Goal: Task Accomplishment & Management: Use online tool/utility

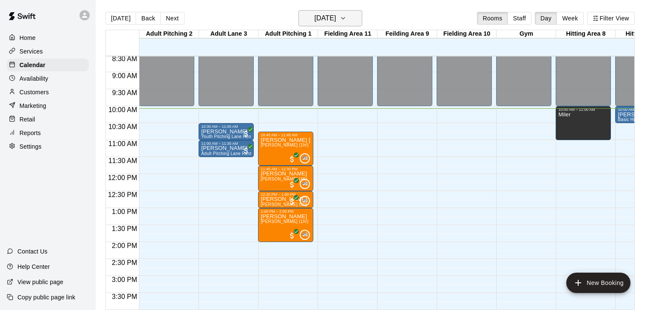
click at [359, 21] on button "[DATE]" at bounding box center [330, 18] width 64 height 16
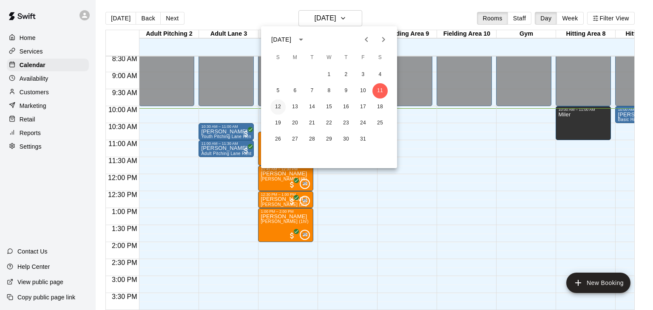
click at [280, 106] on button "12" at bounding box center [277, 106] width 15 height 15
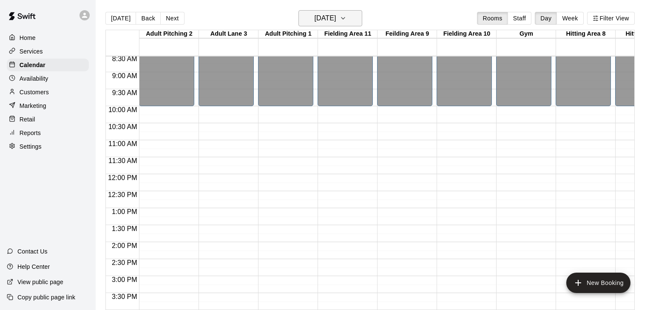
click at [346, 23] on icon "button" at bounding box center [342, 18] width 7 height 10
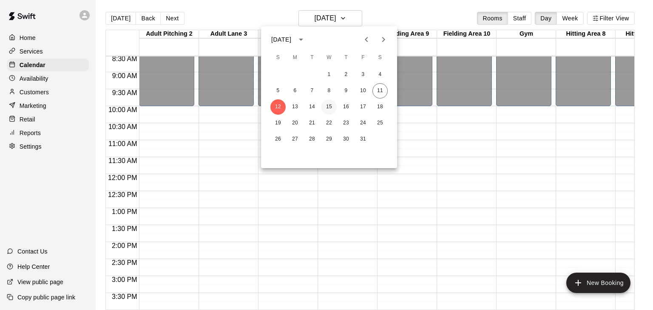
click at [331, 110] on button "15" at bounding box center [328, 106] width 15 height 15
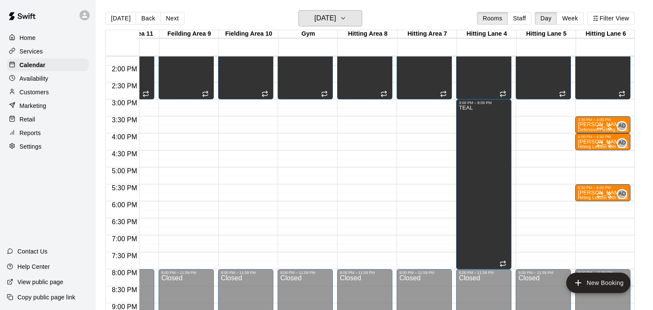
scroll to position [467, 218]
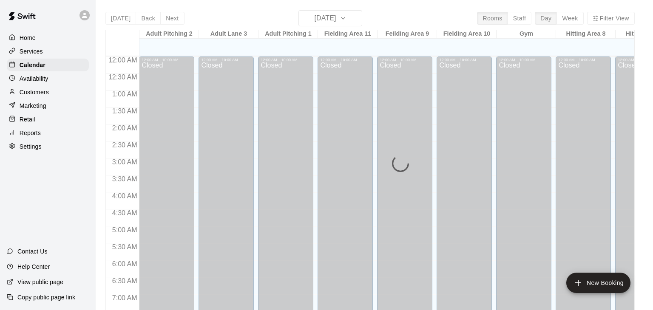
scroll to position [347, 0]
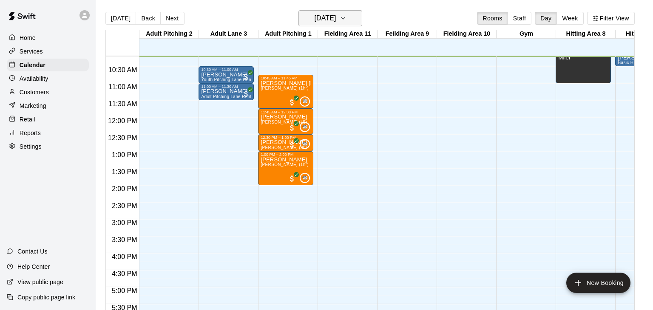
click at [346, 21] on icon "button" at bounding box center [342, 18] width 7 height 10
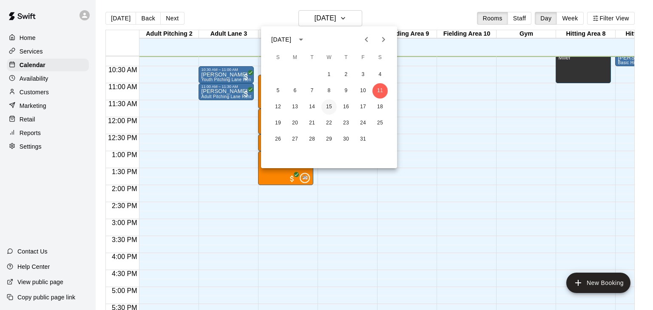
click at [330, 108] on button "15" at bounding box center [328, 106] width 15 height 15
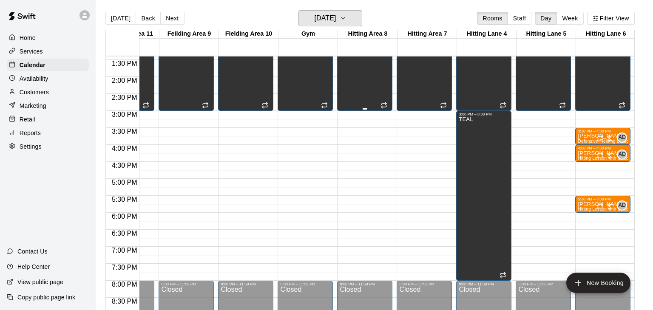
scroll to position [456, 218]
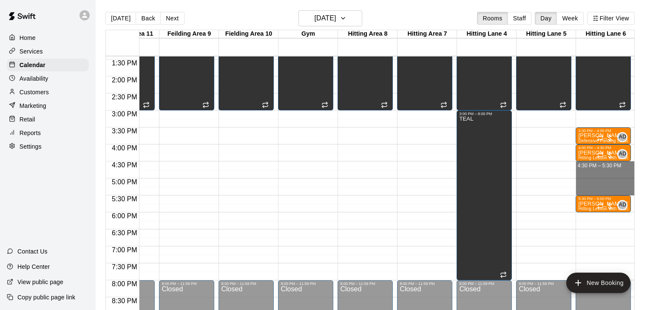
drag, startPoint x: 602, startPoint y: 162, endPoint x: 602, endPoint y: 192, distance: 29.7
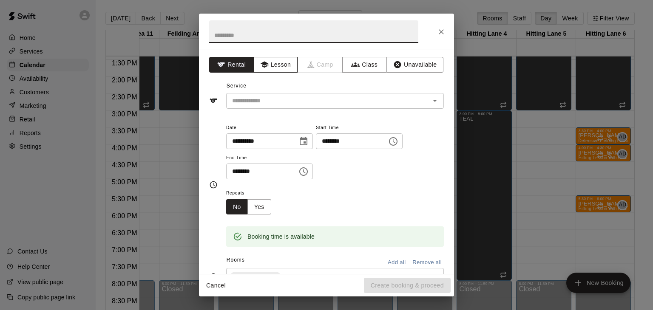
click at [285, 64] on button "Lesson" at bounding box center [275, 65] width 45 height 16
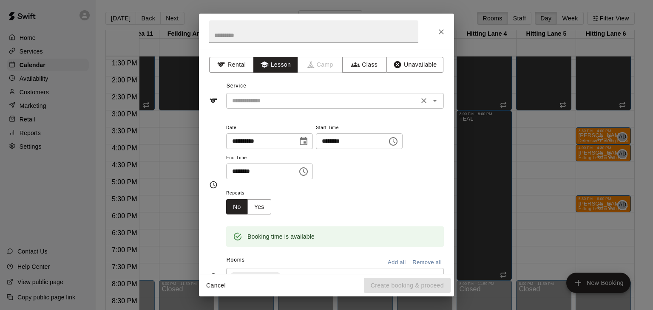
click at [275, 104] on input "text" at bounding box center [322, 101] width 187 height 11
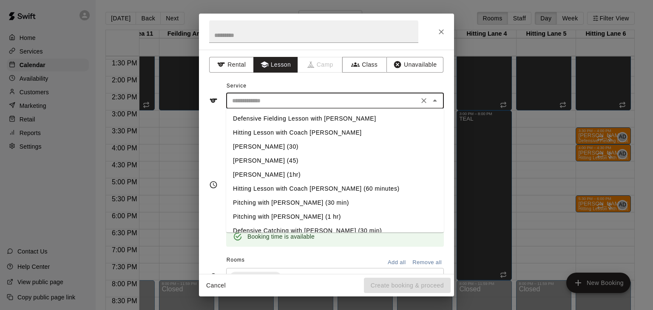
click at [311, 190] on li "Hitting Lesson with Coach Anthony (60 minutes)" at bounding box center [335, 189] width 218 height 14
type input "**********"
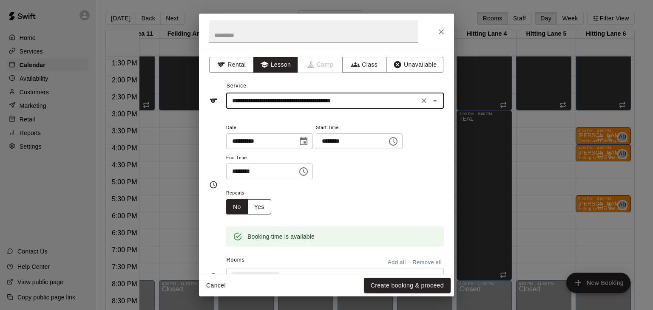
click at [257, 215] on button "Yes" at bounding box center [259, 207] width 24 height 16
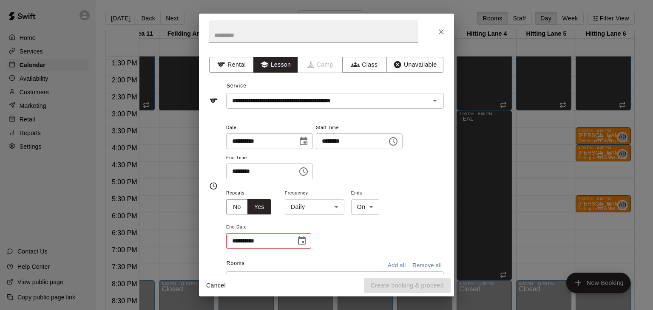
click at [331, 235] on body "Home Services Calendar Availability Customers Marketing Retail Reports Settings…" at bounding box center [326, 162] width 653 height 324
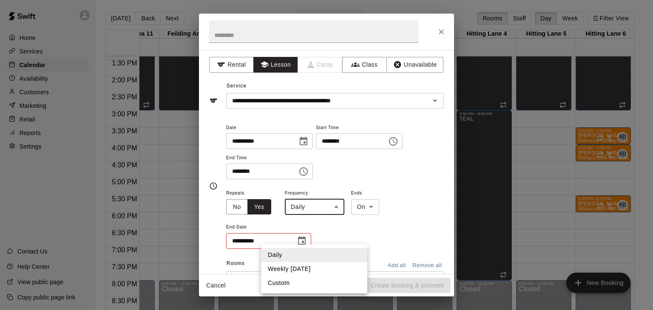
click at [317, 268] on li "Weekly on Wednesday" at bounding box center [314, 269] width 106 height 14
type input "******"
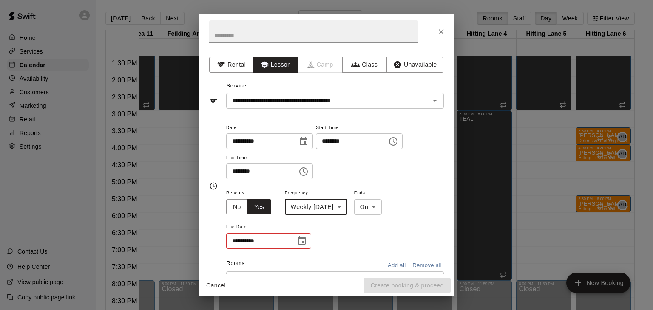
click at [303, 245] on icon "Choose date" at bounding box center [302, 240] width 8 height 8
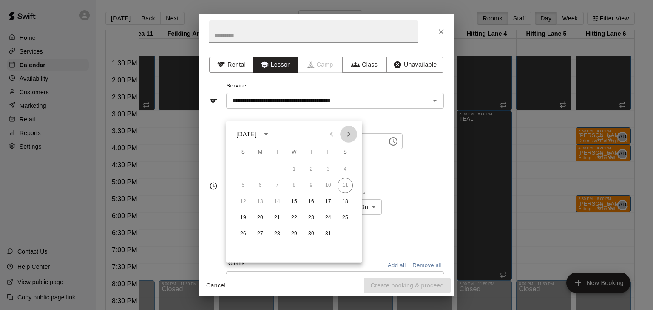
click at [350, 137] on icon "Next month" at bounding box center [348, 134] width 10 height 10
click at [294, 236] on button "26" at bounding box center [293, 233] width 15 height 15
type input "**********"
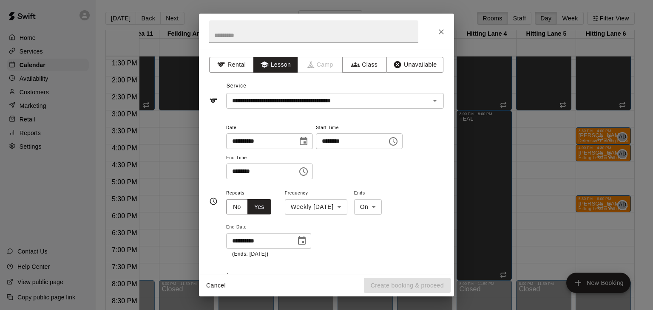
scroll to position [6, 0]
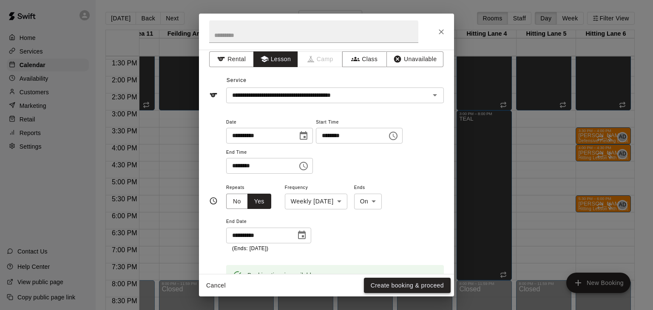
click at [408, 288] on button "Create booking & proceed" at bounding box center [407, 286] width 87 height 16
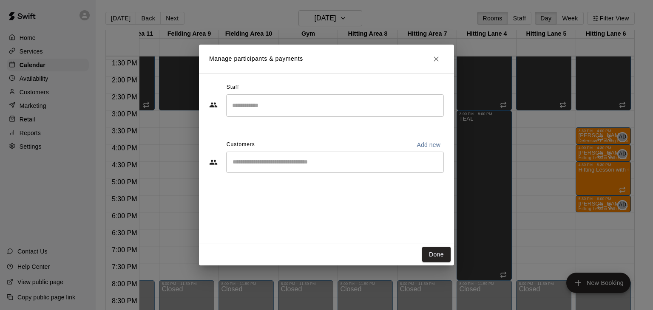
click at [291, 105] on input "Search staff" at bounding box center [335, 105] width 210 height 15
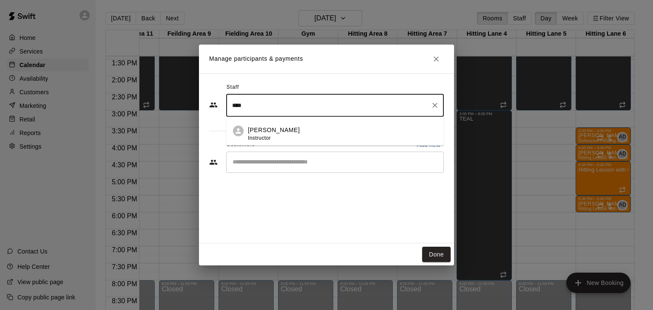
click at [265, 126] on p "[PERSON_NAME]" at bounding box center [274, 130] width 52 height 9
type input "****"
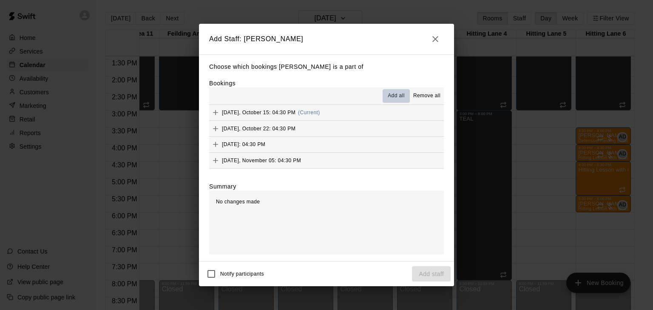
click at [395, 96] on span "Add all" at bounding box center [396, 96] width 17 height 8
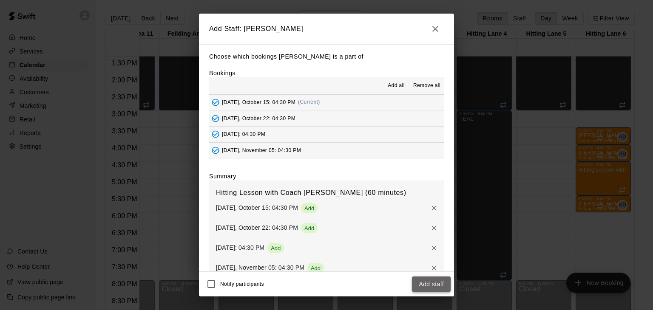
click at [433, 287] on button "Add staff" at bounding box center [431, 285] width 39 height 16
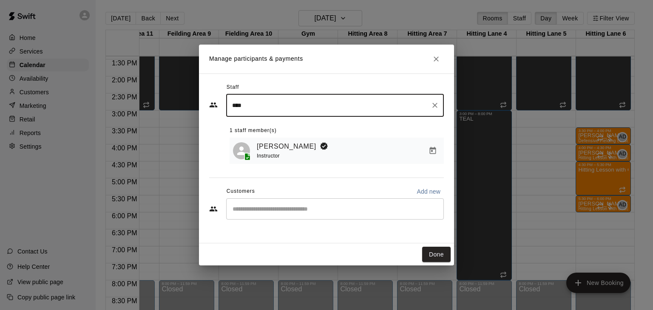
click at [288, 207] on input "Start typing to search customers..." at bounding box center [335, 209] width 210 height 8
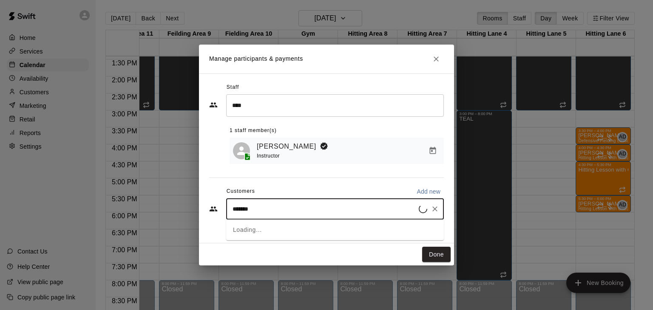
type input "********"
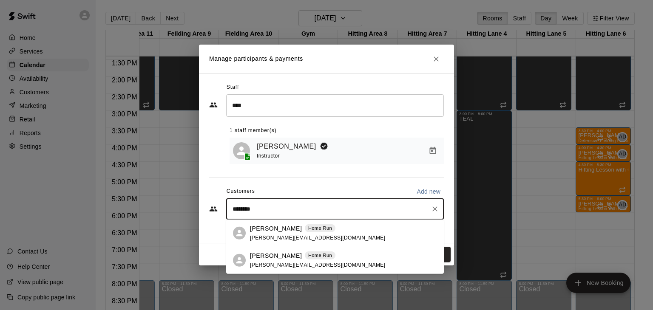
click at [277, 250] on div "Dylan Trembley Home Run scott@oakandocean.com" at bounding box center [335, 260] width 218 height 27
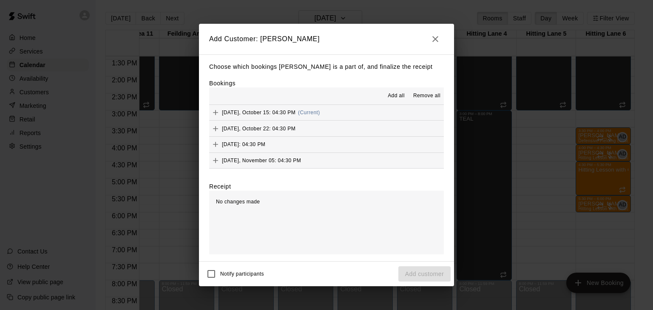
click at [399, 99] on span "Add all" at bounding box center [396, 96] width 17 height 8
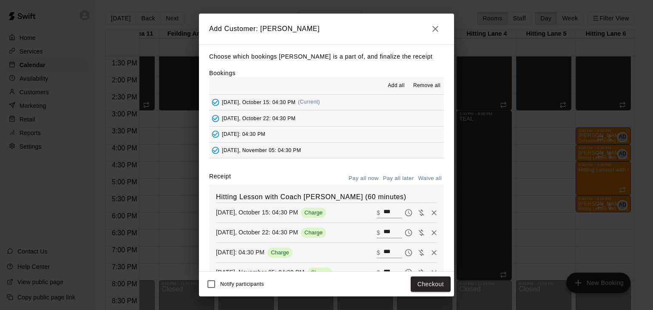
click at [402, 176] on button "Pay all later" at bounding box center [398, 178] width 35 height 13
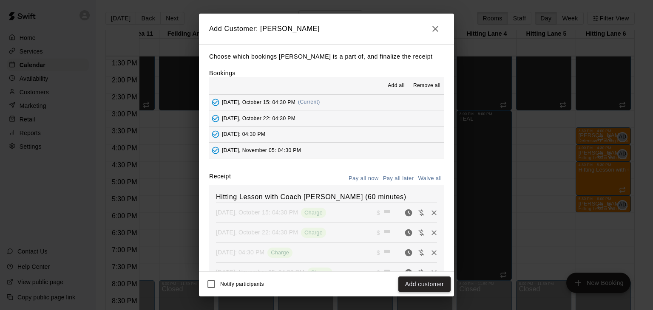
click at [430, 283] on button "Add customer" at bounding box center [424, 285] width 52 height 16
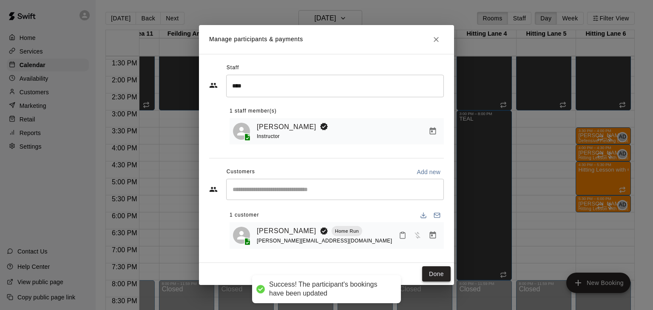
click at [441, 272] on button "Done" at bounding box center [436, 274] width 28 height 16
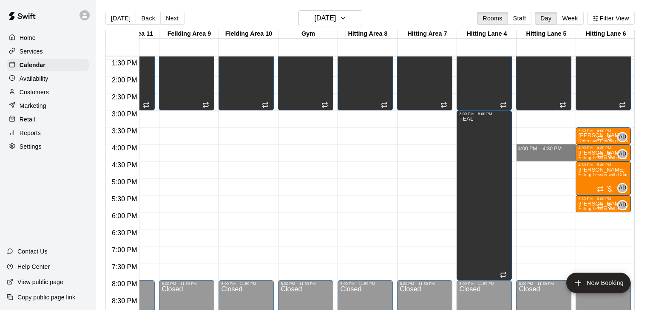
drag, startPoint x: 532, startPoint y: 145, endPoint x: 531, endPoint y: 156, distance: 11.1
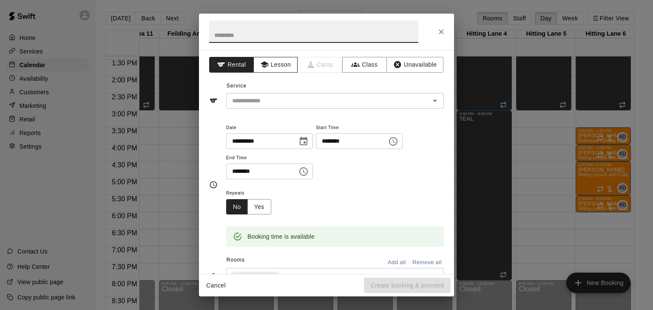
click at [285, 65] on button "Lesson" at bounding box center [275, 65] width 45 height 16
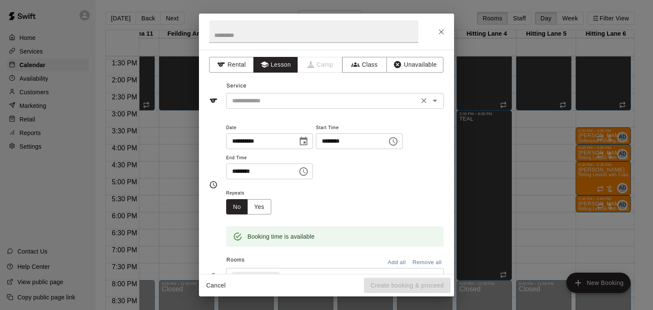
click at [282, 100] on input "text" at bounding box center [322, 101] width 187 height 11
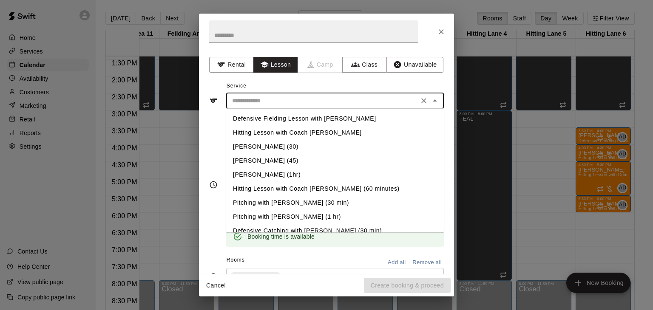
scroll to position [65, 0]
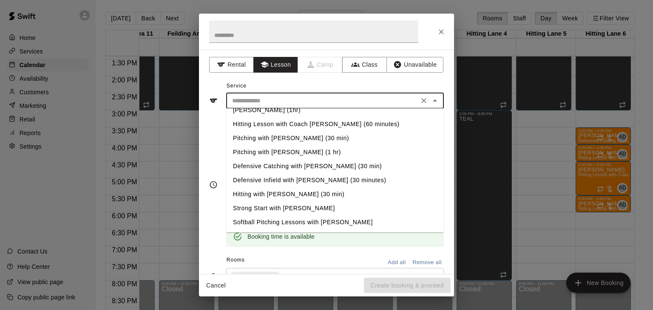
click at [269, 195] on li "Hitting with [PERSON_NAME] (30 min)" at bounding box center [335, 194] width 218 height 14
type input "**********"
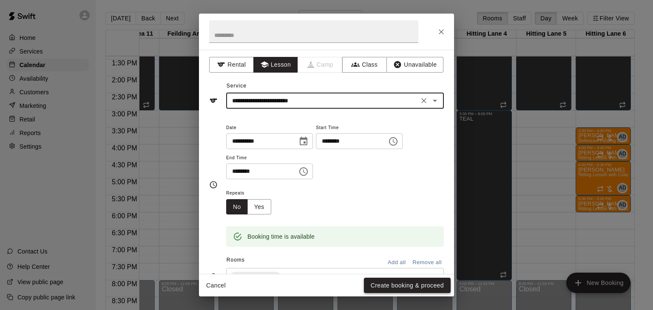
click at [387, 286] on button "Create booking & proceed" at bounding box center [407, 286] width 87 height 16
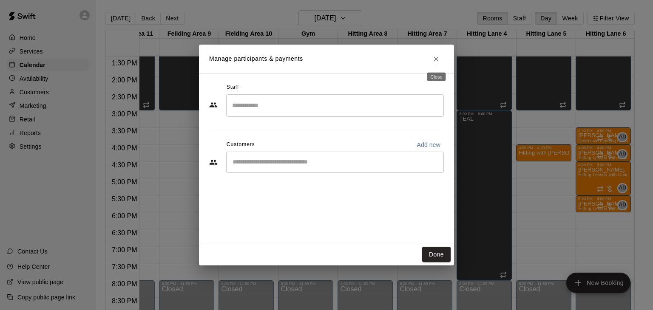
click at [437, 61] on icon "Close" at bounding box center [436, 59] width 8 height 8
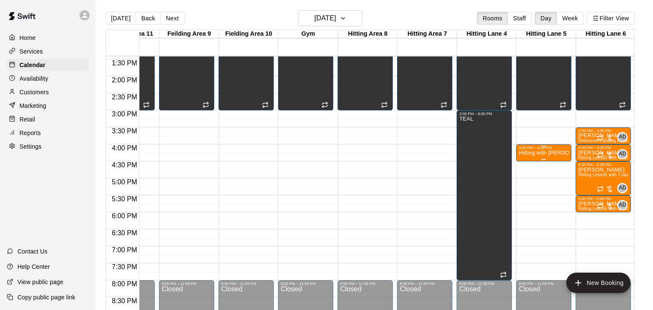
click at [532, 157] on div "Hitting with [PERSON_NAME] (30 min)" at bounding box center [543, 305] width 50 height 310
click at [525, 201] on icon "delete" at bounding box center [526, 199] width 6 height 8
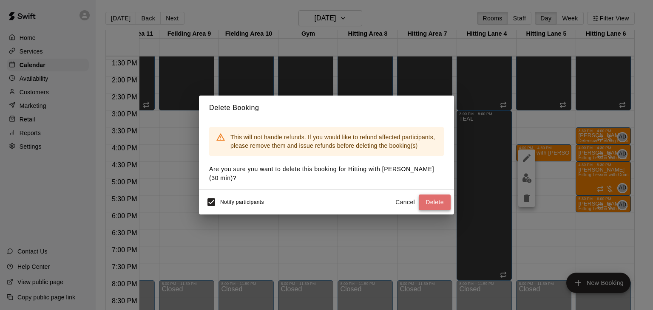
click at [438, 201] on button "Delete" at bounding box center [435, 203] width 32 height 16
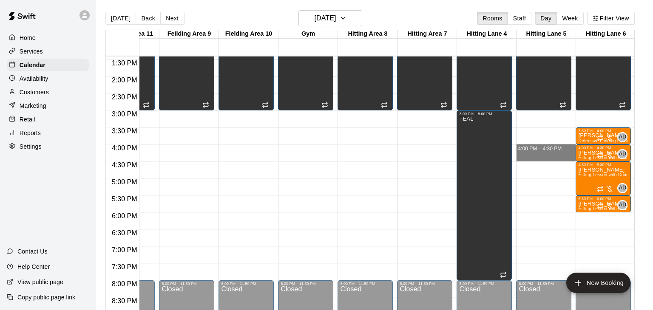
drag, startPoint x: 546, startPoint y: 146, endPoint x: 546, endPoint y: 159, distance: 13.2
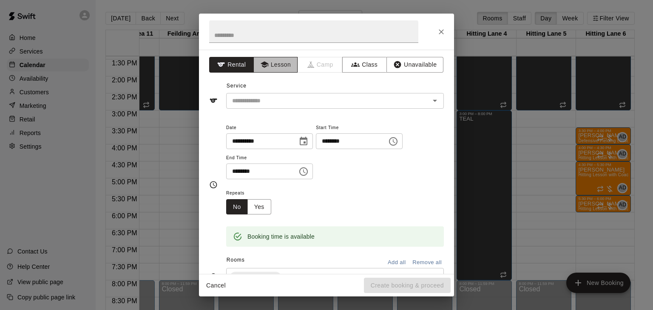
click at [281, 65] on button "Lesson" at bounding box center [275, 65] width 45 height 16
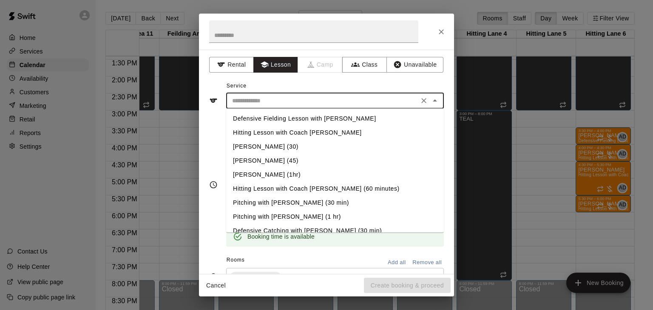
click at [302, 98] on input "text" at bounding box center [322, 101] width 187 height 11
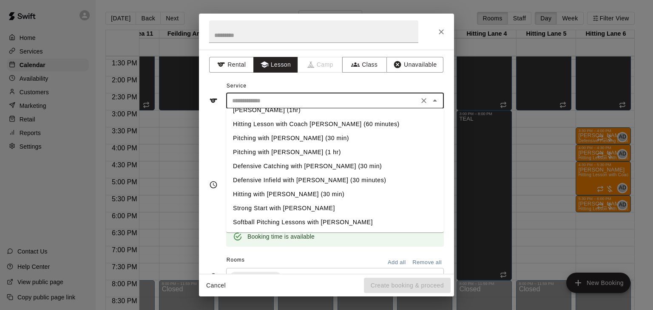
click at [280, 196] on li "Hitting with [PERSON_NAME] (30 min)" at bounding box center [335, 194] width 218 height 14
type input "**********"
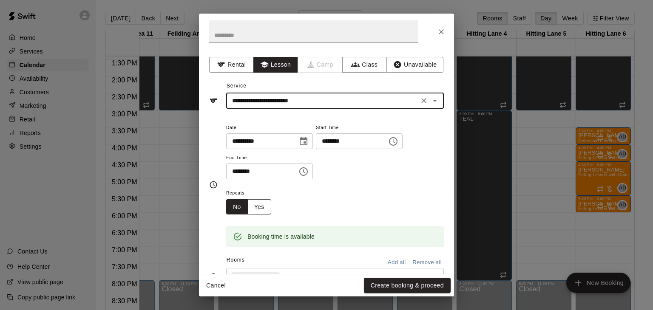
click at [258, 215] on button "Yes" at bounding box center [259, 207] width 24 height 16
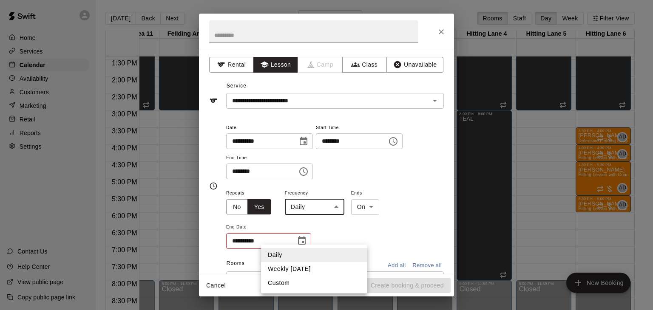
click at [328, 241] on body "Home Services Calendar Availability Customers Marketing Retail Reports Settings…" at bounding box center [326, 162] width 653 height 324
click at [311, 270] on li "Weekly on Wednesday" at bounding box center [314, 269] width 106 height 14
type input "******"
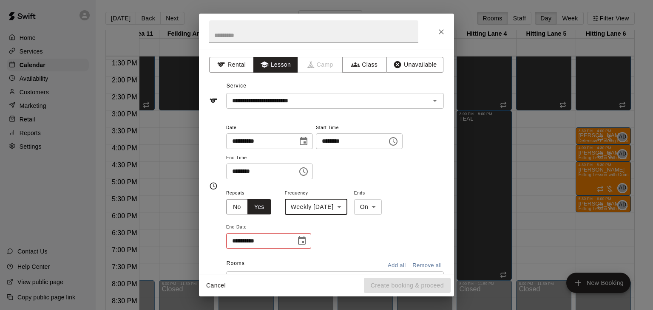
click at [298, 245] on icon "Choose date" at bounding box center [302, 240] width 8 height 8
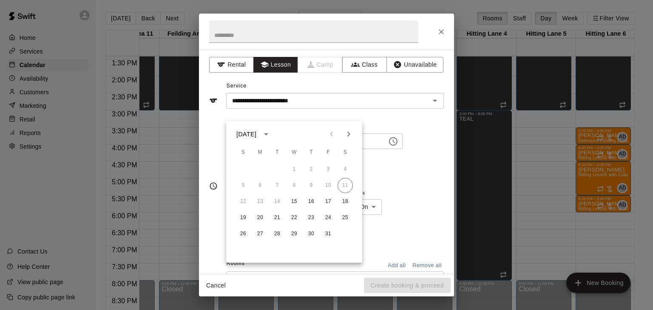
click at [352, 136] on icon "Next month" at bounding box center [348, 134] width 10 height 10
click at [293, 232] on button "26" at bounding box center [293, 233] width 15 height 15
type input "**********"
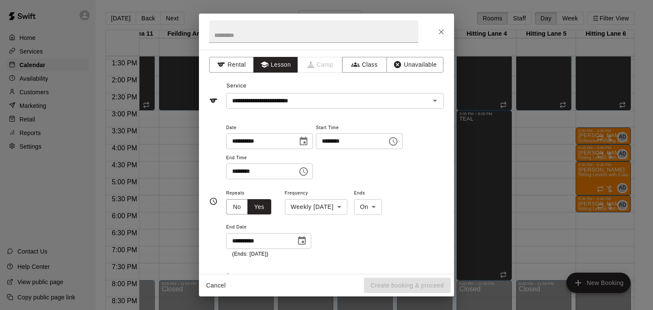
scroll to position [6, 0]
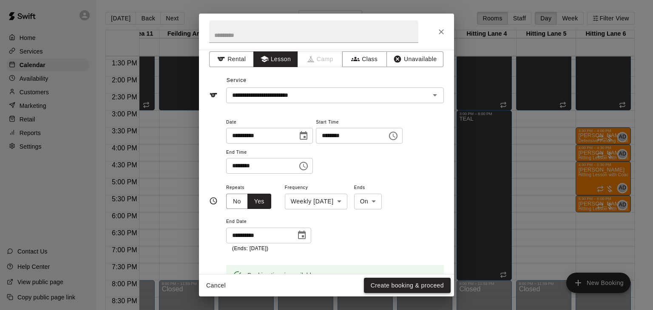
click at [392, 283] on button "Create booking & proceed" at bounding box center [407, 286] width 87 height 16
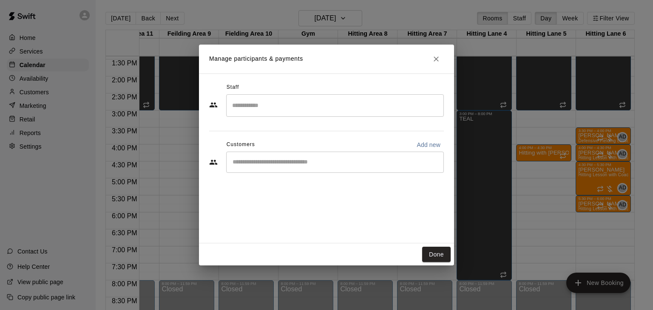
click at [301, 106] on input "Search staff" at bounding box center [335, 105] width 210 height 15
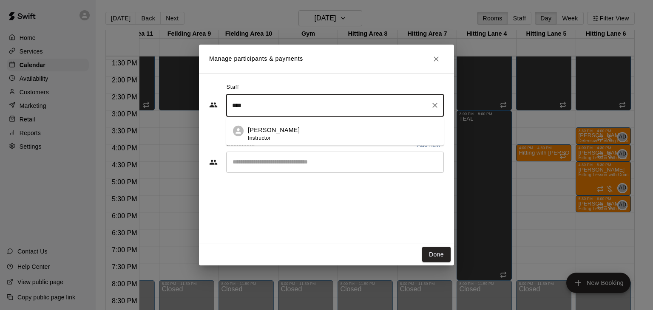
click at [294, 132] on div "Nick Dionisio Instructor" at bounding box center [342, 134] width 189 height 17
type input "****"
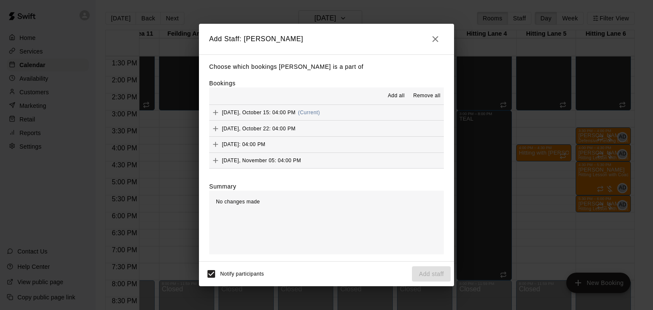
click at [402, 95] on span "Add all" at bounding box center [396, 96] width 17 height 8
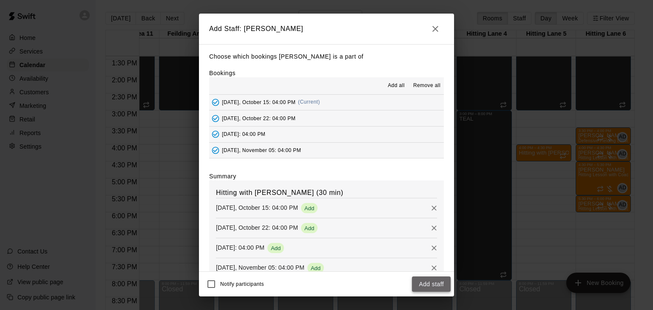
click at [435, 286] on button "Add staff" at bounding box center [431, 285] width 39 height 16
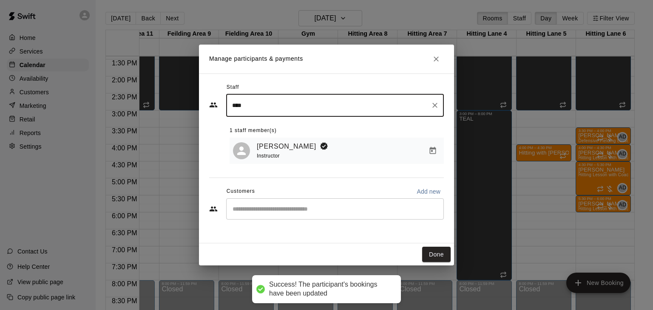
click at [267, 210] on input "Start typing to search customers..." at bounding box center [335, 209] width 210 height 8
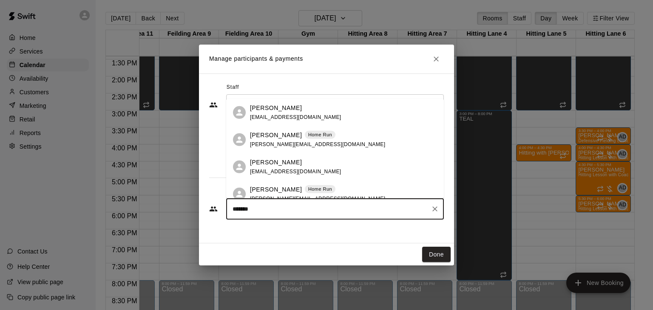
type input "********"
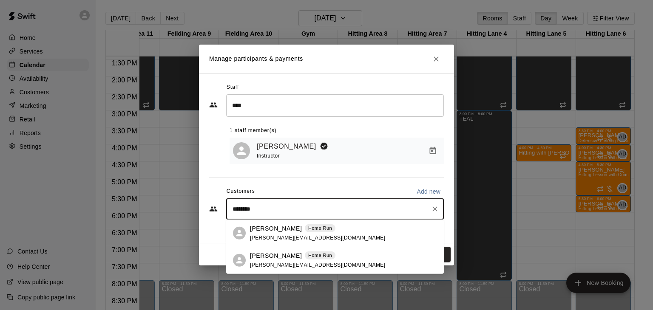
click at [271, 263] on span "scott@oakandocean.com" at bounding box center [317, 265] width 135 height 6
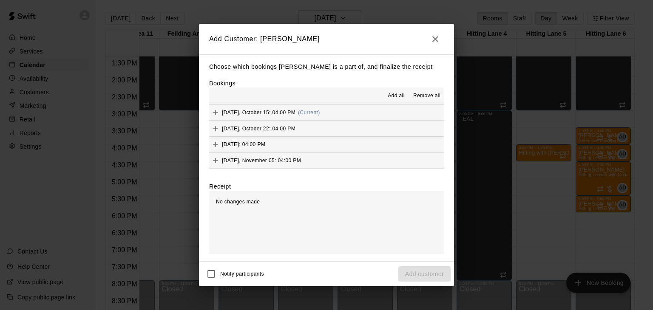
click at [396, 95] on span "Add all" at bounding box center [396, 96] width 17 height 8
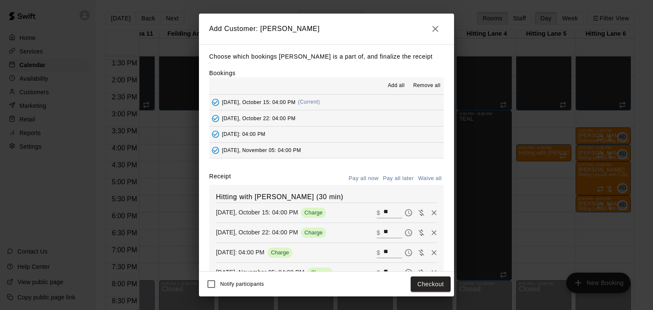
click at [398, 178] on button "Pay all later" at bounding box center [398, 178] width 35 height 13
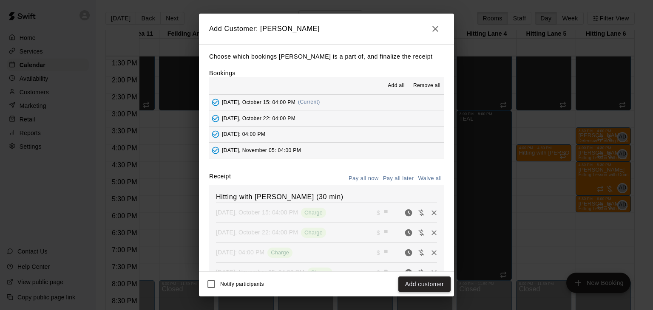
click at [420, 286] on button "Add customer" at bounding box center [424, 285] width 52 height 16
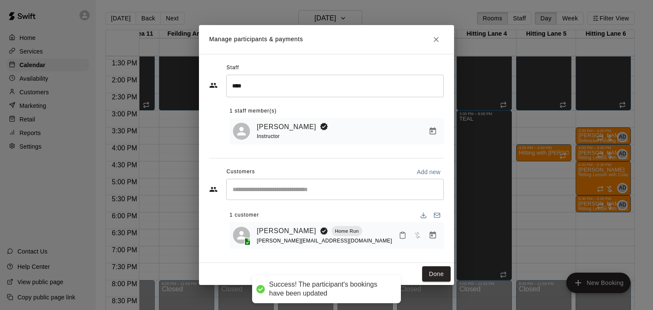
click at [434, 276] on button "Done" at bounding box center [436, 274] width 28 height 16
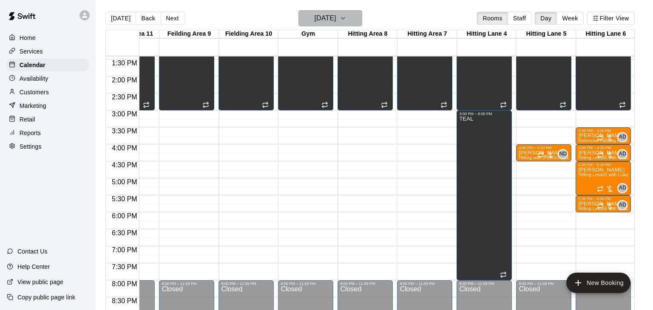
click at [346, 14] on icon "button" at bounding box center [342, 18] width 7 height 10
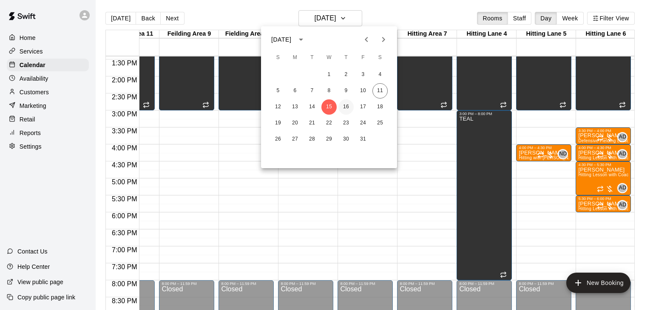
click at [346, 106] on button "16" at bounding box center [345, 106] width 15 height 15
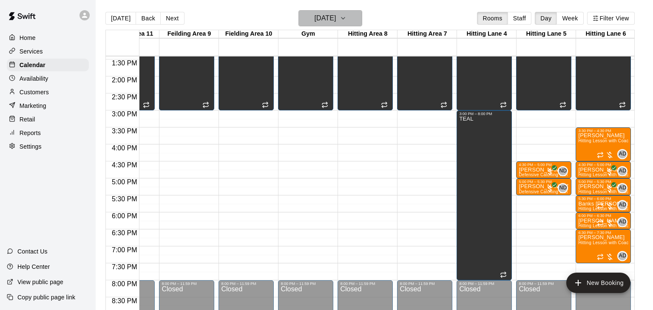
click at [346, 21] on icon "button" at bounding box center [342, 18] width 7 height 10
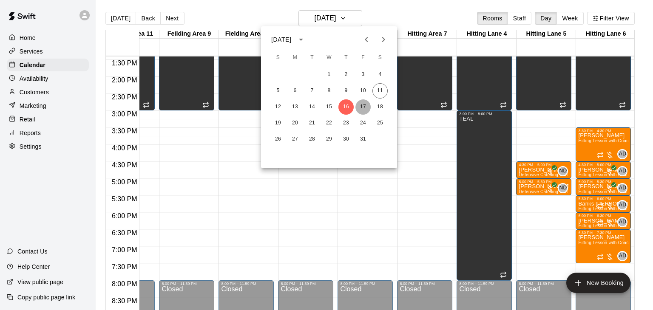
click at [362, 107] on button "17" at bounding box center [362, 106] width 15 height 15
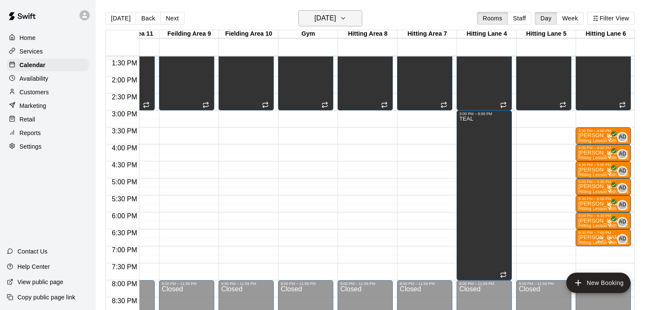
click at [346, 18] on icon "button" at bounding box center [342, 18] width 7 height 10
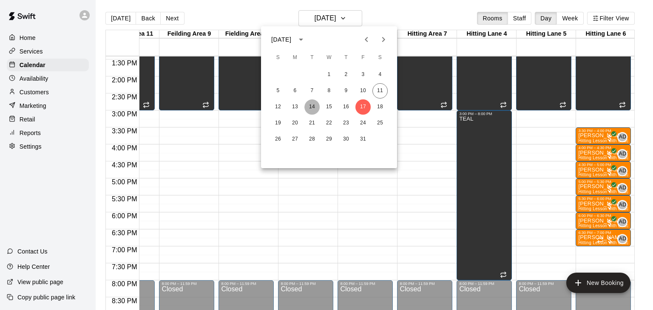
click at [314, 108] on button "14" at bounding box center [311, 106] width 15 height 15
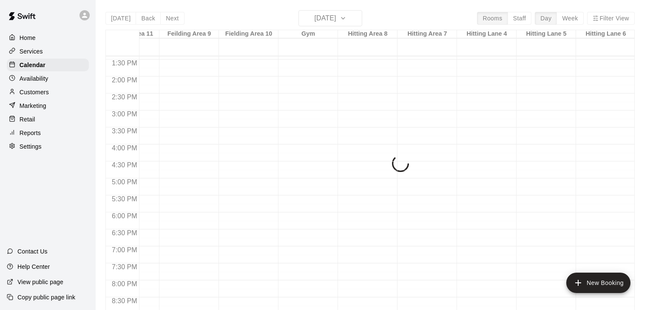
click at [314, 108] on div at bounding box center [305, 9] width 55 height 816
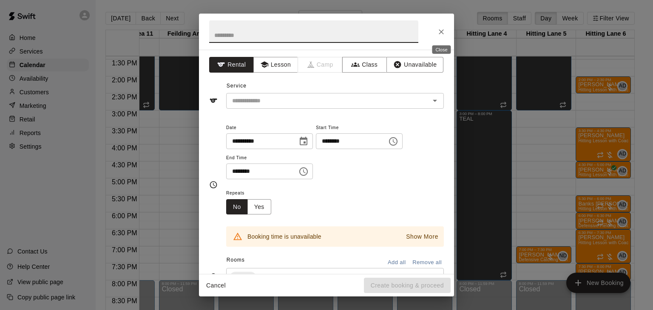
click at [437, 29] on icon "Close" at bounding box center [441, 32] width 8 height 8
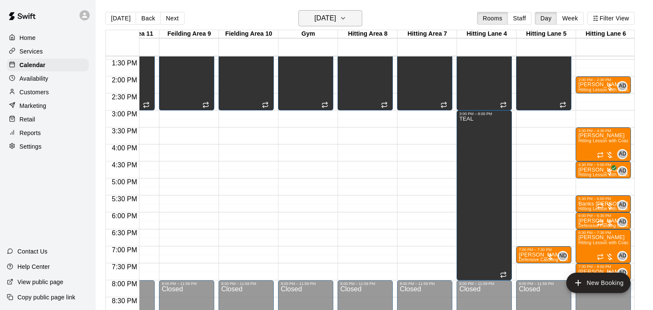
click at [346, 20] on icon "button" at bounding box center [342, 18] width 7 height 10
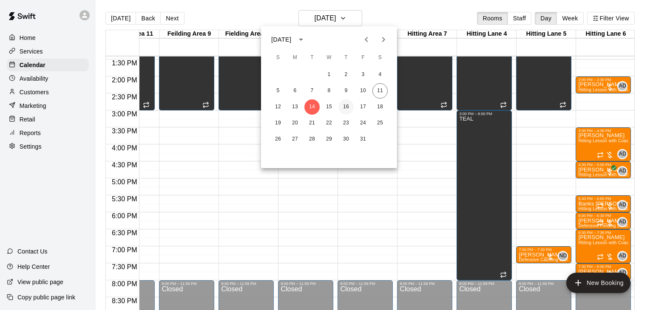
click at [345, 107] on button "16" at bounding box center [345, 106] width 15 height 15
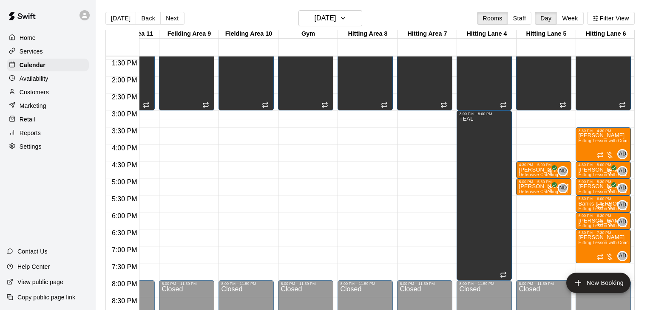
click at [345, 109] on div at bounding box center [365, 109] width 50 height 0
click at [360, 18] on div at bounding box center [326, 155] width 653 height 310
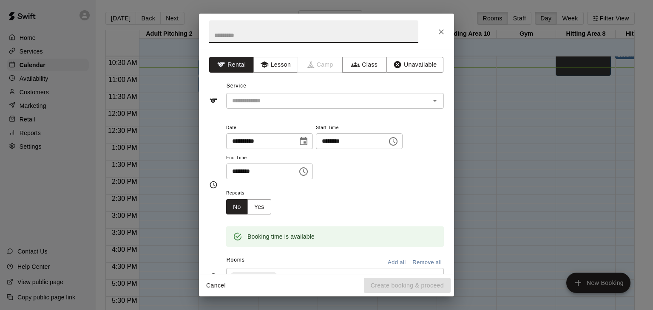
click at [440, 32] on icon "Close" at bounding box center [440, 31] width 5 height 5
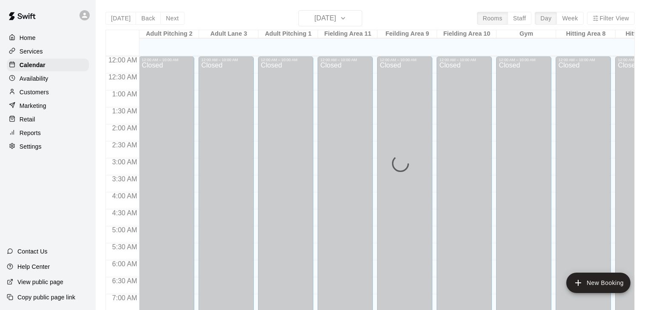
scroll to position [368, 0]
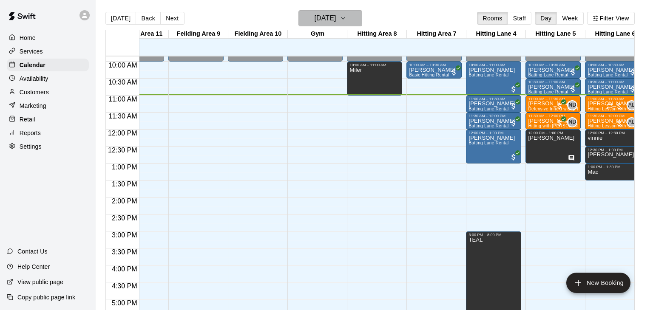
click at [346, 20] on icon "button" at bounding box center [342, 18] width 7 height 10
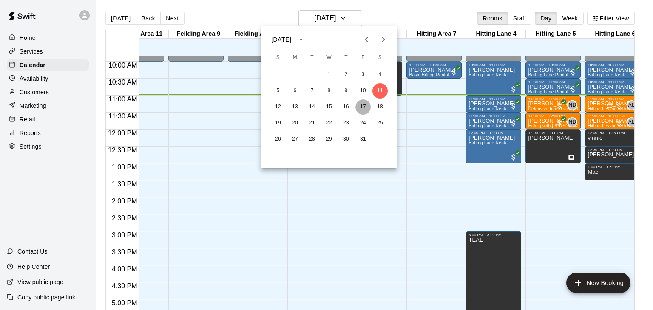
click at [362, 107] on button "17" at bounding box center [362, 106] width 15 height 15
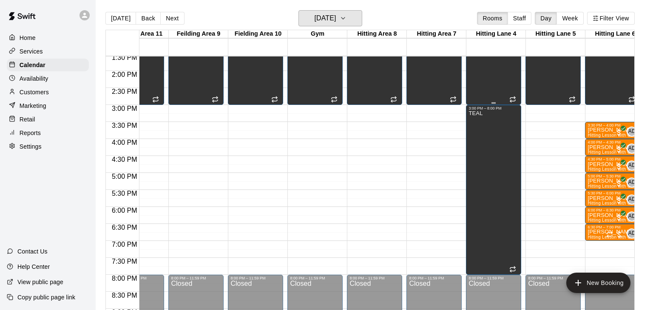
scroll to position [467, 209]
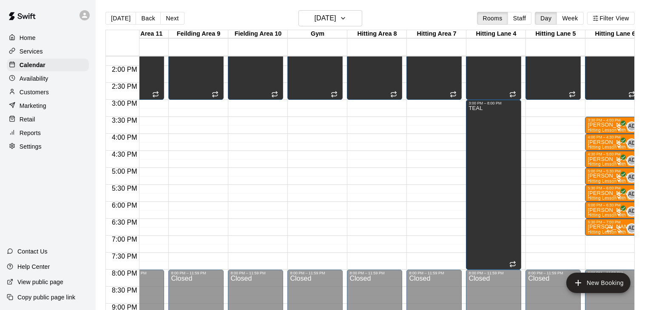
drag, startPoint x: 546, startPoint y: 167, endPoint x: 545, endPoint y: 179, distance: 11.5
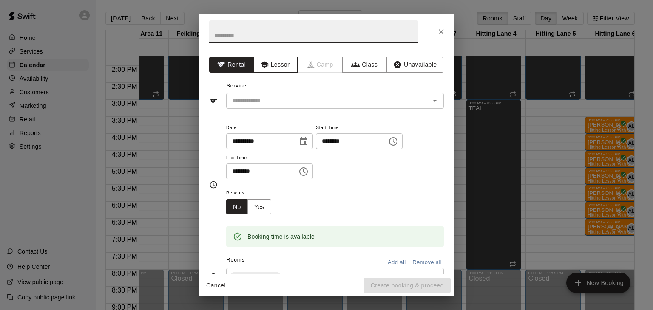
click at [279, 70] on button "Lesson" at bounding box center [275, 65] width 45 height 16
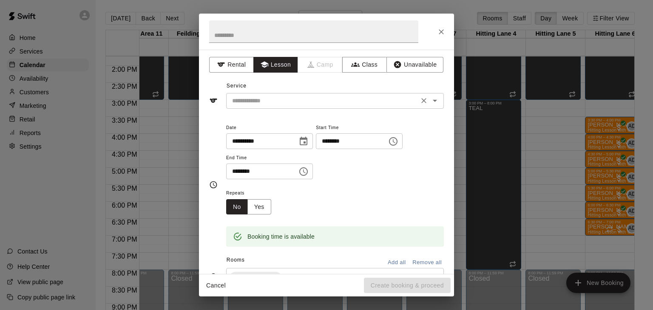
click at [285, 102] on input "text" at bounding box center [322, 101] width 187 height 11
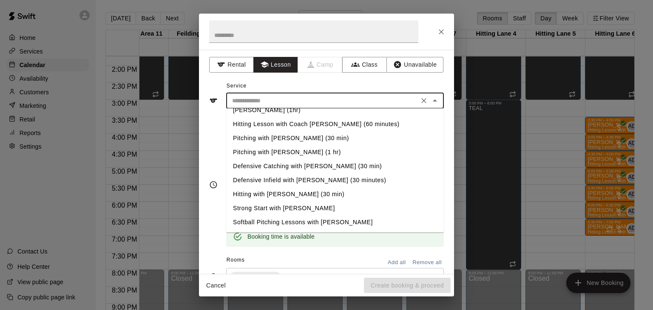
scroll to position [64, 0]
click at [309, 181] on li "Defensive Infield with [PERSON_NAME] (30 minutes)" at bounding box center [335, 181] width 218 height 14
type input "**********"
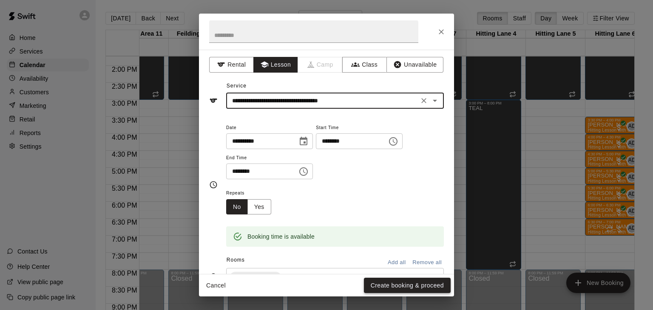
click at [389, 283] on button "Create booking & proceed" at bounding box center [407, 286] width 87 height 16
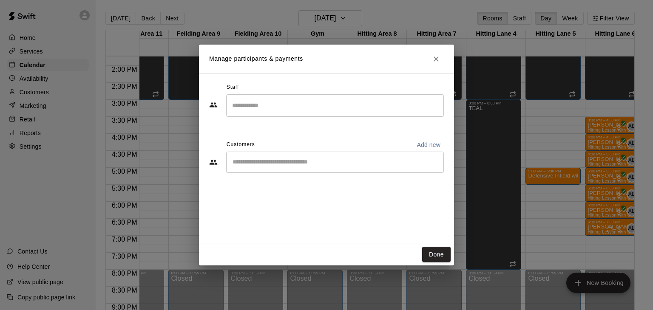
click at [262, 101] on input "Search staff" at bounding box center [335, 105] width 210 height 15
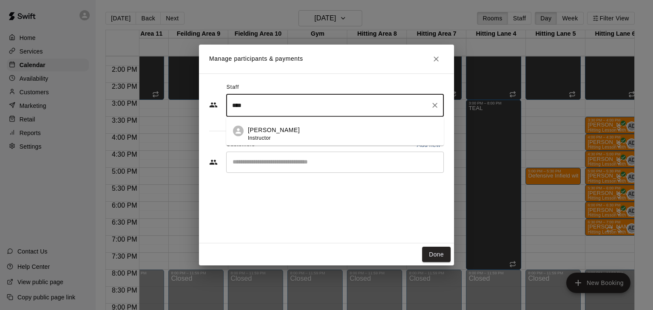
click at [258, 136] on span "Instructor" at bounding box center [259, 138] width 23 height 6
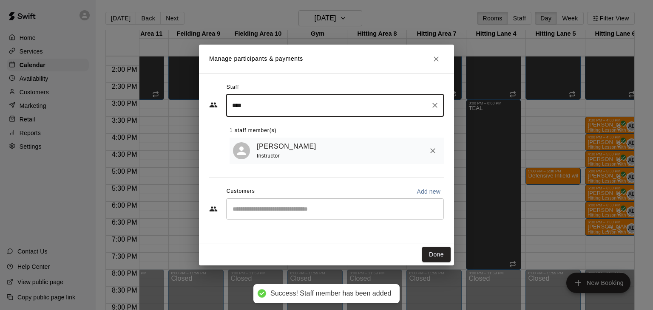
type input "****"
click at [263, 207] on input "Start typing to search customers..." at bounding box center [335, 209] width 210 height 8
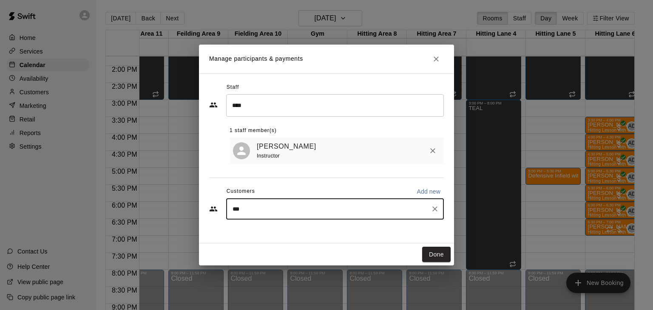
type input "****"
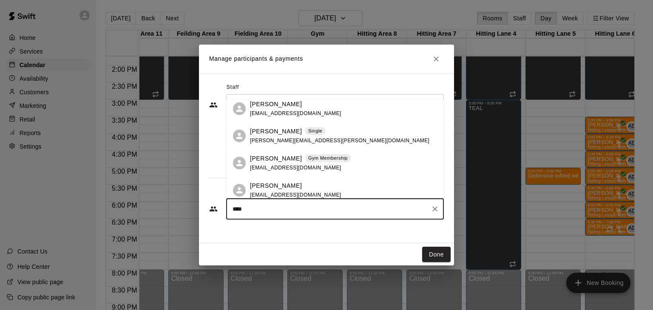
scroll to position [87, 0]
click at [276, 187] on p "[PERSON_NAME]" at bounding box center [276, 184] width 52 height 9
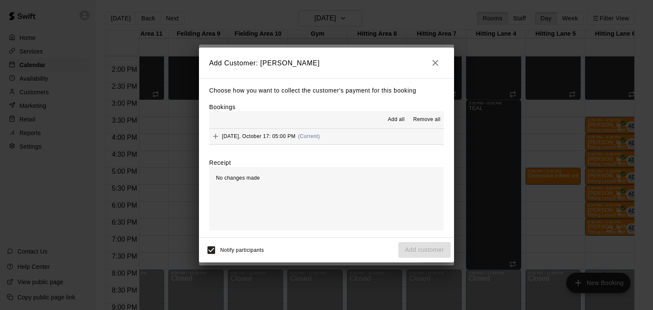
click at [395, 122] on span "Add all" at bounding box center [396, 120] width 17 height 8
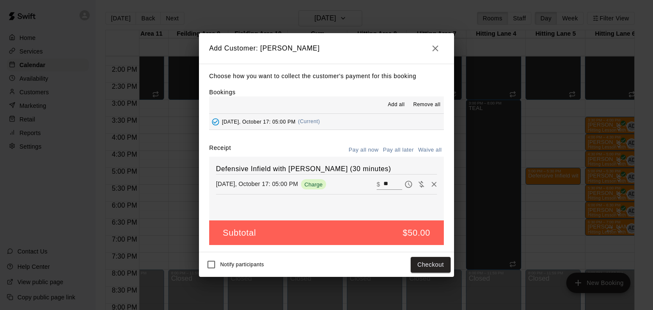
click at [394, 153] on button "Pay all later" at bounding box center [398, 150] width 35 height 13
click at [441, 268] on button "Add customer" at bounding box center [424, 265] width 52 height 16
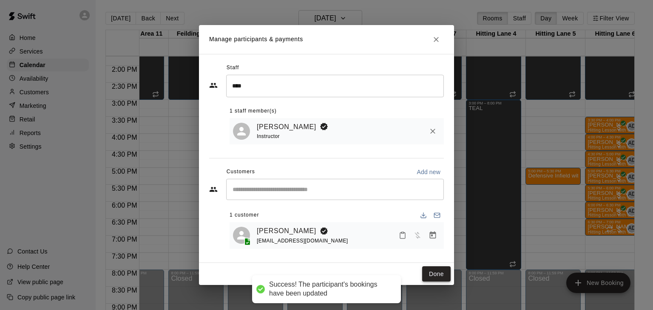
click at [438, 274] on button "Done" at bounding box center [436, 274] width 28 height 16
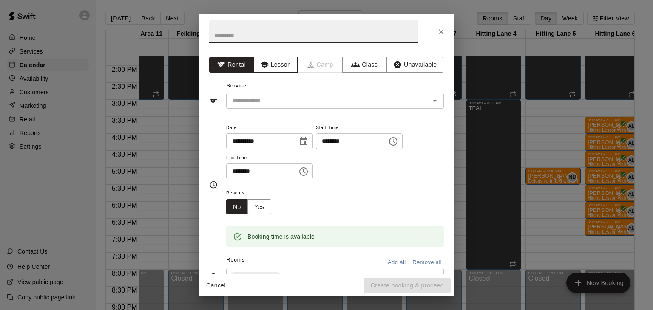
click at [277, 66] on button "Lesson" at bounding box center [275, 65] width 45 height 16
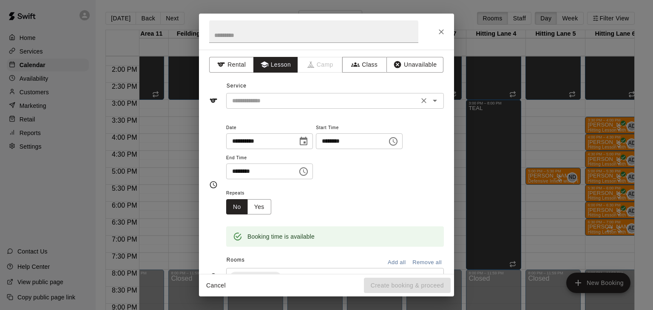
click at [278, 96] on input "text" at bounding box center [322, 101] width 187 height 11
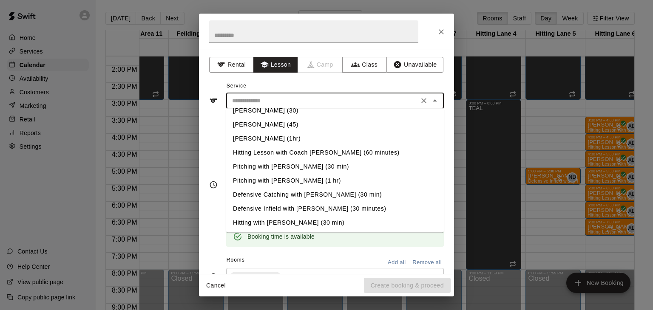
scroll to position [47, 0]
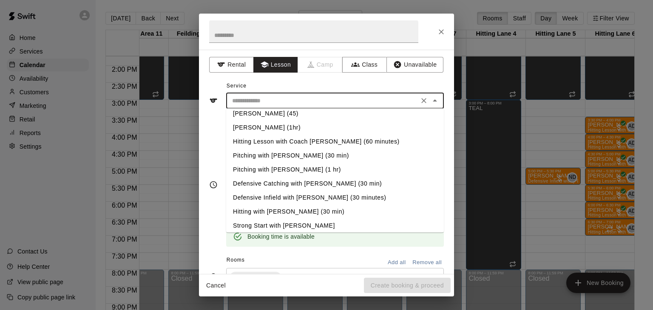
click at [288, 212] on li "Hitting with [PERSON_NAME] (30 min)" at bounding box center [335, 212] width 218 height 14
type input "**********"
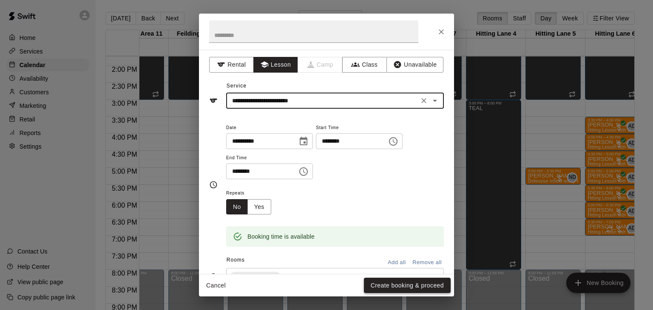
click at [387, 285] on button "Create booking & proceed" at bounding box center [407, 286] width 87 height 16
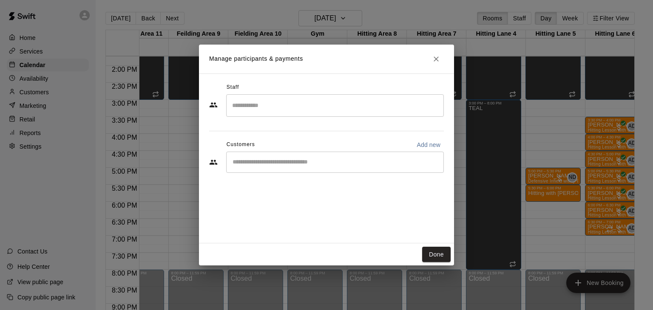
click at [261, 102] on input "Search staff" at bounding box center [335, 105] width 210 height 15
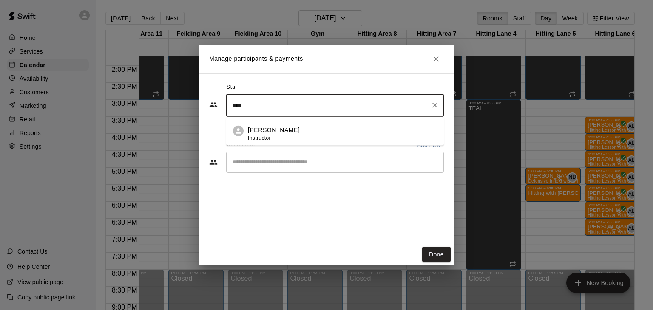
click at [265, 132] on p "[PERSON_NAME]" at bounding box center [274, 130] width 52 height 9
type input "****"
click at [267, 161] on input "Start typing to search customers..." at bounding box center [335, 162] width 210 height 8
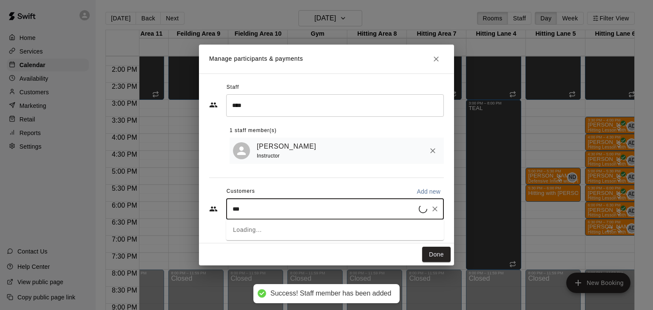
type input "****"
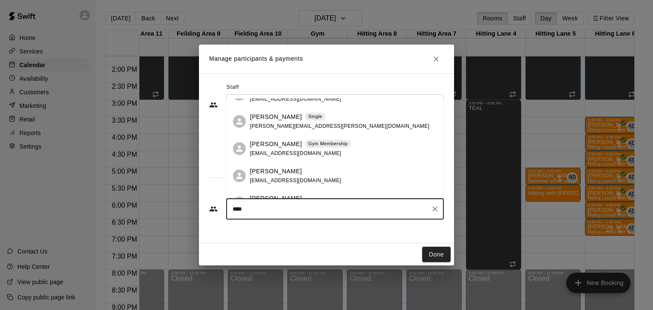
scroll to position [100, 0]
click at [282, 180] on span "tlasemple@yahoo.com" at bounding box center [295, 180] width 91 height 6
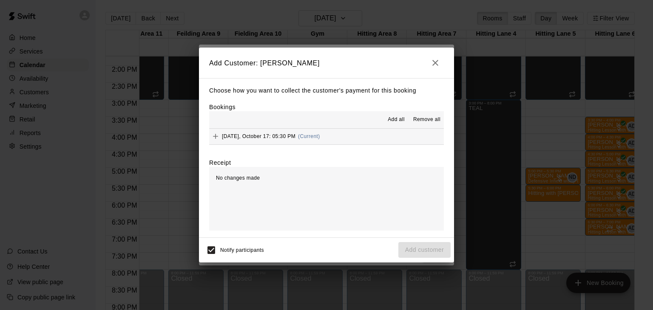
click at [398, 119] on span "Add all" at bounding box center [396, 120] width 17 height 8
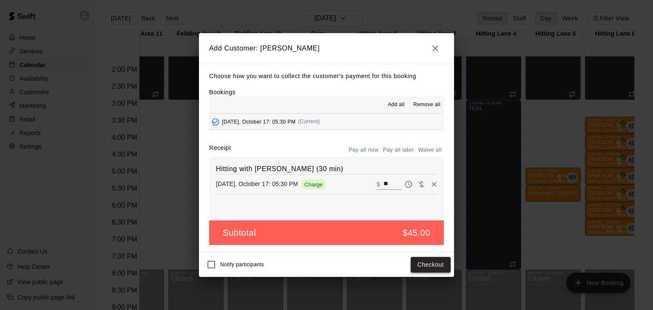
click at [421, 266] on button "Checkout" at bounding box center [430, 265] width 40 height 16
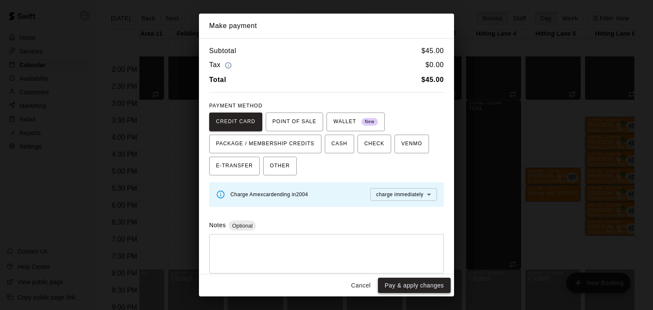
click at [413, 283] on button "Pay & apply changes" at bounding box center [414, 286] width 73 height 16
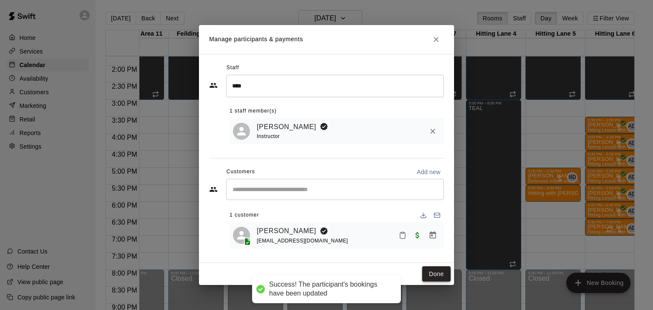
click at [436, 277] on button "Done" at bounding box center [436, 274] width 28 height 16
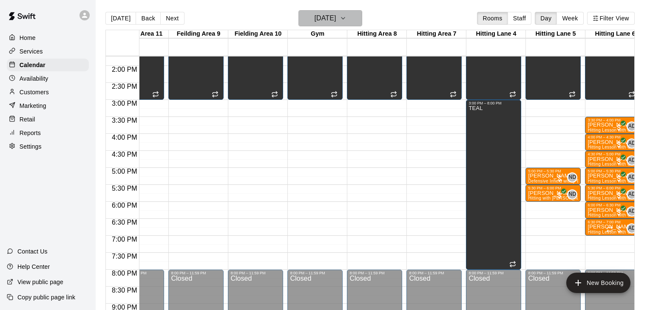
click at [356, 17] on button "Friday Oct 17" at bounding box center [330, 18] width 64 height 16
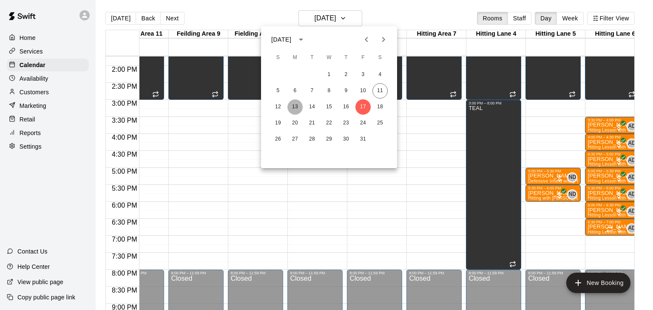
click at [292, 110] on button "13" at bounding box center [294, 106] width 15 height 15
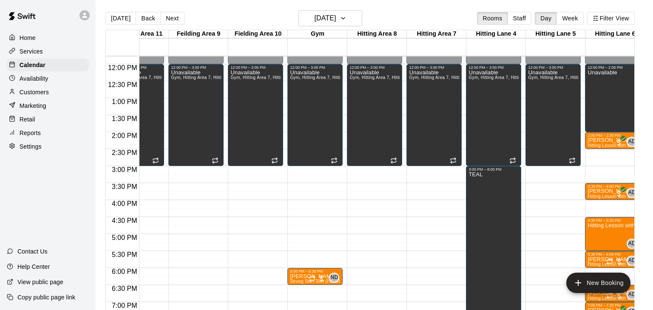
scroll to position [400, 209]
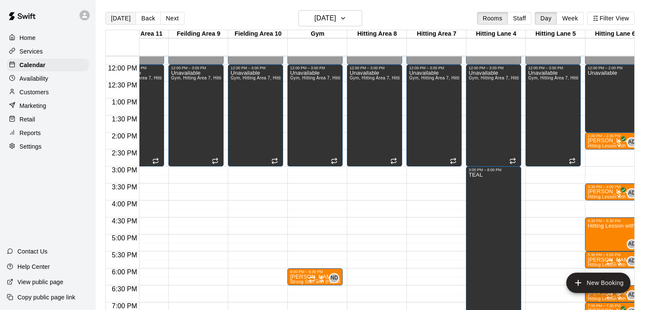
click at [122, 20] on button "[DATE]" at bounding box center [120, 18] width 31 height 13
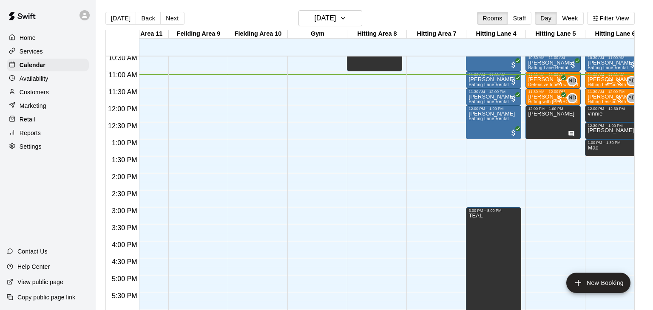
scroll to position [0, 218]
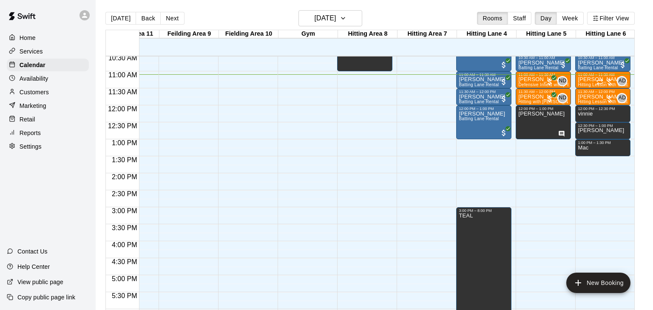
drag, startPoint x: 528, startPoint y: 208, endPoint x: 529, endPoint y: 227, distance: 19.1
click at [529, 227] on div "12:00 AM – 10:00 AM Closed 10:00 AM – 10:30 AM patrick barbato Batting Lane Ren…" at bounding box center [542, 105] width 55 height 816
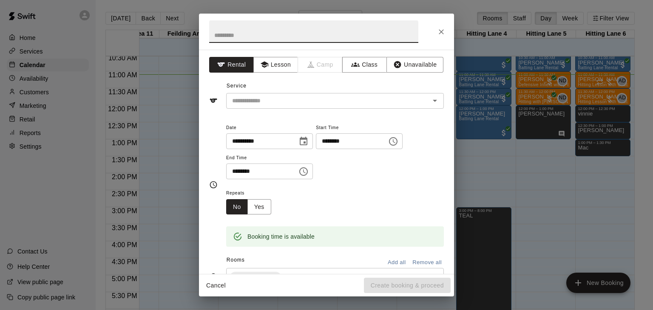
click at [232, 39] on input "text" at bounding box center [313, 31] width 209 height 23
type input "*******"
click at [415, 65] on button "Unavailable" at bounding box center [414, 65] width 57 height 16
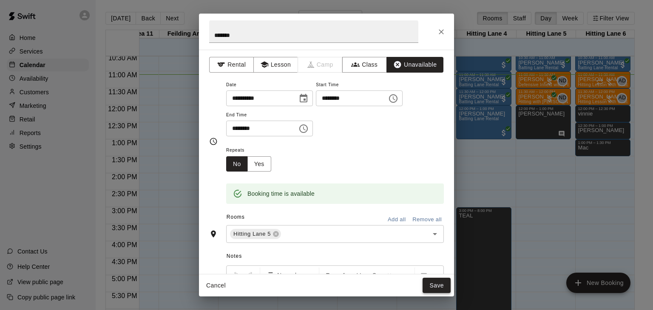
click at [433, 281] on button "Save" at bounding box center [436, 286] width 28 height 16
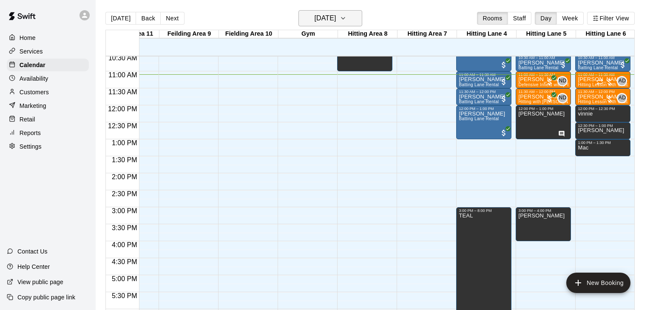
click at [346, 20] on icon "button" at bounding box center [342, 18] width 7 height 10
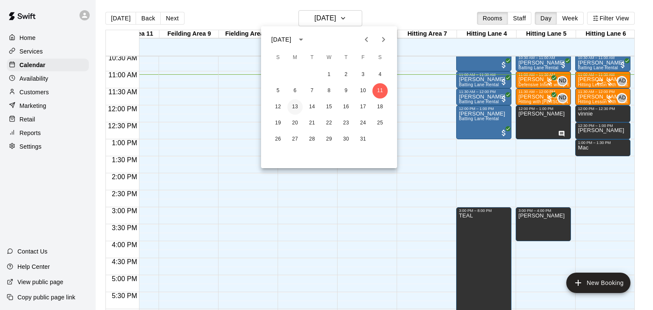
click at [294, 107] on button "13" at bounding box center [294, 106] width 15 height 15
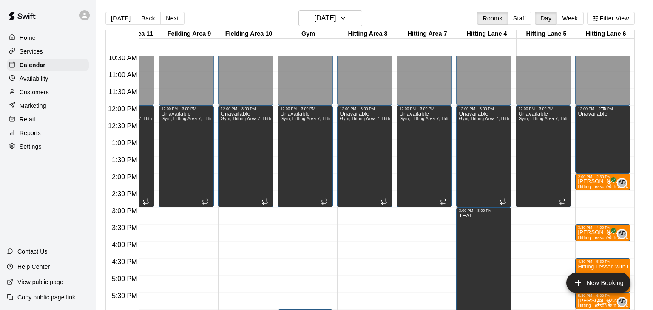
click at [598, 127] on div "Unavailable" at bounding box center [591, 266] width 29 height 310
click at [585, 122] on icon "edit" at bounding box center [585, 119] width 10 height 10
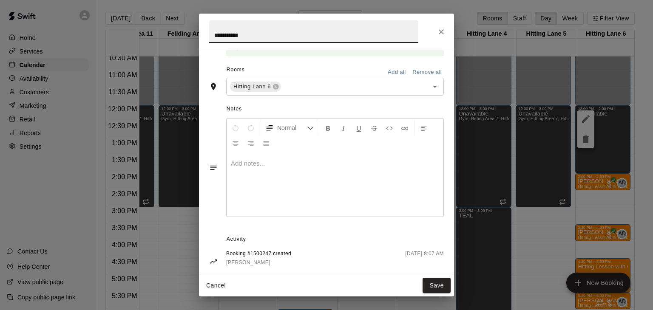
scroll to position [148, 0]
click at [374, 216] on div at bounding box center [334, 184] width 217 height 64
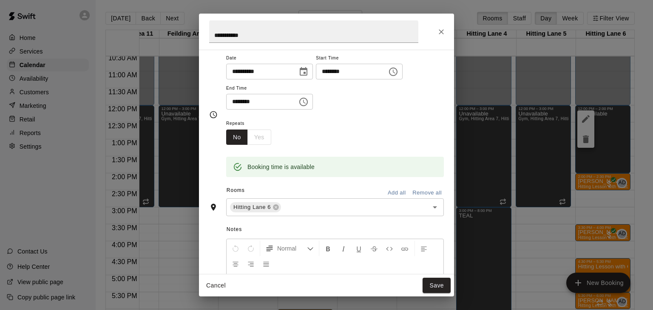
scroll to position [27, 0]
click at [278, 210] on icon at bounding box center [275, 207] width 7 height 7
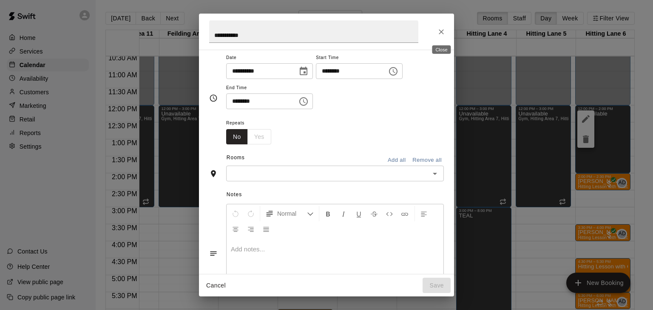
click at [438, 32] on icon "Close" at bounding box center [441, 32] width 8 height 8
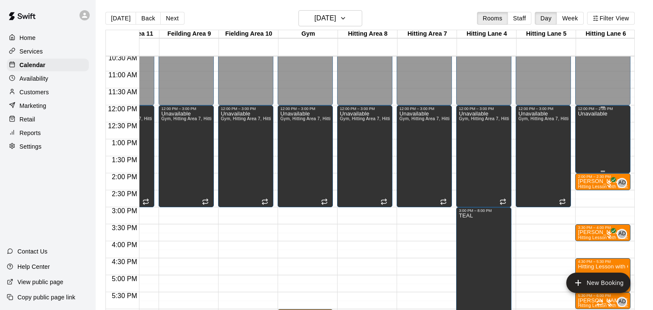
click at [603, 144] on div "Unavailable" at bounding box center [591, 266] width 29 height 310
click at [587, 143] on icon "delete" at bounding box center [586, 140] width 6 height 8
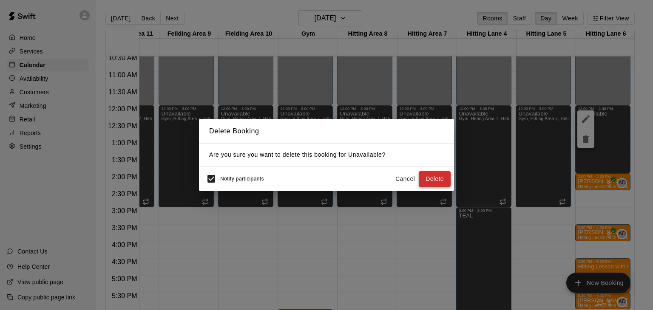
click at [430, 181] on button "Delete" at bounding box center [435, 179] width 32 height 16
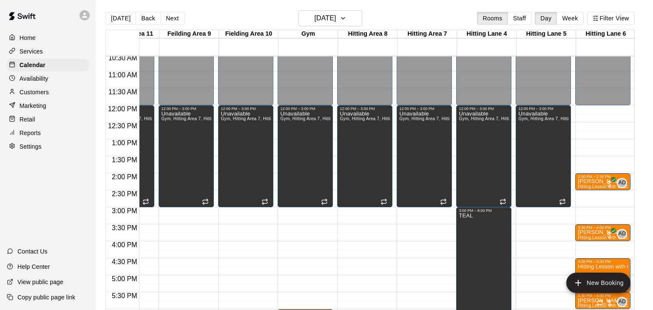
drag, startPoint x: 587, startPoint y: 139, endPoint x: 587, endPoint y: 147, distance: 8.5
click at [587, 147] on div "12:00 AM – 12:00 PM Closed 2:00 PM – 2:30 PM Finn Schubiger Hitting Lesson with…" at bounding box center [602, 105] width 55 height 816
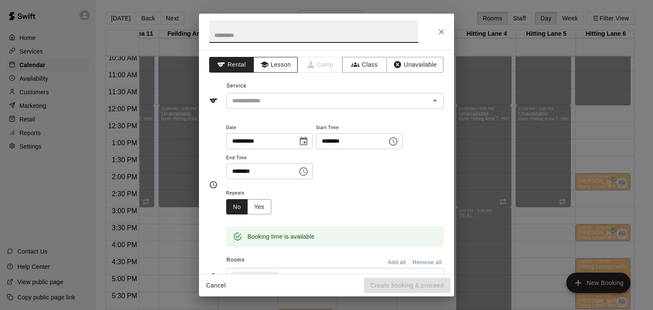
click at [277, 65] on button "Lesson" at bounding box center [275, 65] width 45 height 16
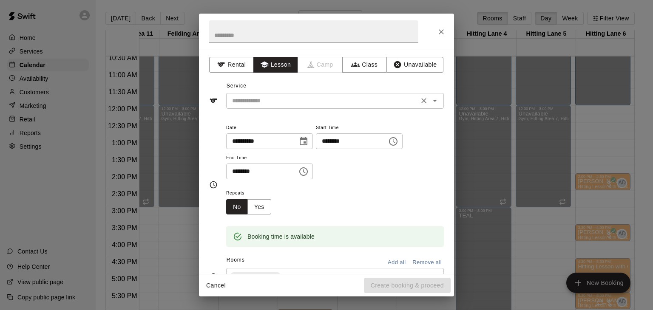
click at [276, 94] on div "​" at bounding box center [335, 101] width 218 height 16
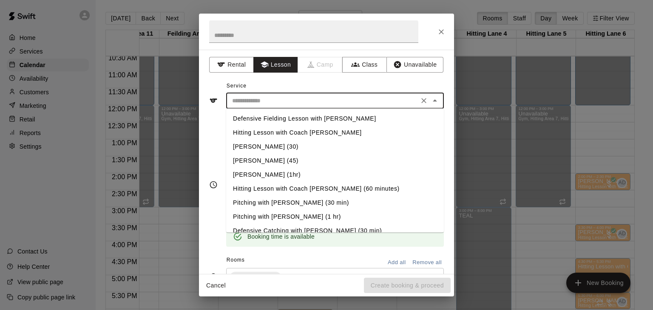
click at [288, 119] on li "Defensive Fielding Lesson with [PERSON_NAME]" at bounding box center [335, 119] width 218 height 14
type input "**********"
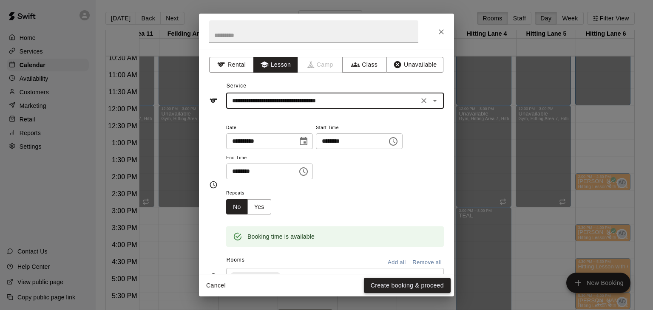
click at [426, 286] on button "Create booking & proceed" at bounding box center [407, 286] width 87 height 16
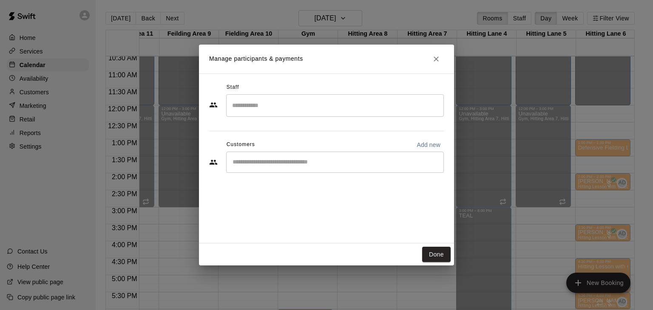
click at [272, 105] on input "Search staff" at bounding box center [335, 105] width 210 height 15
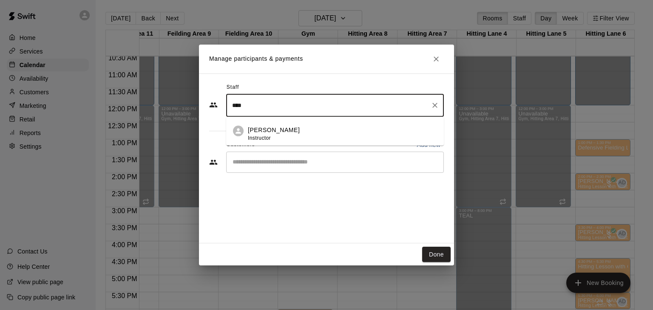
click at [267, 126] on p "[PERSON_NAME]" at bounding box center [274, 130] width 52 height 9
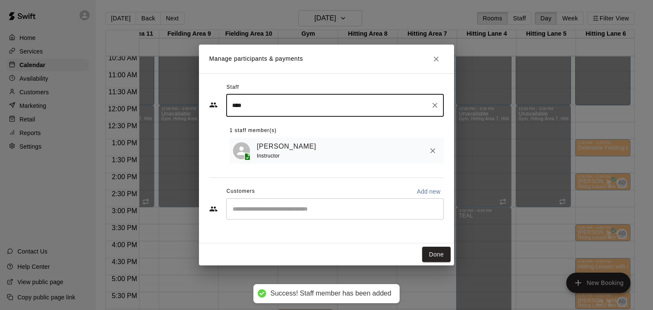
click at [270, 204] on div "​" at bounding box center [335, 208] width 218 height 21
type input "****"
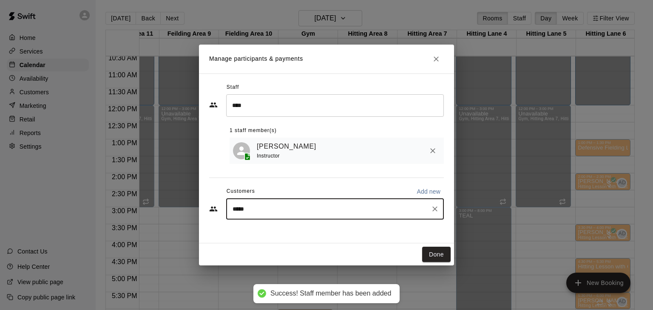
type input "******"
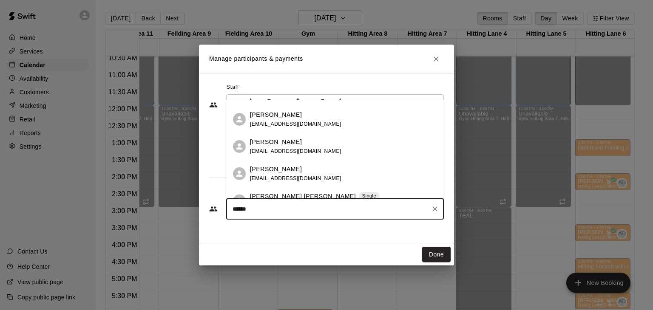
scroll to position [444, 0]
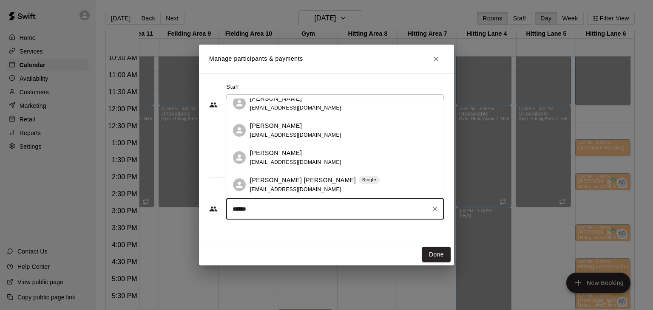
click at [268, 161] on span "[EMAIL_ADDRESS][DOMAIN_NAME]" at bounding box center [295, 162] width 91 height 6
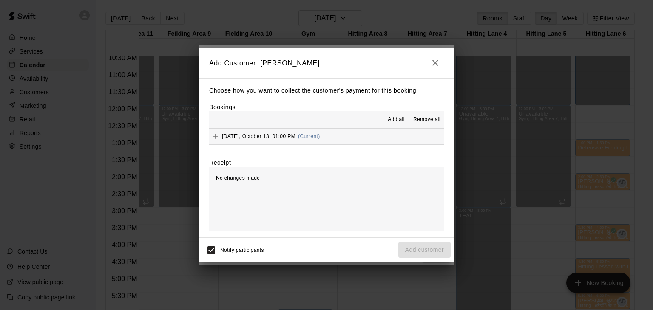
click at [397, 119] on span "Add all" at bounding box center [396, 120] width 17 height 8
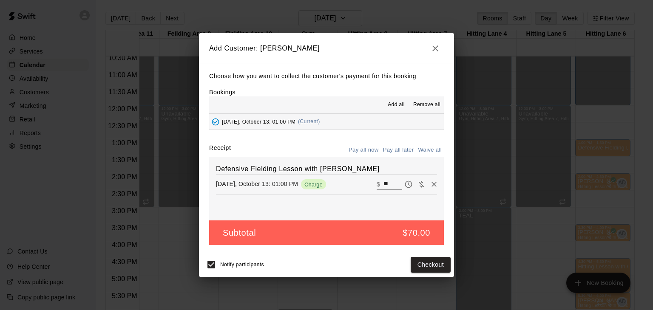
click at [402, 153] on button "Pay all later" at bounding box center [398, 150] width 35 height 13
click at [417, 263] on button "Add customer" at bounding box center [424, 265] width 52 height 16
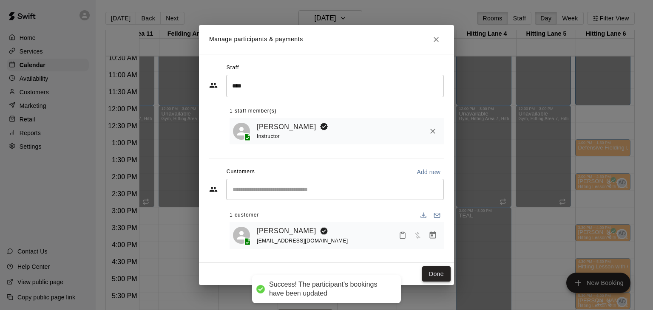
click at [434, 274] on button "Done" at bounding box center [436, 274] width 28 height 16
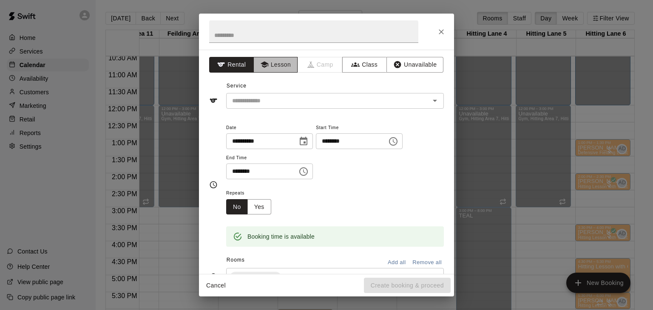
click at [285, 69] on button "Lesson" at bounding box center [275, 65] width 45 height 16
click at [285, 99] on input "text" at bounding box center [322, 101] width 187 height 11
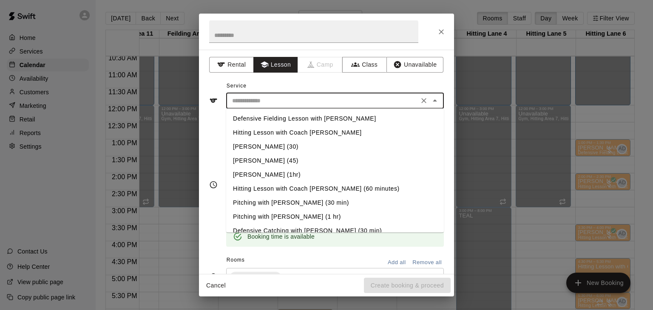
click at [285, 119] on li "Defensive Fielding Lesson with [PERSON_NAME]" at bounding box center [335, 119] width 218 height 14
type input "**********"
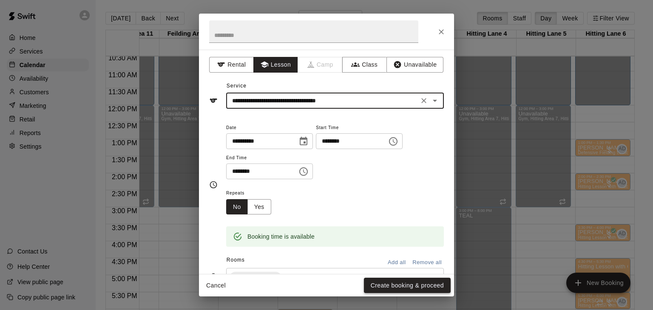
click at [383, 284] on button "Create booking & proceed" at bounding box center [407, 286] width 87 height 16
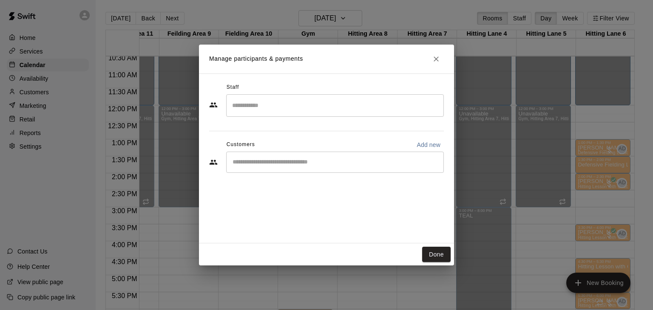
click at [286, 101] on input "Search staff" at bounding box center [335, 105] width 210 height 15
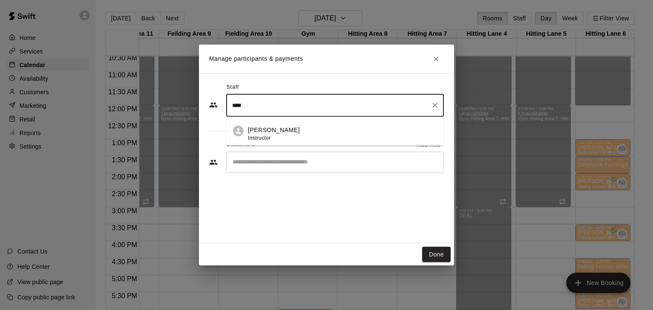
click at [280, 136] on div "Anthony Dionisio Instructor" at bounding box center [274, 134] width 52 height 17
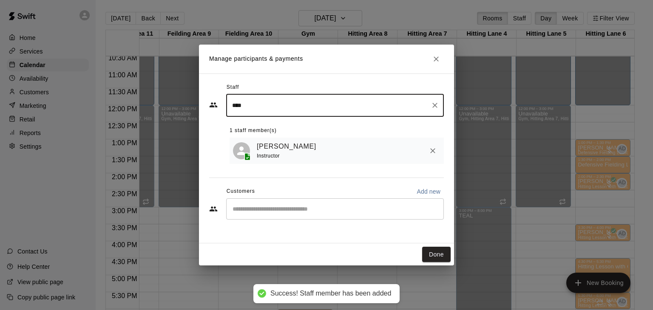
type input "****"
click at [271, 207] on input "Start typing to search customers..." at bounding box center [335, 209] width 210 height 8
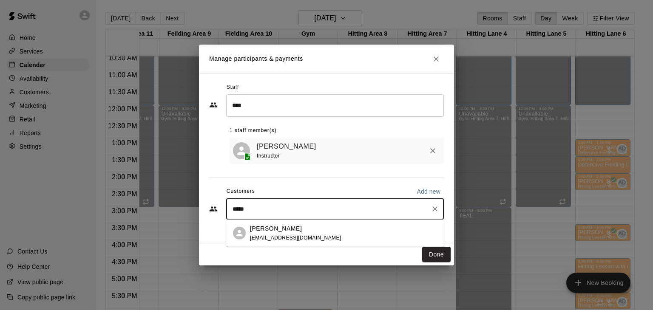
type input "******"
click at [270, 230] on p "[PERSON_NAME]" at bounding box center [276, 228] width 52 height 9
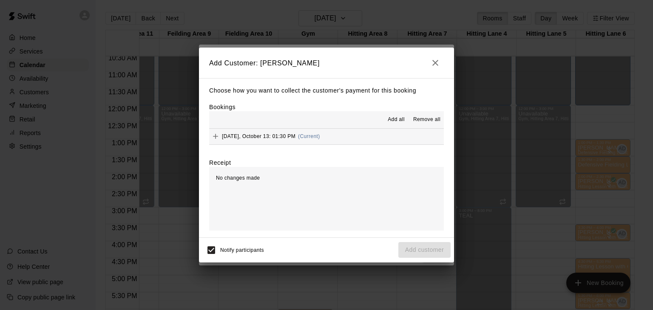
click at [396, 124] on button "Add all" at bounding box center [395, 120] width 27 height 14
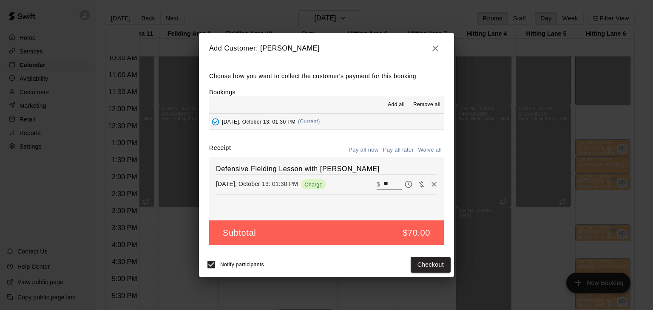
click at [393, 152] on button "Pay all later" at bounding box center [398, 150] width 35 height 13
click at [413, 265] on button "Add customer" at bounding box center [424, 265] width 52 height 16
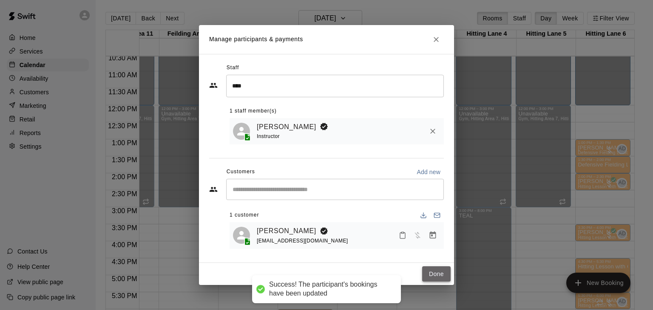
click at [433, 273] on button "Done" at bounding box center [436, 274] width 28 height 16
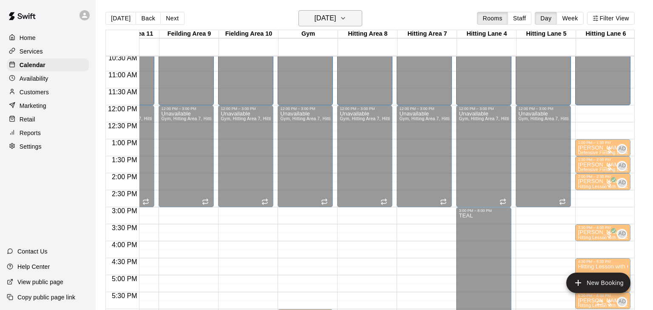
click at [357, 18] on button "Monday Oct 13" at bounding box center [330, 18] width 64 height 16
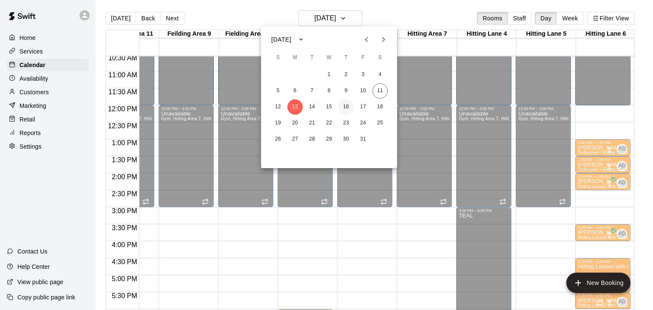
click at [344, 110] on button "16" at bounding box center [345, 106] width 15 height 15
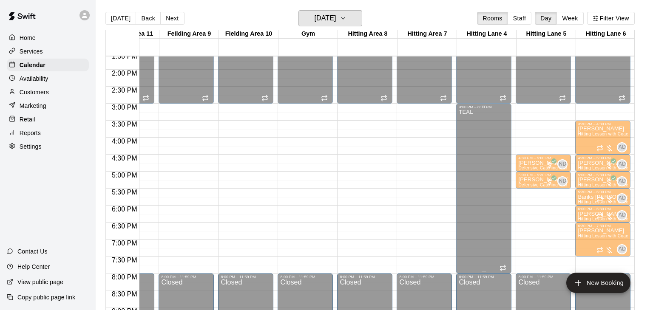
scroll to position [464, 218]
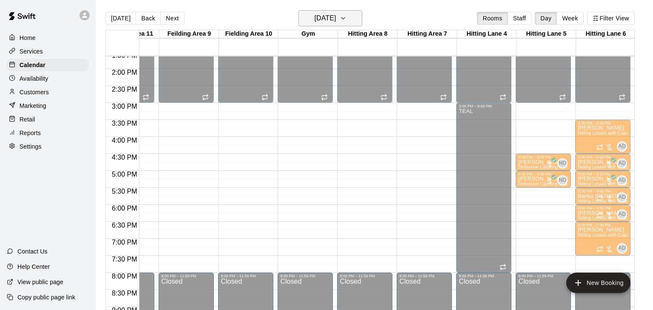
click at [346, 20] on icon "button" at bounding box center [342, 18] width 7 height 10
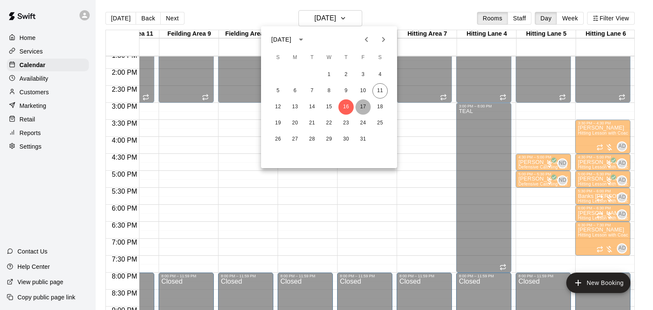
click at [362, 107] on button "17" at bounding box center [362, 106] width 15 height 15
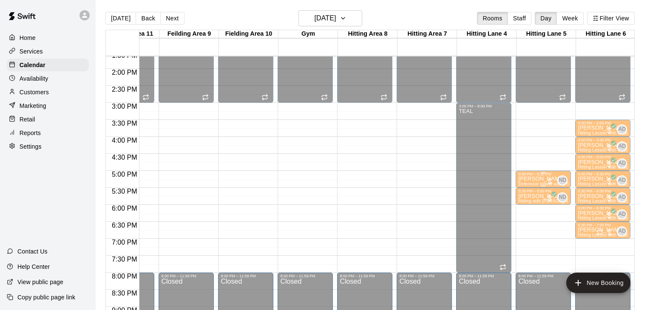
click at [532, 179] on p "[PERSON_NAME]" at bounding box center [543, 179] width 50 height 0
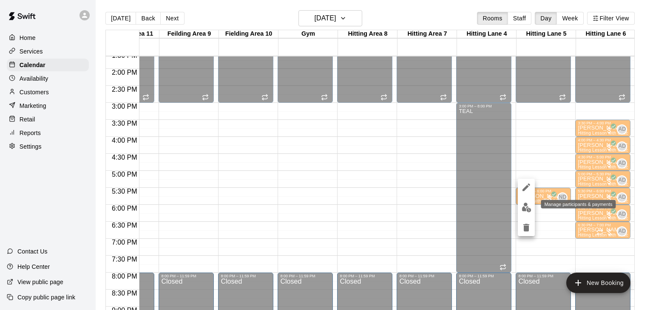
click at [528, 204] on img "edit" at bounding box center [526, 208] width 10 height 10
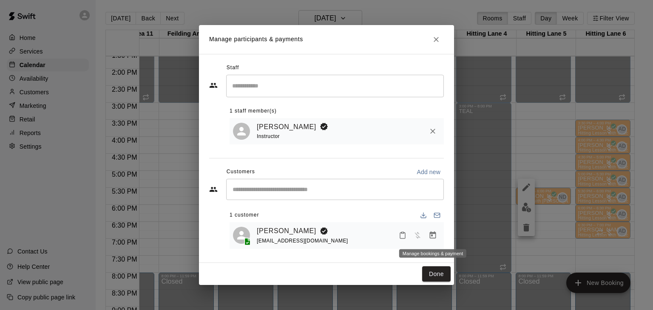
click at [430, 236] on icon "Manage bookings & payment" at bounding box center [433, 235] width 6 height 7
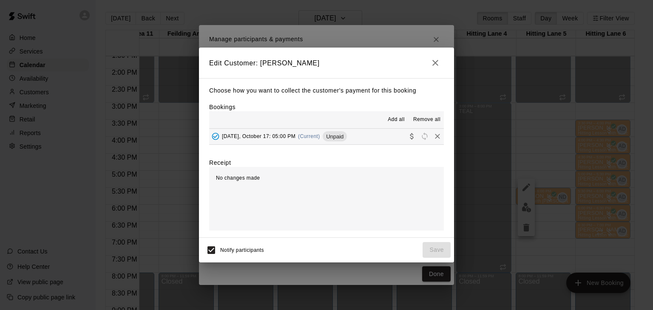
click at [365, 141] on button "Friday, October 17: 05:00 PM (Current) Unpaid" at bounding box center [326, 137] width 235 height 16
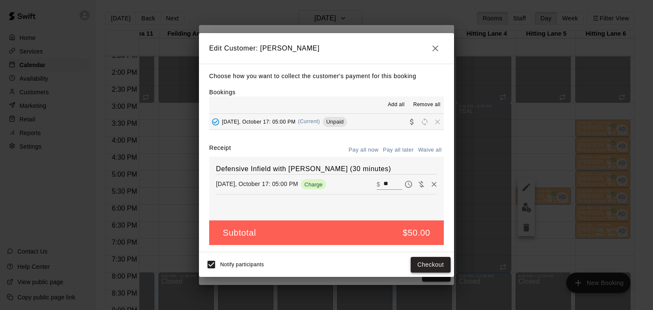
click at [429, 262] on button "Checkout" at bounding box center [430, 265] width 40 height 16
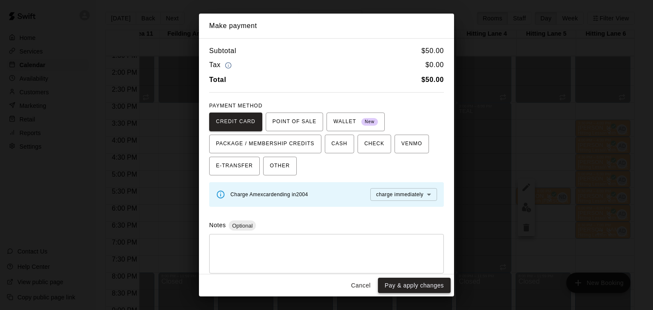
click at [435, 283] on button "Pay & apply changes" at bounding box center [414, 286] width 73 height 16
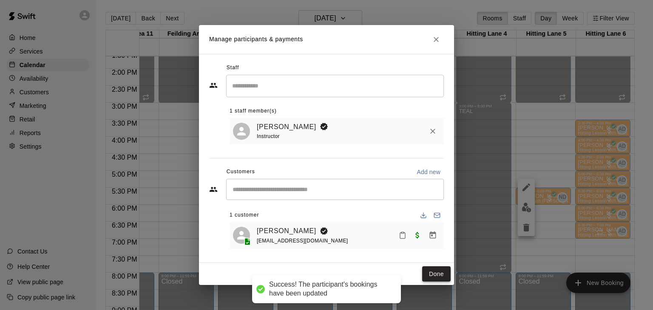
click at [438, 276] on button "Done" at bounding box center [436, 274] width 28 height 16
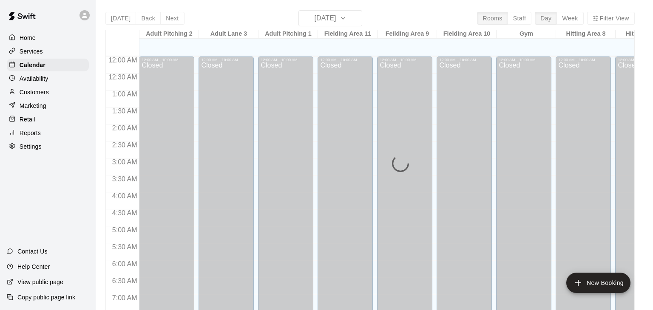
scroll to position [384, 0]
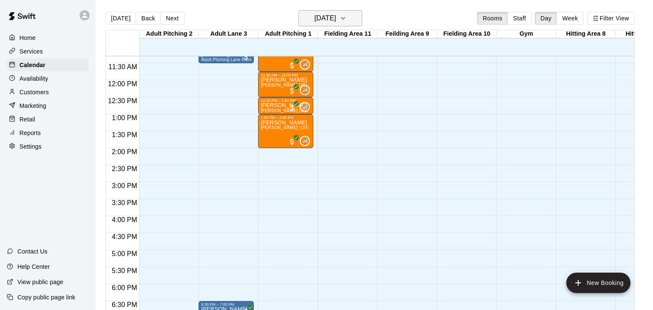
click at [345, 19] on icon "button" at bounding box center [342, 18] width 3 height 2
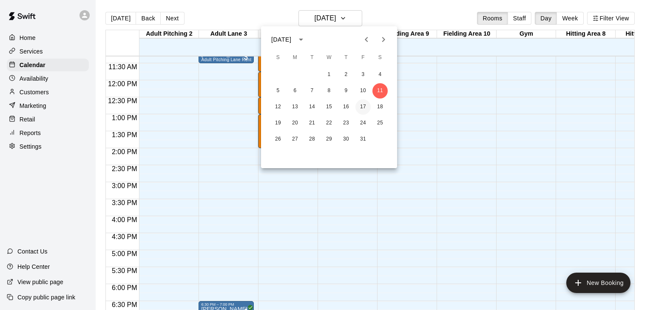
click at [363, 111] on button "17" at bounding box center [362, 106] width 15 height 15
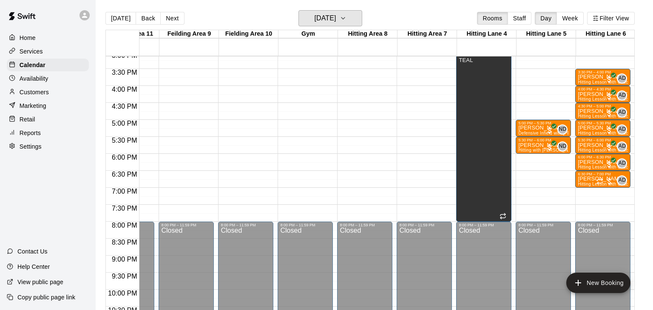
scroll to position [510, 218]
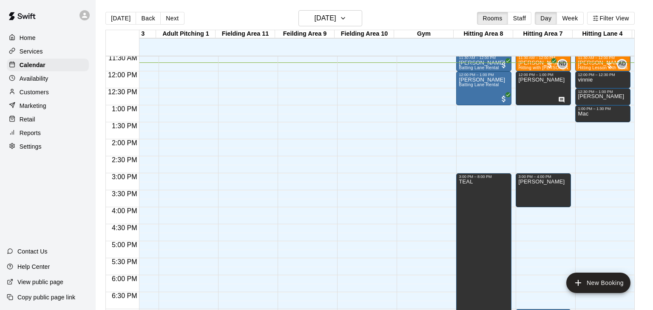
scroll to position [0, 218]
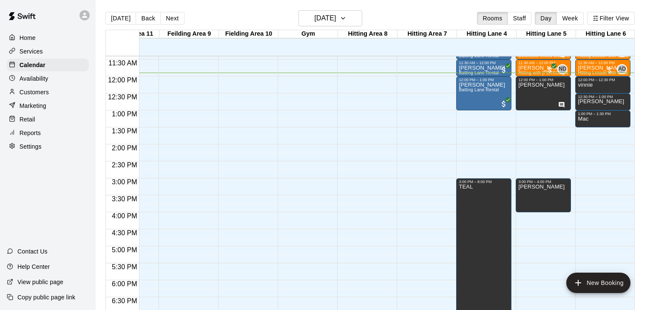
scroll to position [380, 218]
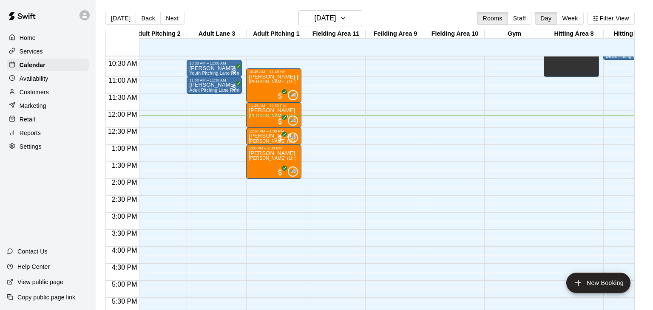
scroll to position [0, 12]
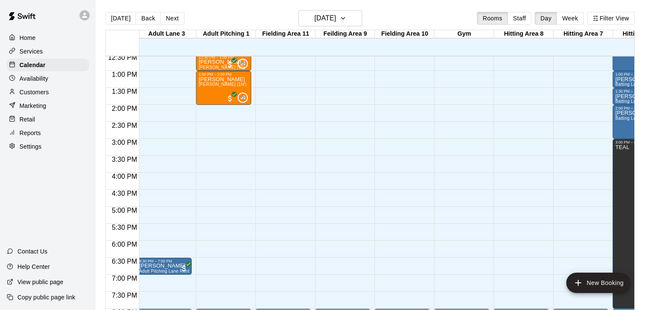
scroll to position [0, 218]
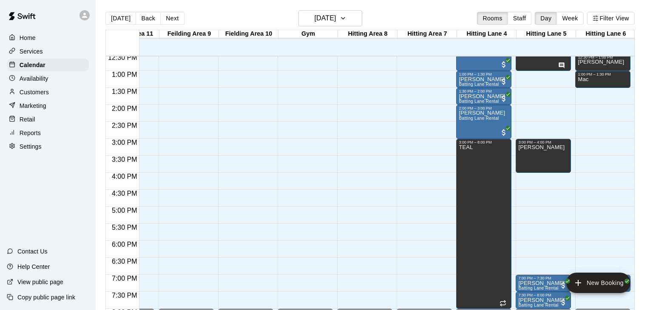
click at [30, 94] on p "Customers" at bounding box center [34, 92] width 29 height 8
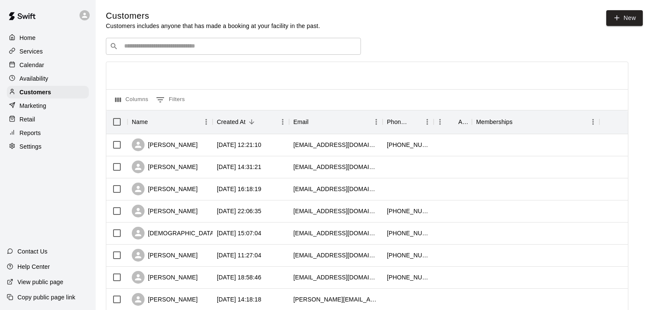
click at [181, 43] on input "Search customers by name or email" at bounding box center [239, 46] width 235 height 8
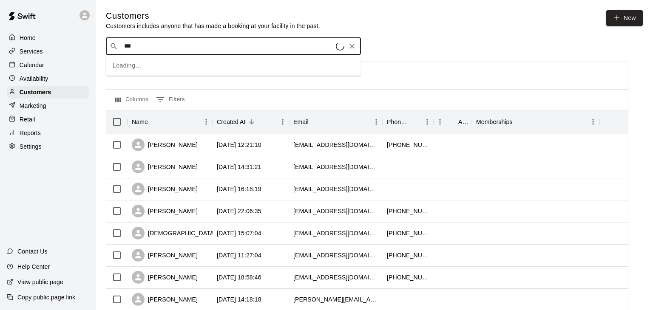
type input "****"
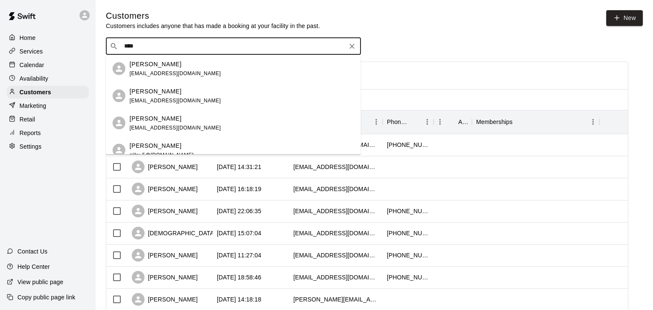
click at [155, 73] on span "miguelmontaya13th@gmail.com" at bounding box center [175, 73] width 91 height 6
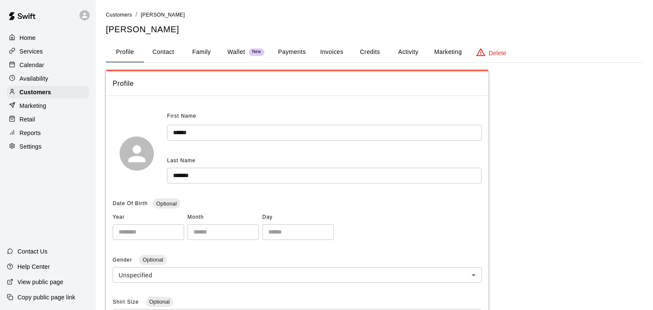
click at [299, 54] on button "Payments" at bounding box center [291, 52] width 41 height 20
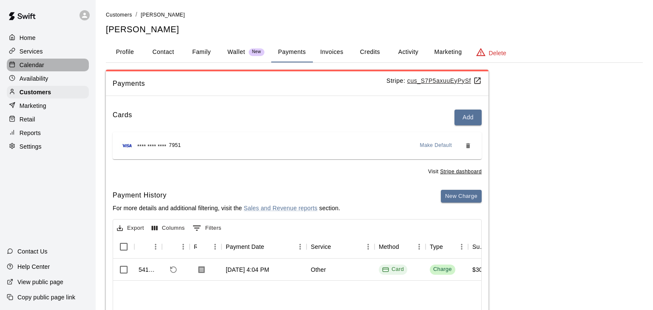
click at [34, 65] on p "Calendar" at bounding box center [32, 65] width 25 height 8
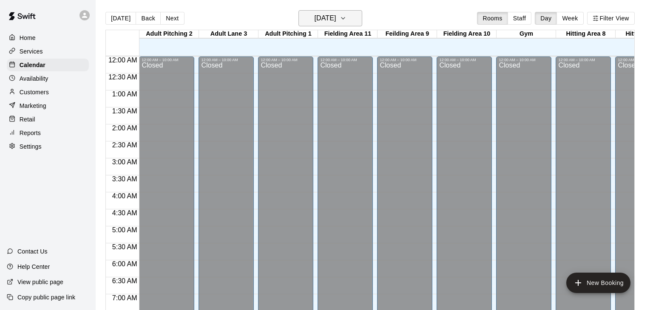
scroll to position [428, 0]
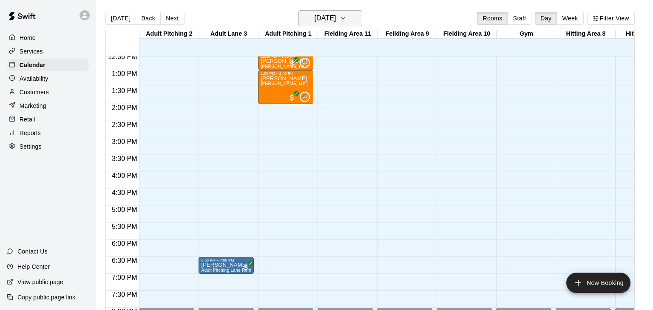
click at [346, 21] on icon "button" at bounding box center [342, 18] width 7 height 10
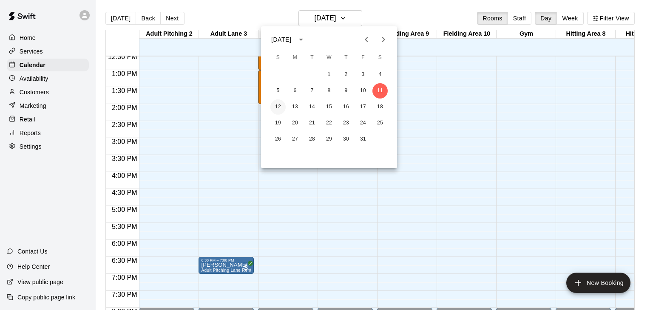
click at [278, 105] on button "12" at bounding box center [277, 106] width 15 height 15
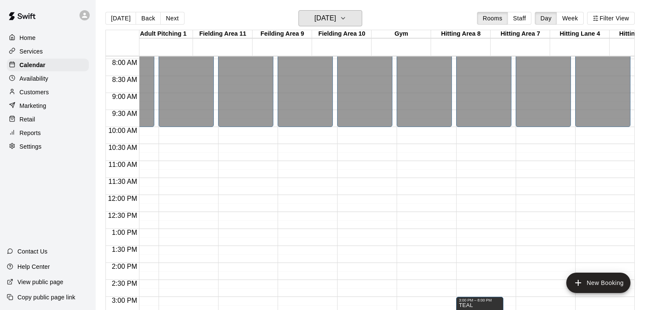
scroll to position [0, 218]
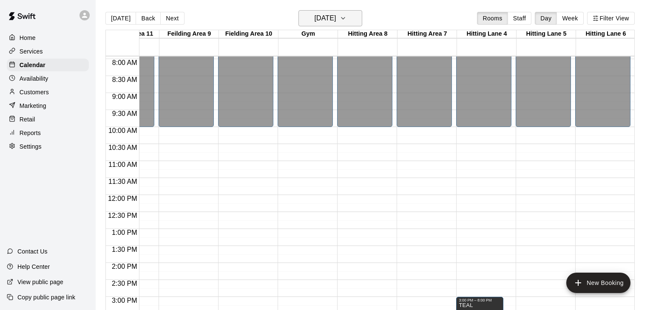
click at [345, 19] on icon "button" at bounding box center [342, 18] width 3 height 2
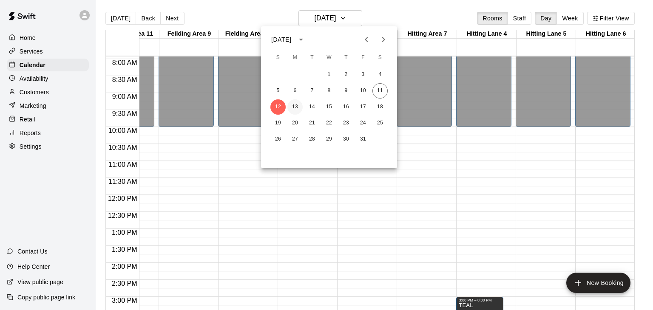
click at [297, 108] on button "13" at bounding box center [294, 106] width 15 height 15
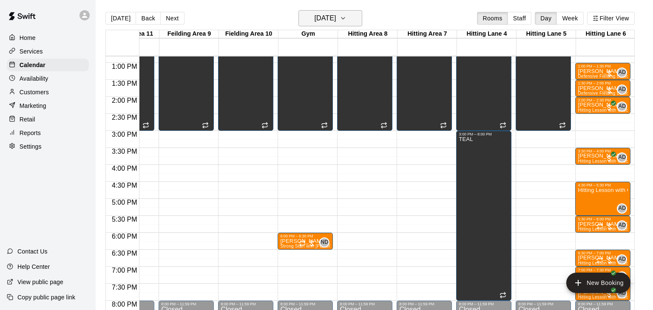
scroll to position [458, 218]
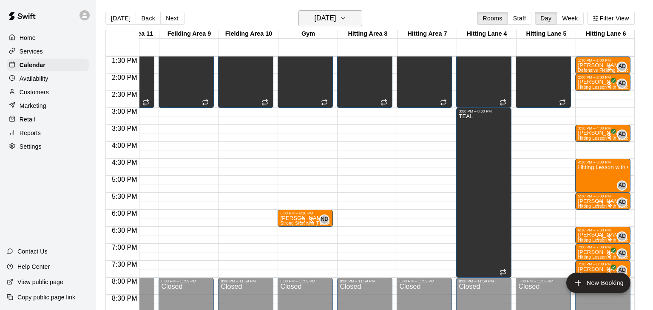
click at [346, 17] on icon "button" at bounding box center [342, 18] width 7 height 10
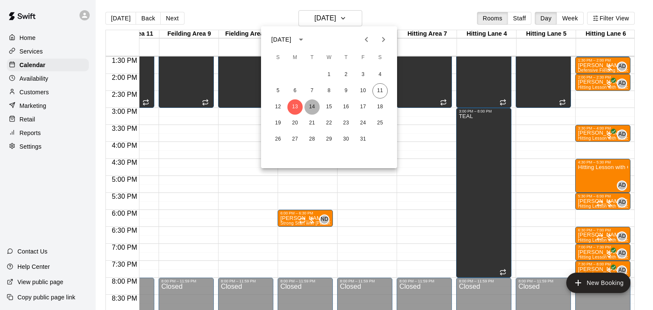
click at [311, 108] on button "14" at bounding box center [311, 106] width 15 height 15
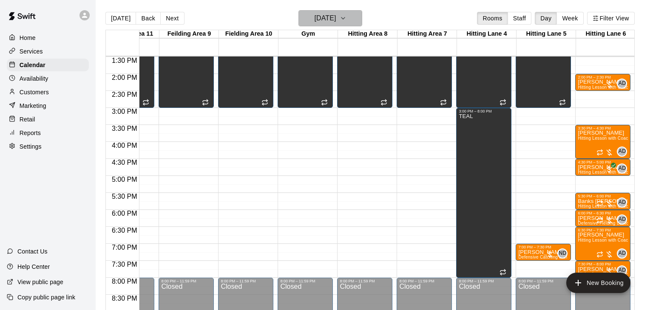
click at [346, 21] on icon "button" at bounding box center [342, 18] width 7 height 10
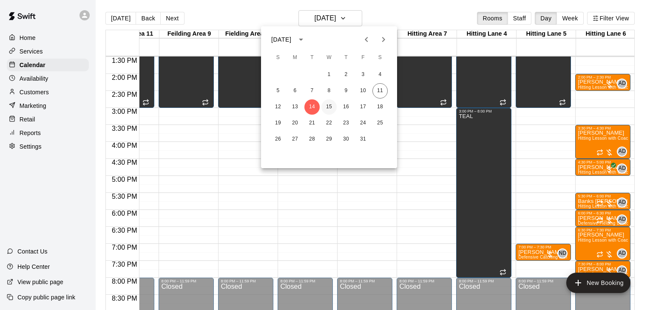
click at [331, 106] on button "15" at bounding box center [328, 106] width 15 height 15
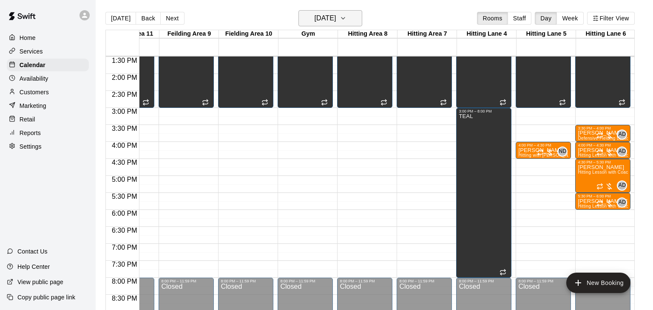
click at [346, 22] on icon "button" at bounding box center [342, 18] width 7 height 10
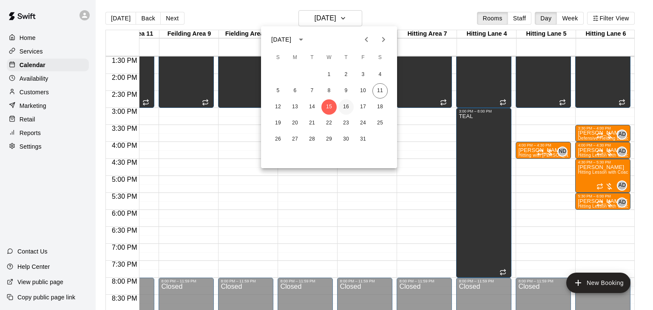
click at [344, 107] on button "16" at bounding box center [345, 106] width 15 height 15
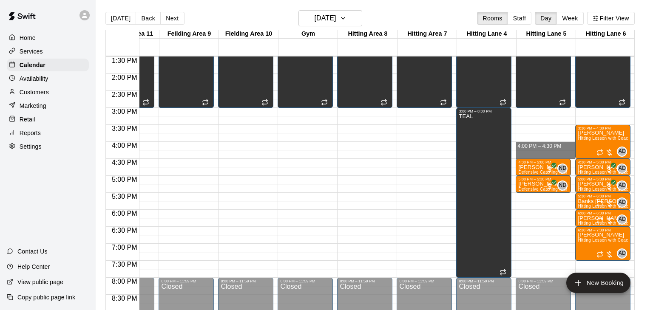
drag, startPoint x: 549, startPoint y: 141, endPoint x: 548, endPoint y: 154, distance: 12.4
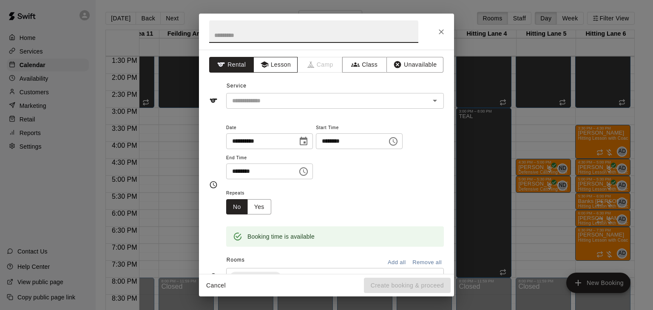
click at [280, 68] on button "Lesson" at bounding box center [275, 65] width 45 height 16
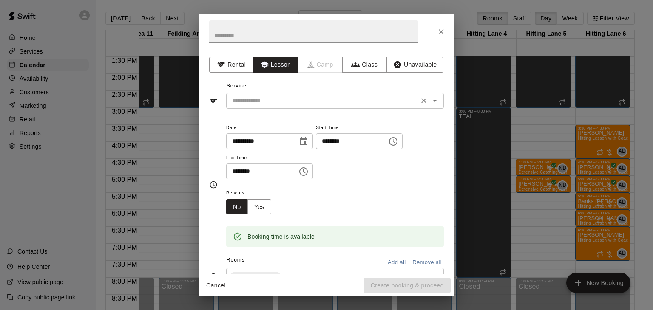
click at [283, 100] on input "text" at bounding box center [322, 101] width 187 height 11
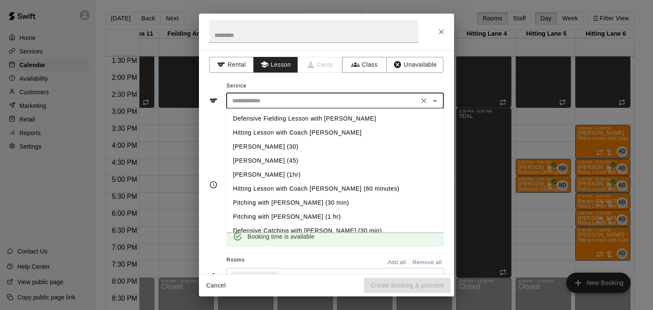
scroll to position [65, 0]
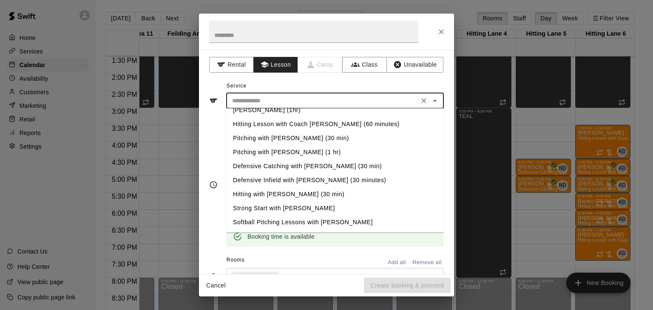
click at [265, 194] on li "Hitting with [PERSON_NAME] (30 min)" at bounding box center [335, 194] width 218 height 14
type input "**********"
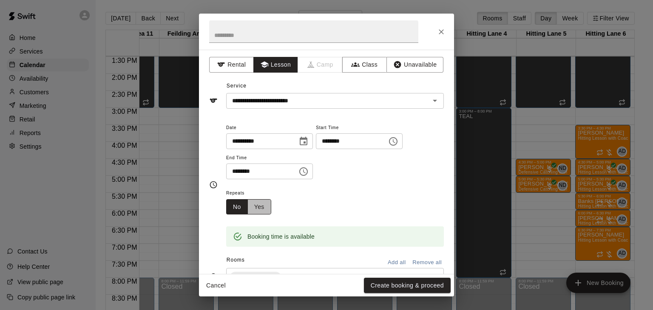
click at [263, 215] on button "Yes" at bounding box center [259, 207] width 24 height 16
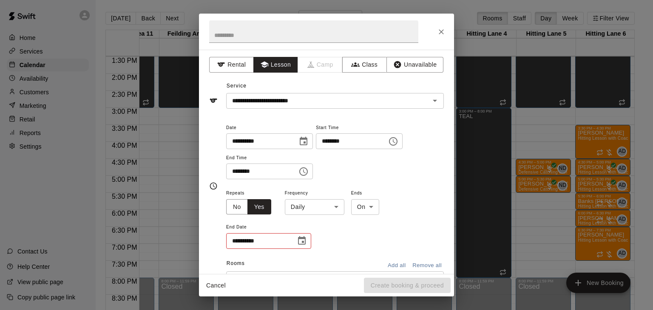
click at [329, 237] on body "Home Services Calendar Availability Customers Marketing Retail Reports Settings…" at bounding box center [326, 162] width 653 height 324
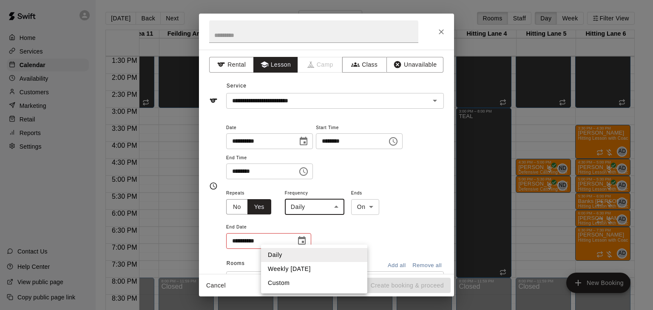
click at [301, 267] on li "Weekly on Thursday" at bounding box center [314, 269] width 106 height 14
type input "******"
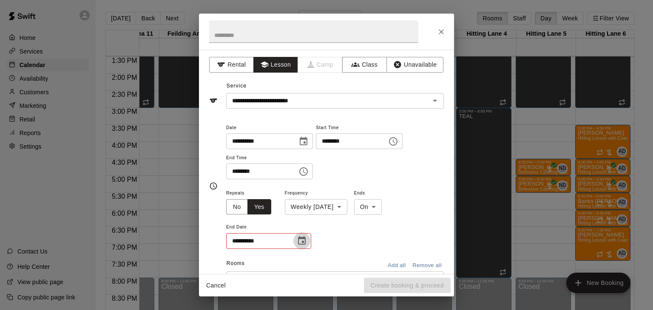
click at [302, 246] on icon "Choose date" at bounding box center [302, 241] width 10 height 10
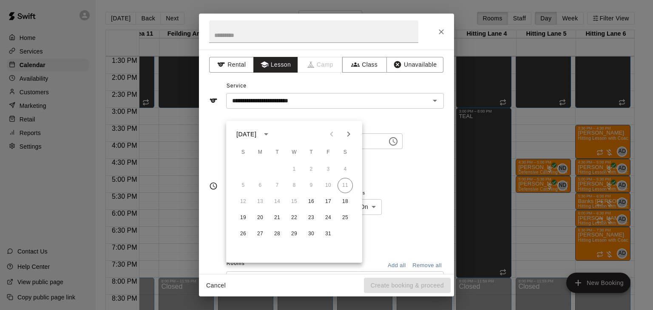
click at [345, 136] on icon "Next month" at bounding box center [348, 134] width 10 height 10
click at [312, 189] on button "6" at bounding box center [310, 185] width 15 height 15
type input "**********"
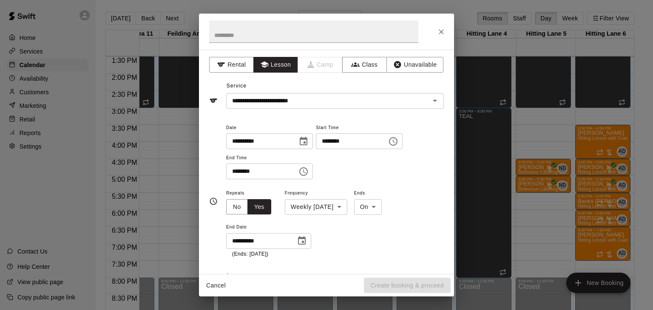
scroll to position [6, 0]
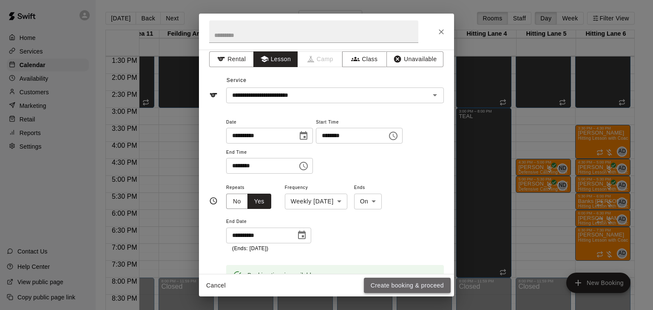
click at [384, 283] on button "Create booking & proceed" at bounding box center [407, 286] width 87 height 16
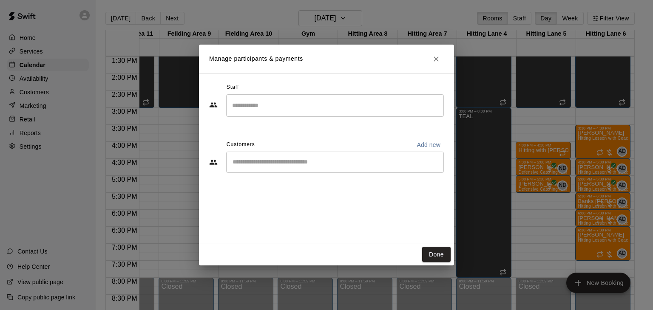
click at [272, 103] on input "Search staff" at bounding box center [335, 105] width 210 height 15
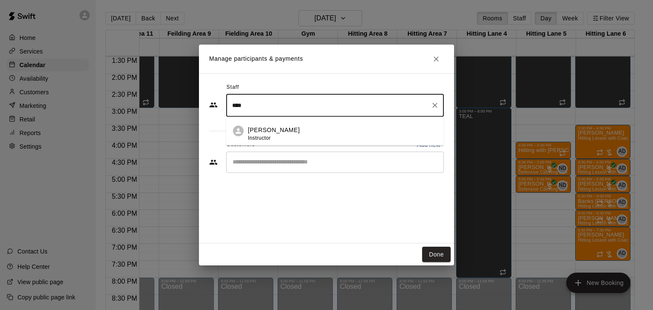
click at [268, 124] on li "Nick Dionisio Instructor" at bounding box center [335, 131] width 218 height 29
type input "****"
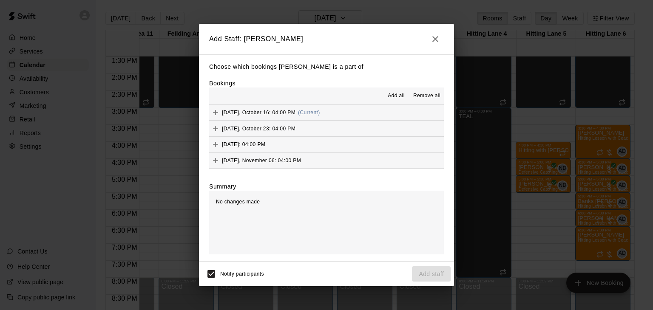
click at [398, 98] on span "Add all" at bounding box center [396, 96] width 17 height 8
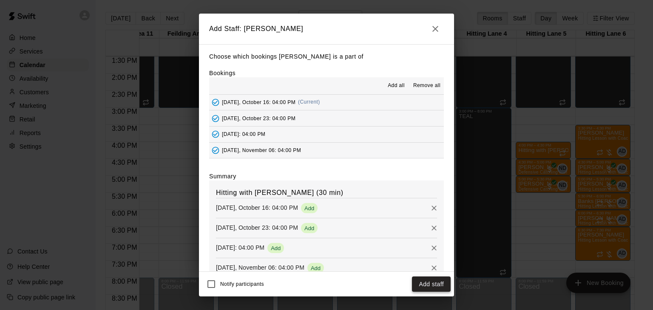
click at [424, 286] on button "Add staff" at bounding box center [431, 285] width 39 height 16
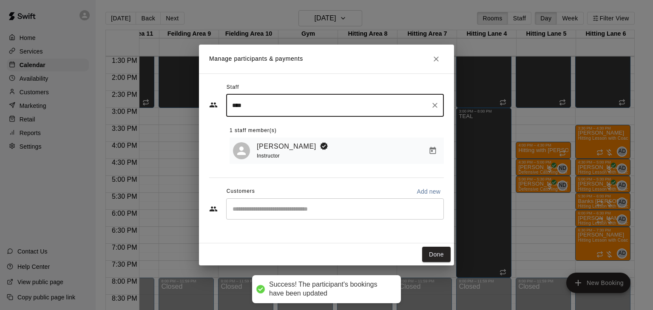
click at [298, 215] on div "​" at bounding box center [335, 208] width 218 height 21
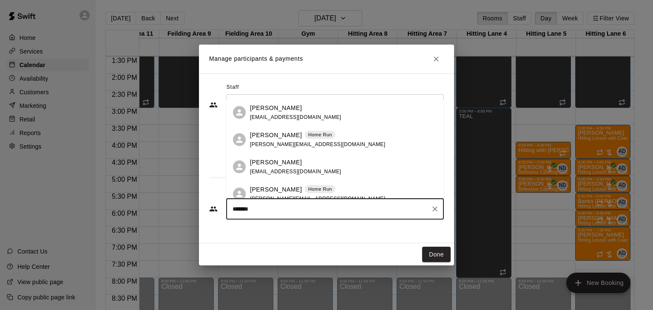
type input "********"
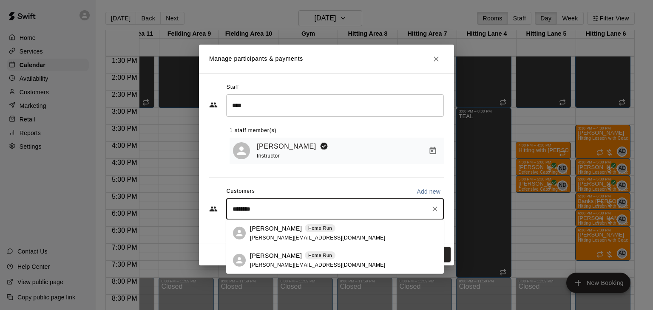
click at [265, 263] on span "scott@oakandocean.com" at bounding box center [317, 265] width 135 height 6
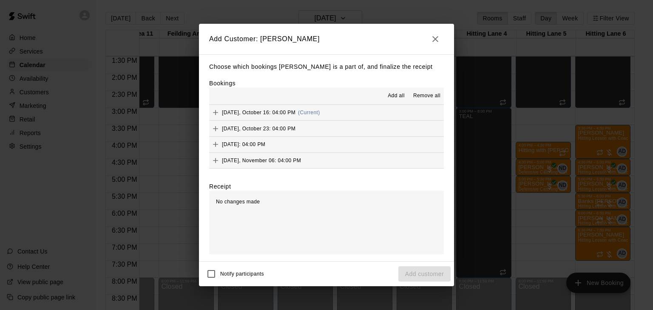
click at [395, 94] on span "Add all" at bounding box center [396, 96] width 17 height 8
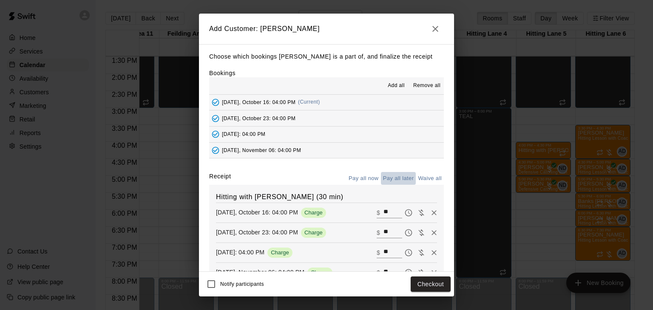
click at [397, 180] on button "Pay all later" at bounding box center [398, 178] width 35 height 13
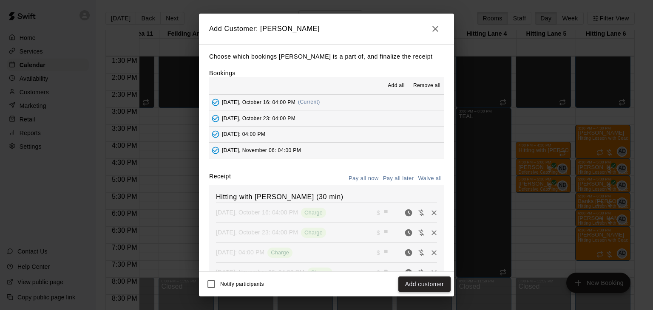
click at [419, 286] on button "Add customer" at bounding box center [424, 285] width 52 height 16
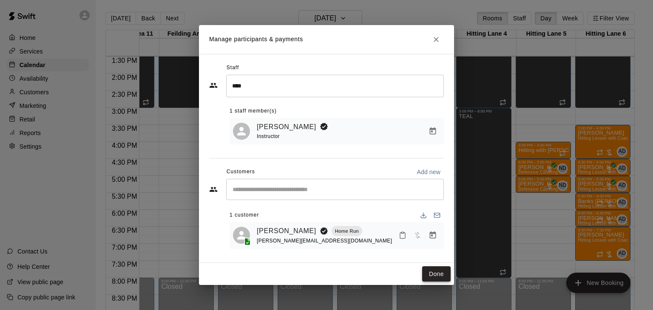
click at [432, 273] on button "Done" at bounding box center [436, 274] width 28 height 16
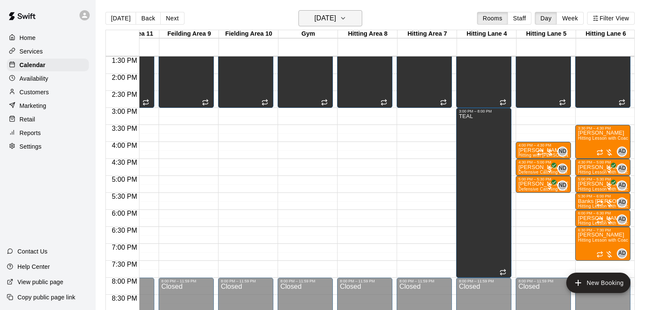
click at [346, 18] on icon "button" at bounding box center [342, 18] width 7 height 10
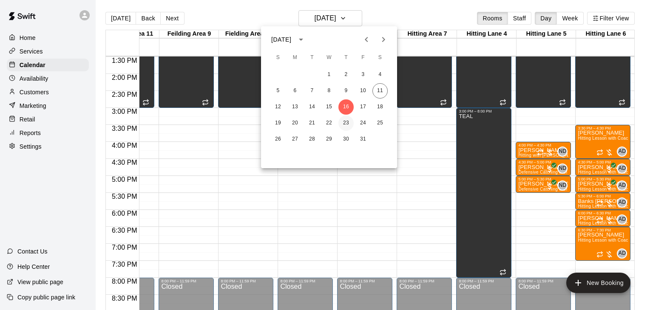
click at [348, 119] on button "23" at bounding box center [345, 123] width 15 height 15
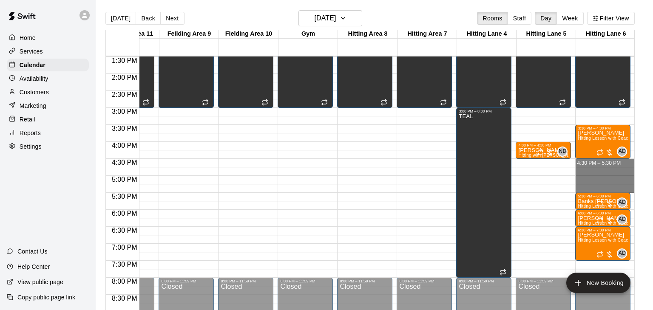
drag, startPoint x: 591, startPoint y: 159, endPoint x: 591, endPoint y: 190, distance: 31.0
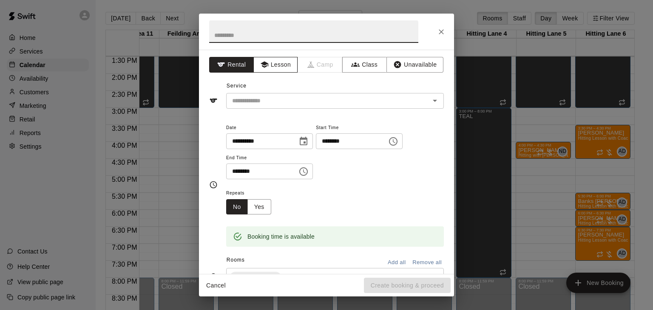
click at [280, 64] on button "Lesson" at bounding box center [275, 65] width 45 height 16
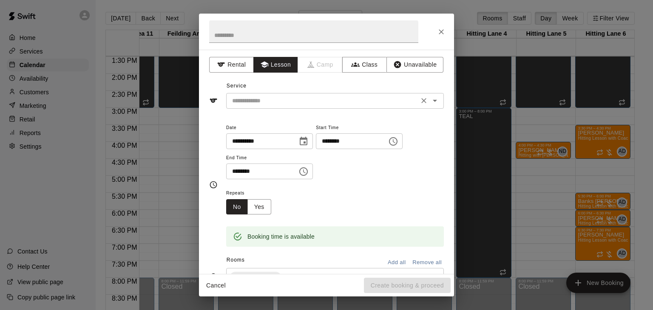
click at [286, 96] on input "text" at bounding box center [322, 101] width 187 height 11
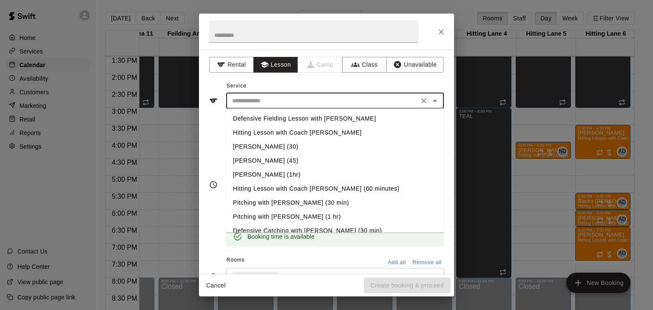
click at [301, 190] on li "Hitting Lesson with Coach [PERSON_NAME] (60 minutes)" at bounding box center [335, 189] width 218 height 14
type input "**********"
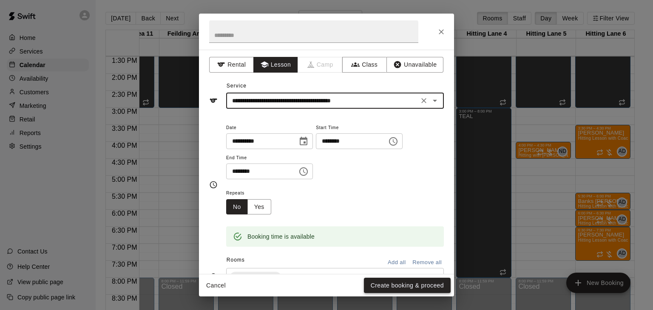
click at [387, 283] on button "Create booking & proceed" at bounding box center [407, 286] width 87 height 16
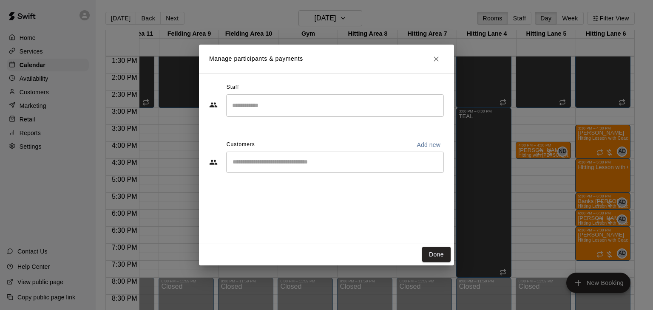
click at [274, 100] on input "Search staff" at bounding box center [335, 105] width 210 height 15
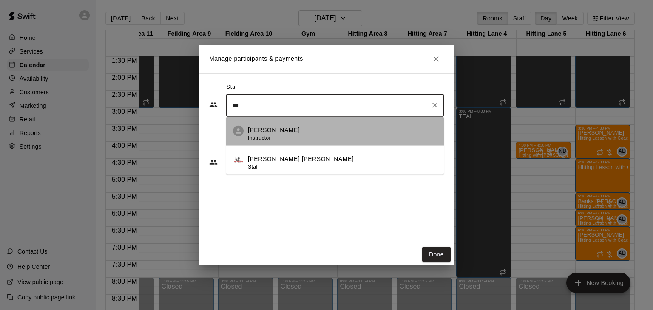
click at [270, 131] on p "[PERSON_NAME]" at bounding box center [274, 130] width 52 height 9
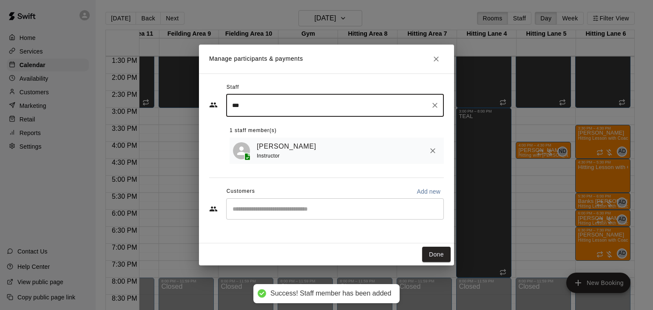
type input "***"
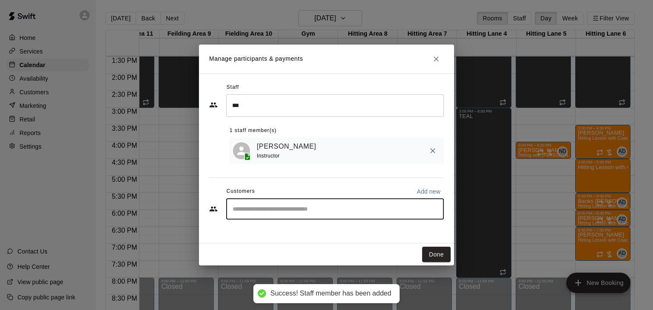
click at [259, 206] on input "Start typing to search customers..." at bounding box center [335, 209] width 210 height 8
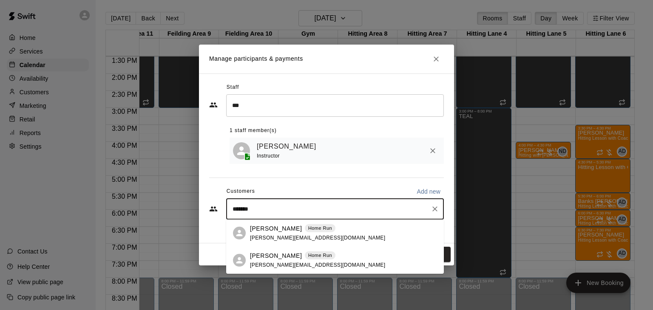
type input "********"
click at [265, 257] on p "Dylan Trembley" at bounding box center [276, 255] width 52 height 9
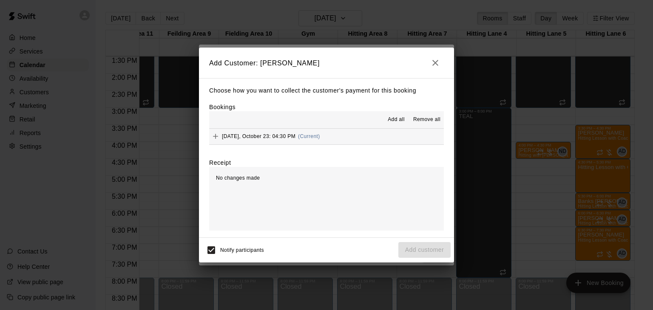
click at [437, 63] on icon "button" at bounding box center [435, 63] width 10 height 10
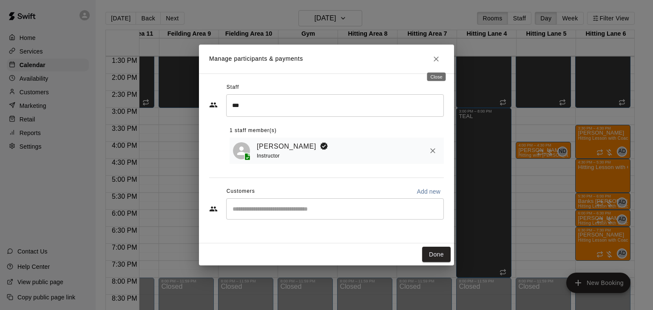
click at [437, 61] on icon "Close" at bounding box center [436, 59] width 8 height 8
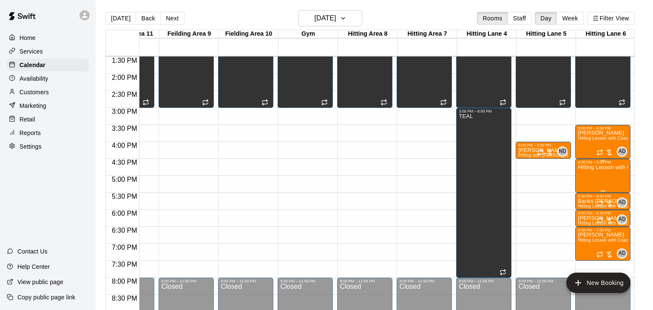
click at [586, 212] on icon "delete" at bounding box center [586, 213] width 6 height 8
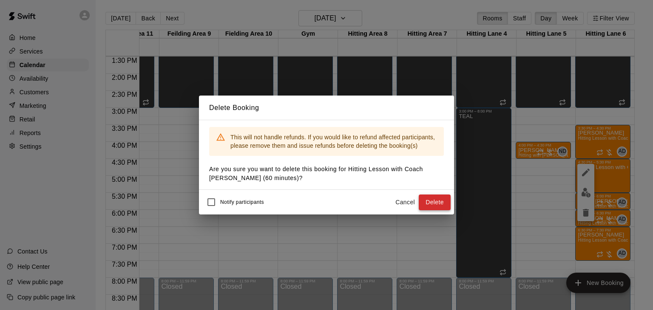
click at [425, 203] on button "Delete" at bounding box center [435, 203] width 32 height 16
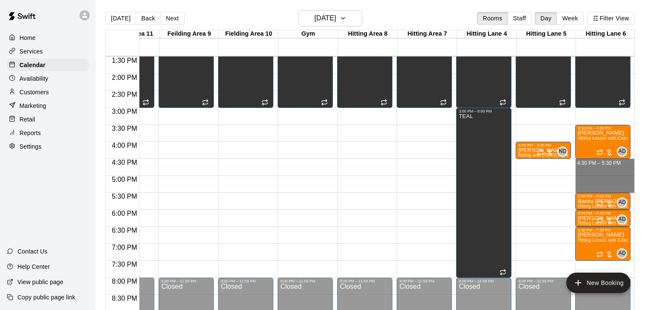
drag, startPoint x: 594, startPoint y: 161, endPoint x: 594, endPoint y: 187, distance: 25.9
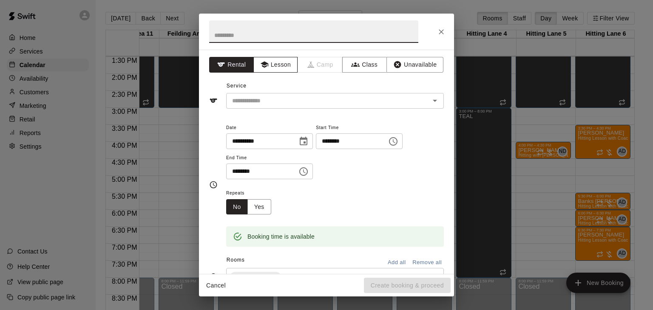
click at [287, 70] on button "Lesson" at bounding box center [275, 65] width 45 height 16
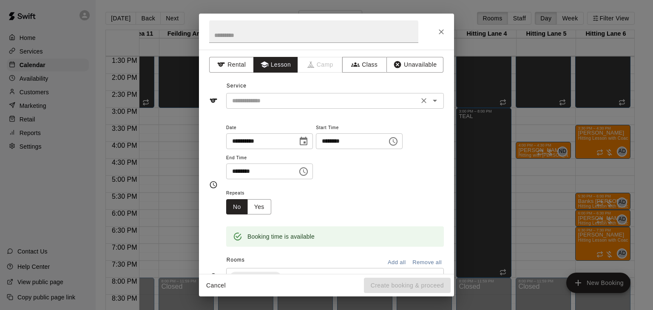
click at [285, 103] on input "text" at bounding box center [322, 101] width 187 height 11
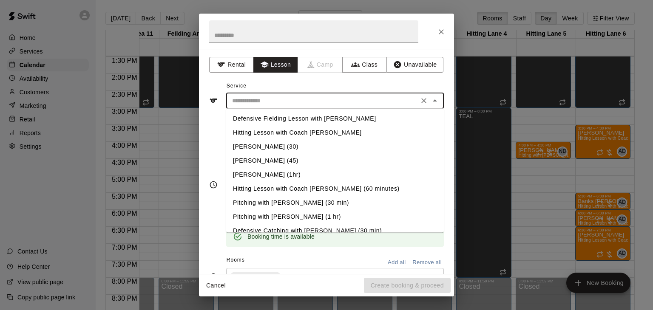
click at [323, 191] on li "Hitting Lesson with Coach [PERSON_NAME] (60 minutes)" at bounding box center [335, 189] width 218 height 14
type input "**********"
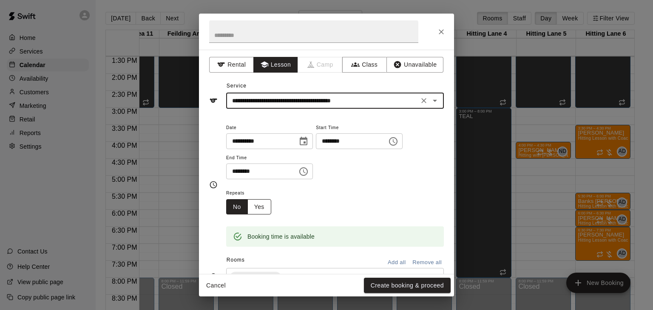
click at [263, 215] on button "Yes" at bounding box center [259, 207] width 24 height 16
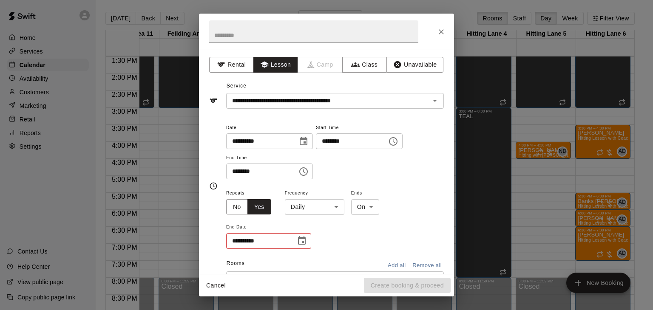
click at [319, 239] on body "Home Services Calendar Availability Customers Marketing Retail Reports Settings…" at bounding box center [326, 162] width 653 height 324
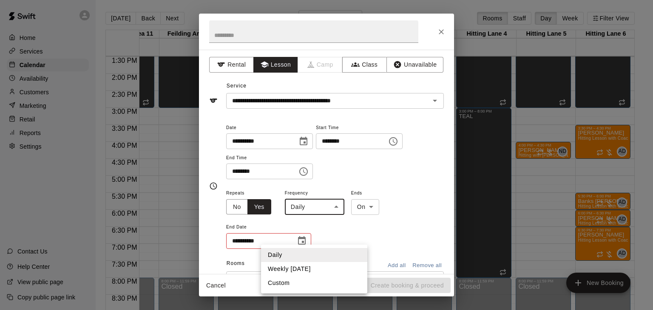
click at [300, 269] on li "Weekly on Thursday" at bounding box center [314, 269] width 106 height 14
type input "******"
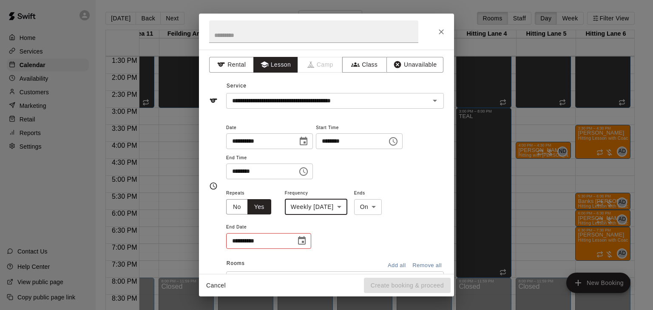
click at [307, 249] on button "Choose date" at bounding box center [301, 240] width 17 height 17
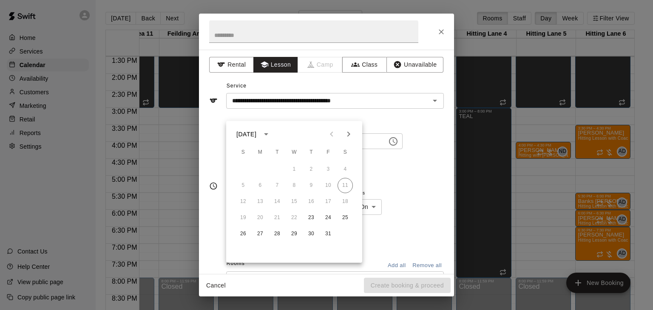
click at [348, 136] on icon "Next month" at bounding box center [348, 134] width 10 height 10
click at [313, 235] on button "27" at bounding box center [310, 233] width 15 height 15
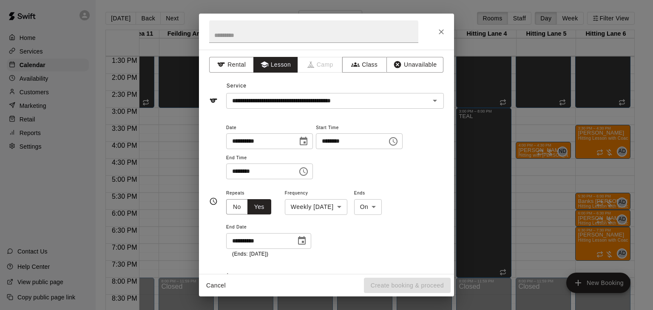
type input "**********"
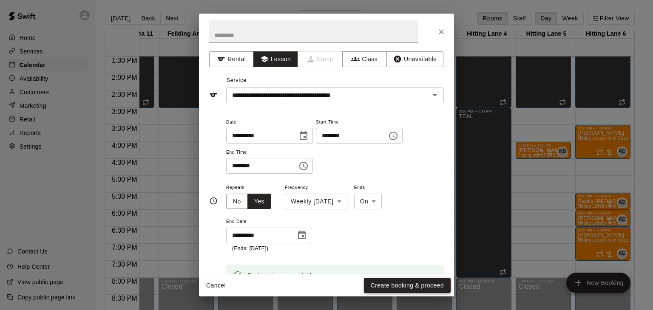
click at [392, 279] on button "Create booking & proceed" at bounding box center [407, 286] width 87 height 16
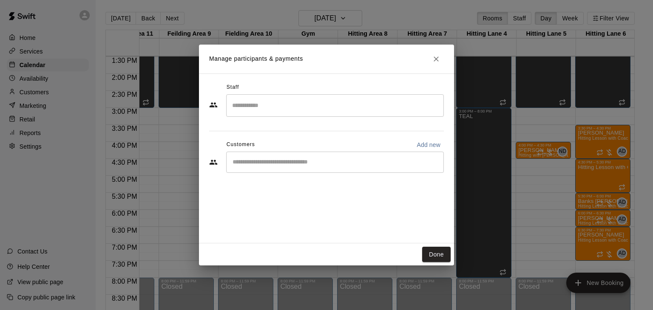
click at [252, 113] on div "​" at bounding box center [335, 105] width 218 height 23
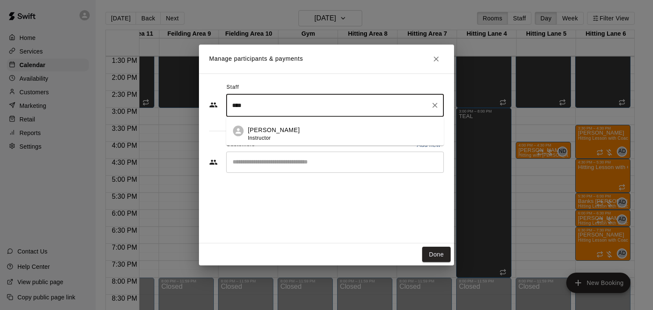
click at [258, 129] on p "[PERSON_NAME]" at bounding box center [274, 130] width 52 height 9
type input "****"
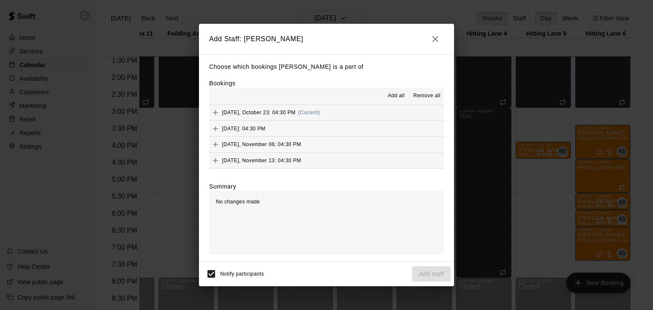
click at [396, 97] on span "Add all" at bounding box center [396, 96] width 17 height 8
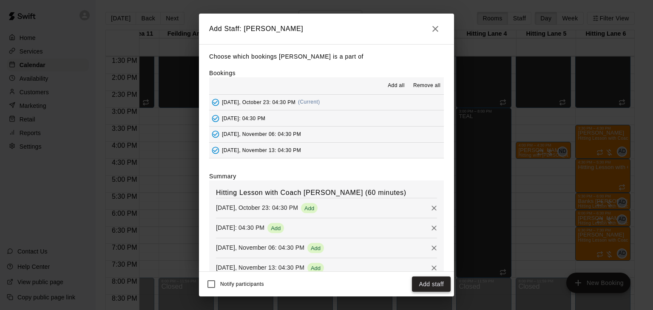
click at [434, 283] on button "Add staff" at bounding box center [431, 285] width 39 height 16
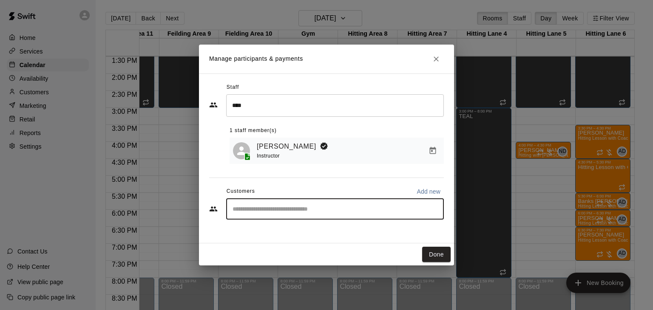
click at [278, 210] on input "Start typing to search customers..." at bounding box center [335, 209] width 210 height 8
type input "****"
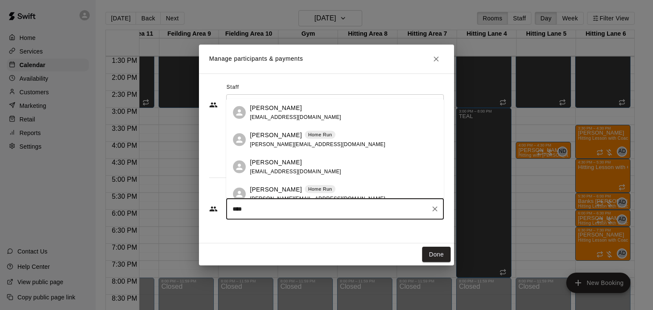
click at [275, 189] on p "Dylan Trembley" at bounding box center [276, 189] width 52 height 9
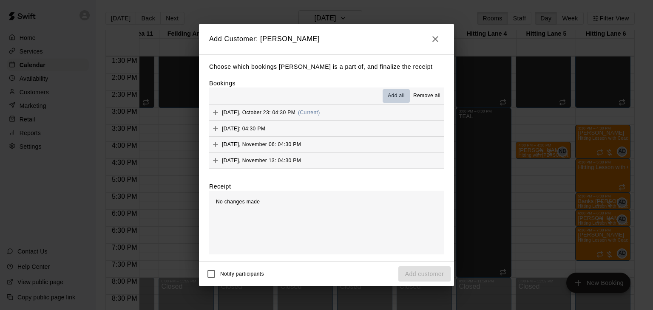
click at [395, 95] on span "Add all" at bounding box center [396, 96] width 17 height 8
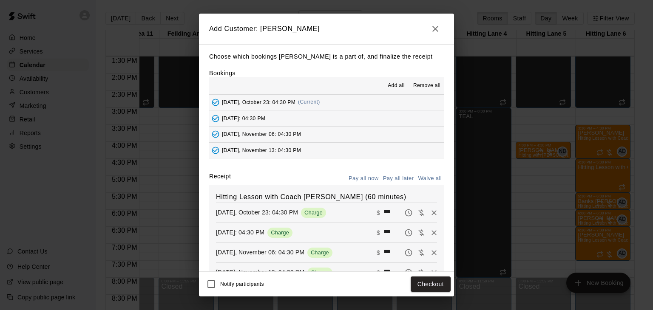
click at [393, 180] on button "Pay all later" at bounding box center [398, 178] width 35 height 13
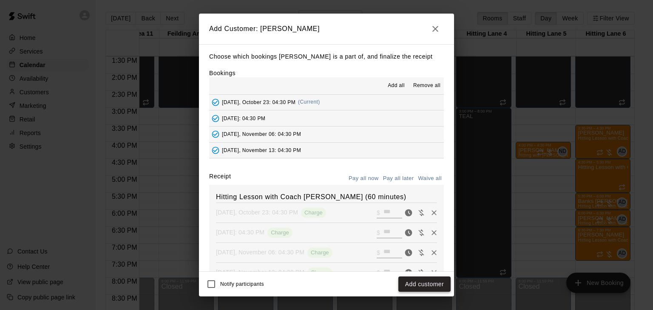
click at [438, 286] on button "Add customer" at bounding box center [424, 285] width 52 height 16
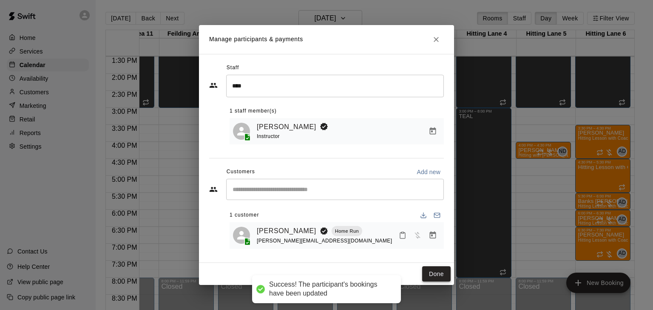
click at [438, 277] on button "Done" at bounding box center [436, 274] width 28 height 16
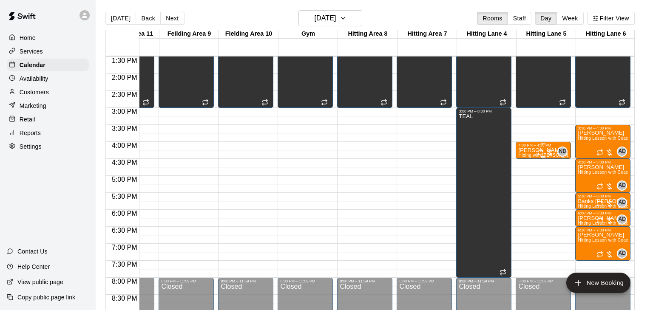
click at [530, 150] on p "Dylan Trembley" at bounding box center [543, 150] width 50 height 0
click at [526, 179] on img "edit" at bounding box center [526, 179] width 10 height 10
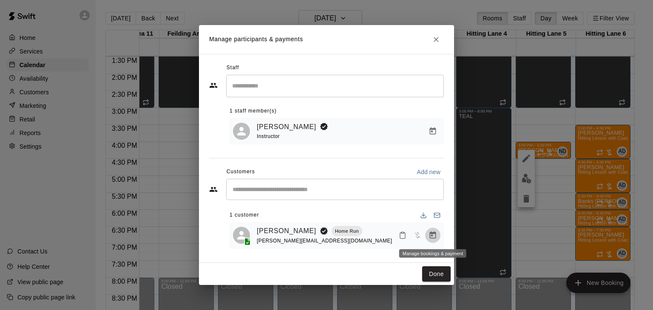
click at [433, 233] on icon "Manage bookings & payment" at bounding box center [433, 235] width 6 height 7
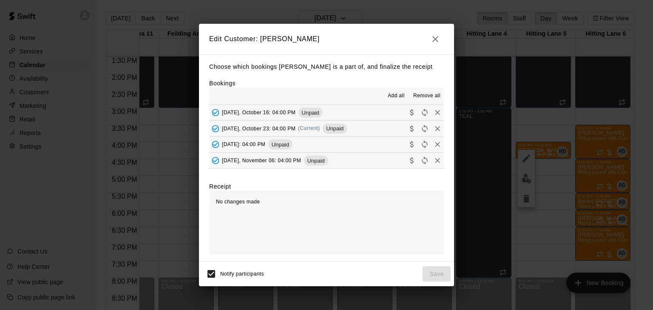
click at [438, 36] on icon "button" at bounding box center [435, 39] width 10 height 10
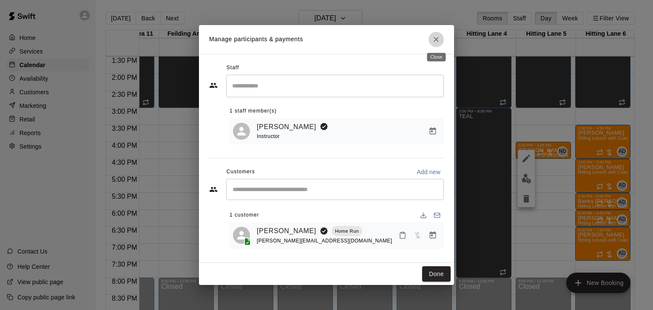
click at [438, 36] on icon "Close" at bounding box center [436, 39] width 8 height 8
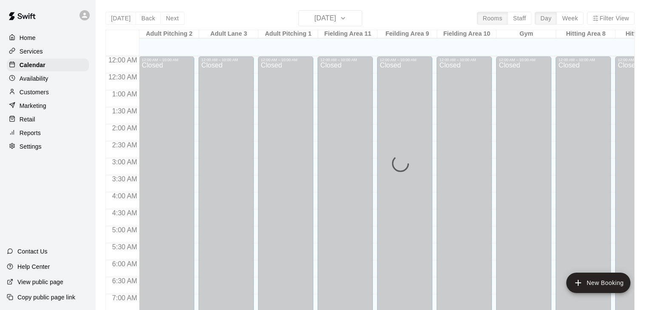
scroll to position [432, 0]
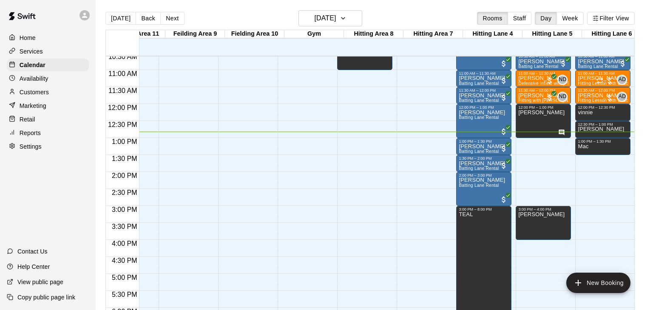
scroll to position [0, 218]
click at [410, 24] on div "[DATE] Back [DATE][DATE] Rooms Staff Day Week Filter View" at bounding box center [369, 20] width 529 height 20
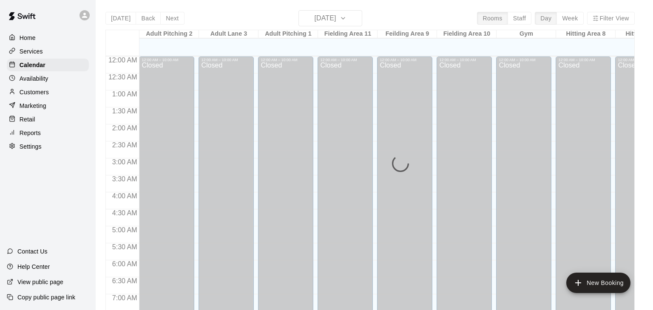
scroll to position [443, 0]
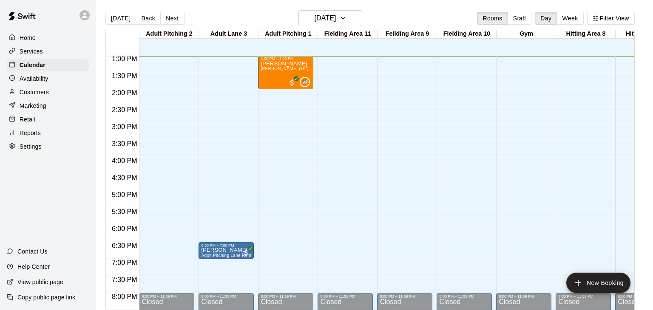
click at [33, 93] on p "Customers" at bounding box center [34, 92] width 29 height 8
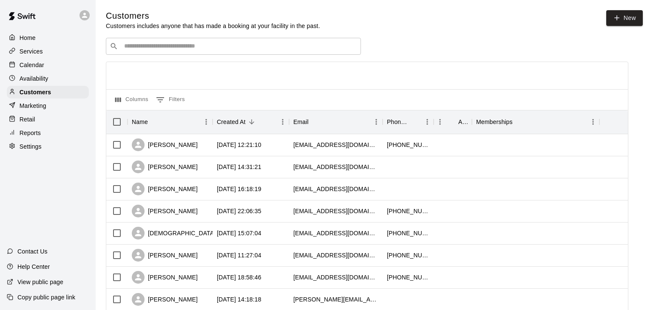
click at [153, 53] on div "​ ​" at bounding box center [233, 46] width 255 height 17
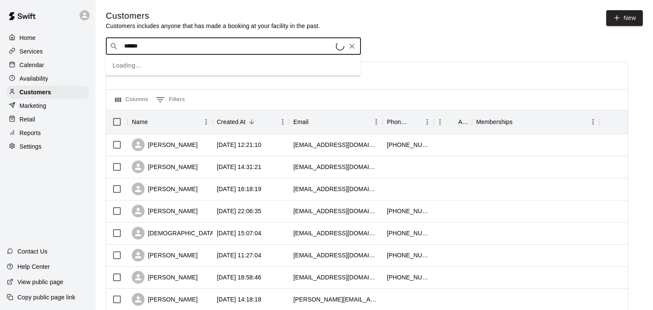
type input "*******"
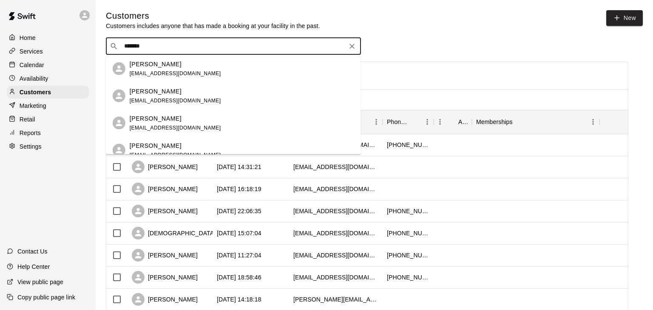
click at [148, 71] on span "[EMAIL_ADDRESS][DOMAIN_NAME]" at bounding box center [175, 73] width 91 height 6
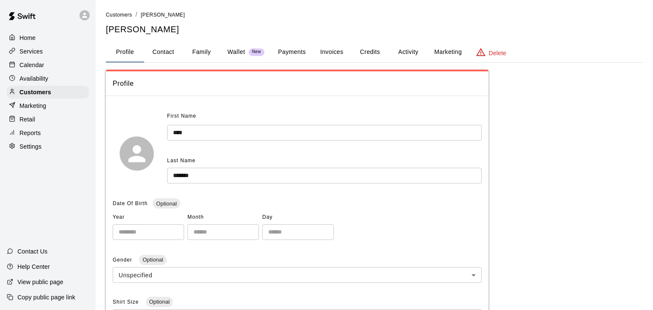
click at [172, 53] on button "Contact" at bounding box center [163, 52] width 38 height 20
select select "**"
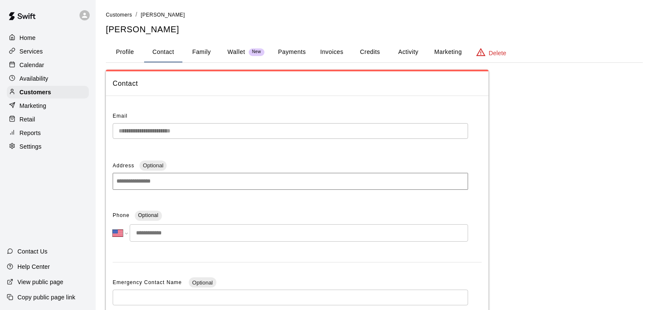
click at [160, 229] on input "tel" at bounding box center [299, 232] width 338 height 17
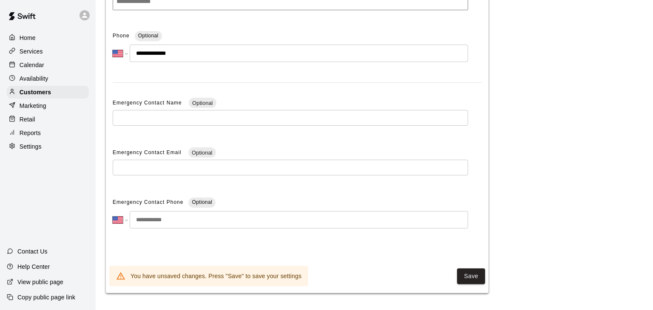
scroll to position [180, 0]
type input "**********"
click at [472, 272] on button "Save" at bounding box center [471, 277] width 28 height 16
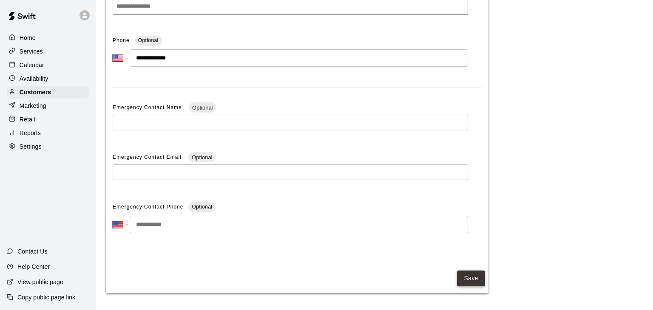
scroll to position [175, 0]
click at [36, 67] on p "Calendar" at bounding box center [32, 65] width 25 height 8
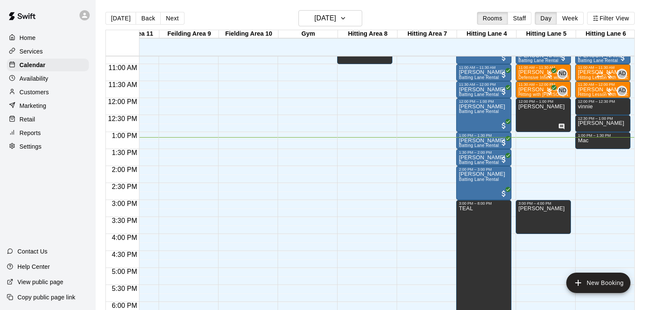
scroll to position [365, 218]
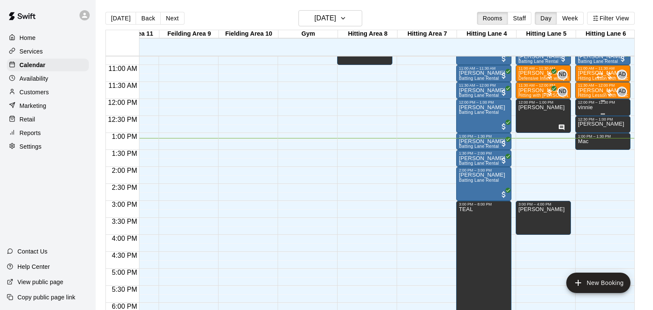
click at [603, 106] on div "vinnie" at bounding box center [602, 260] width 50 height 310
click at [608, 123] on div at bounding box center [326, 155] width 653 height 310
click at [608, 123] on div "[PERSON_NAME]" at bounding box center [602, 277] width 50 height 310
click at [587, 151] on icon "delete" at bounding box center [586, 150] width 6 height 8
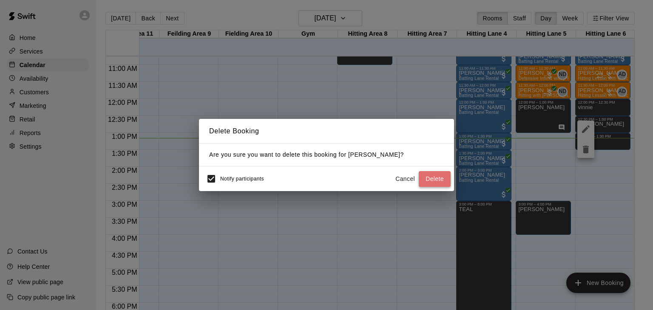
click at [442, 179] on button "Delete" at bounding box center [435, 179] width 32 height 16
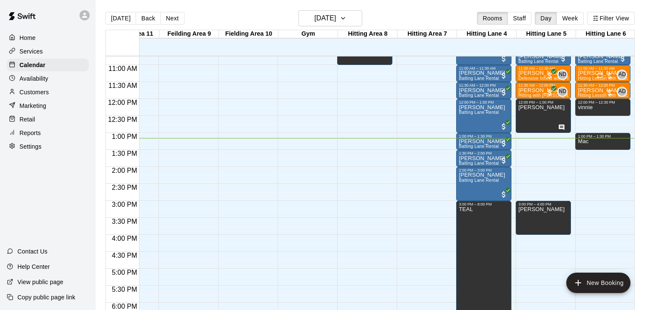
drag, startPoint x: 600, startPoint y: 117, endPoint x: 599, endPoint y: 126, distance: 8.5
click at [599, 126] on div "12:00 AM – 10:00 AM Closed 10:00 AM – 10:30 AM [PERSON_NAME] [GEOGRAPHIC_DATA] …" at bounding box center [602, 99] width 55 height 816
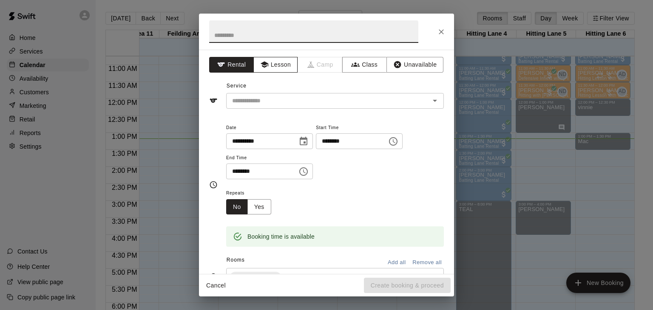
click at [270, 65] on button "Lesson" at bounding box center [275, 65] width 45 height 16
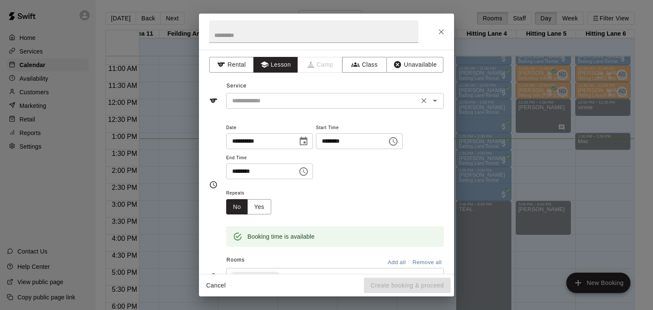
click at [269, 99] on input "text" at bounding box center [322, 101] width 187 height 11
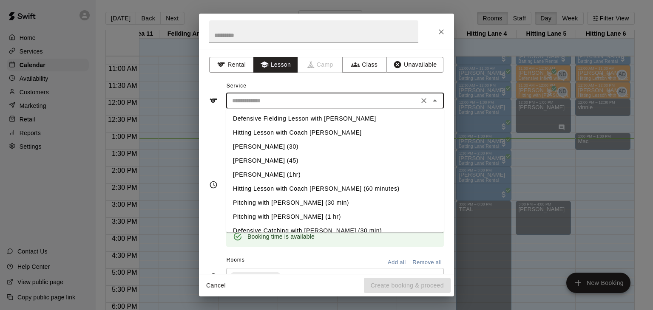
click at [291, 132] on li "Hitting Lesson with Coach [PERSON_NAME]" at bounding box center [335, 133] width 218 height 14
type input "**********"
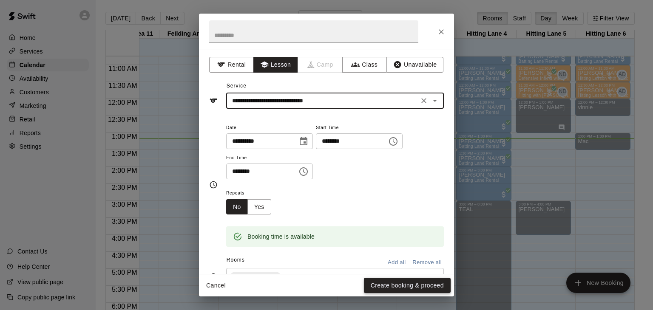
click at [435, 287] on button "Create booking & proceed" at bounding box center [407, 286] width 87 height 16
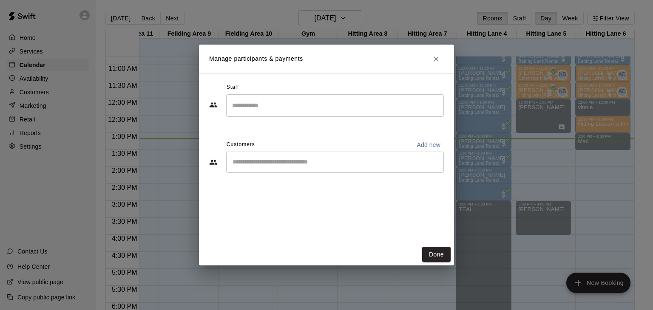
click at [274, 105] on input "Search staff" at bounding box center [335, 105] width 210 height 15
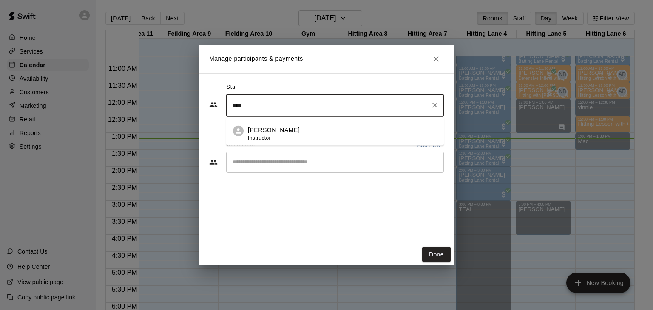
click at [269, 130] on p "[PERSON_NAME]" at bounding box center [274, 130] width 52 height 9
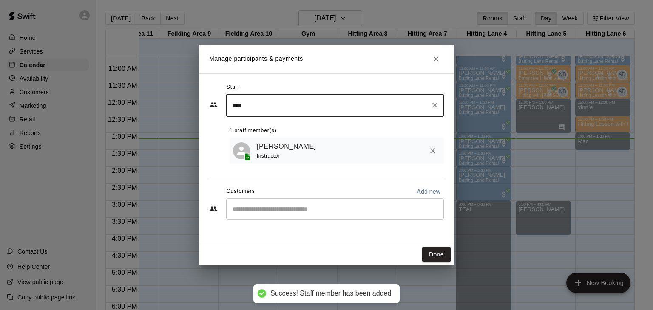
type input "****"
click at [269, 205] on input "Start typing to search customers..." at bounding box center [335, 209] width 210 height 8
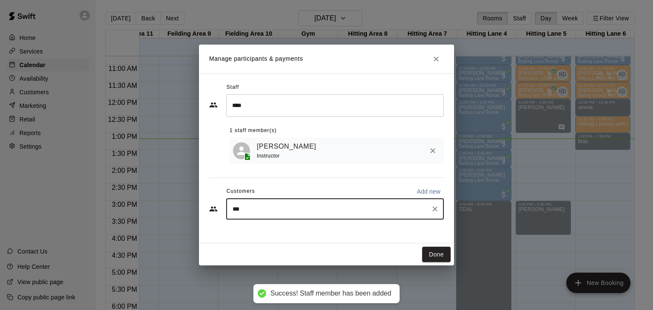
type input "****"
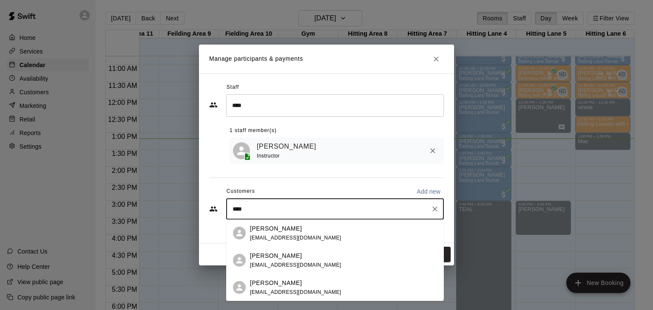
click at [269, 236] on span "alandjihnson73@gmail.com" at bounding box center [295, 238] width 91 height 6
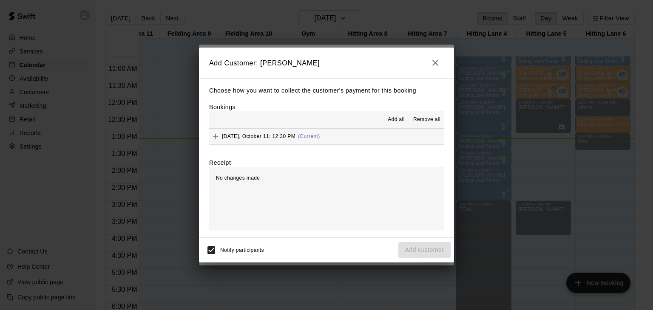
click at [394, 119] on span "Add all" at bounding box center [396, 120] width 17 height 8
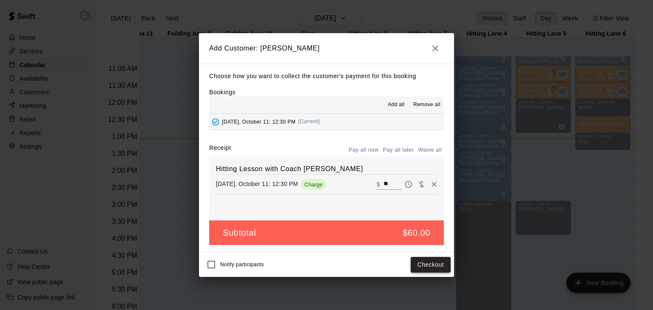
click at [420, 265] on button "Checkout" at bounding box center [430, 265] width 40 height 16
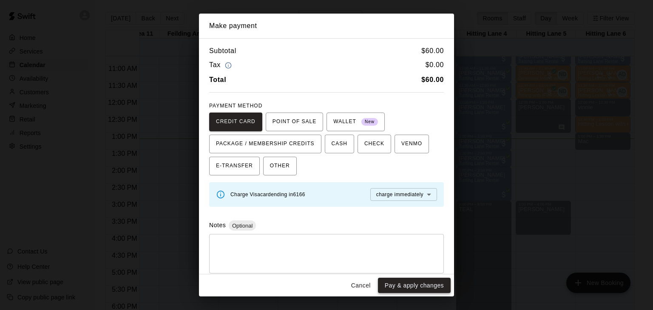
click at [419, 284] on button "Pay & apply changes" at bounding box center [414, 286] width 73 height 16
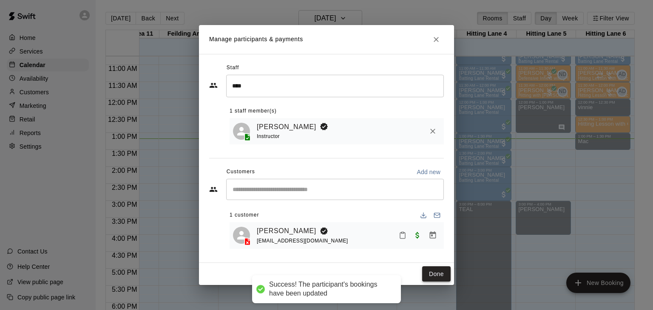
click at [444, 275] on button "Done" at bounding box center [436, 274] width 28 height 16
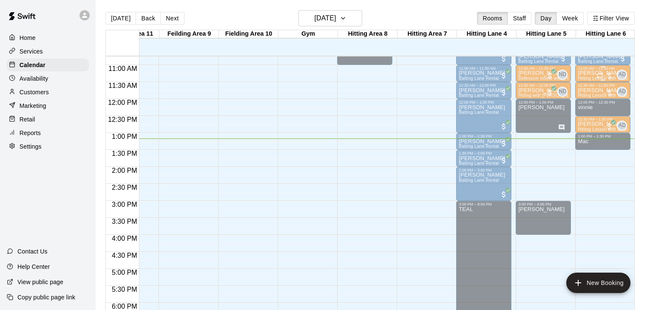
click at [595, 76] on span "Hitting Lesson with Coach [PERSON_NAME]" at bounding box center [622, 78] width 91 height 5
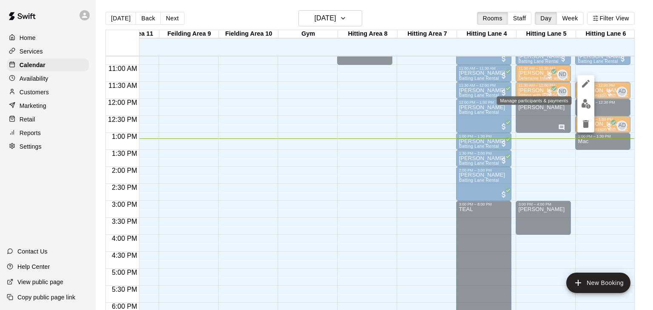
click at [589, 105] on img "edit" at bounding box center [586, 104] width 10 height 10
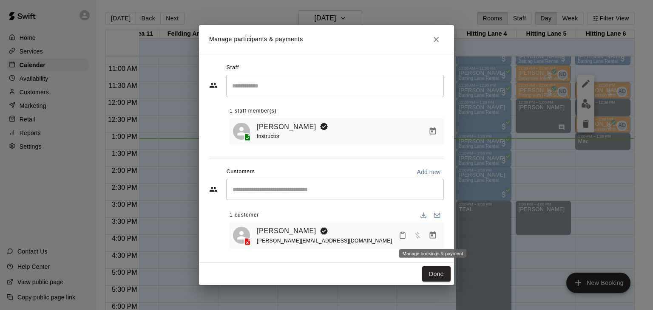
click at [433, 238] on icon "Manage bookings & payment" at bounding box center [433, 235] width 6 height 7
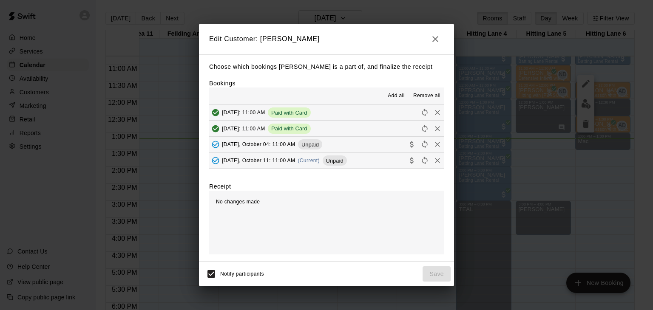
click at [265, 159] on span "Saturday, October 11: 11:00 AM" at bounding box center [258, 161] width 73 height 6
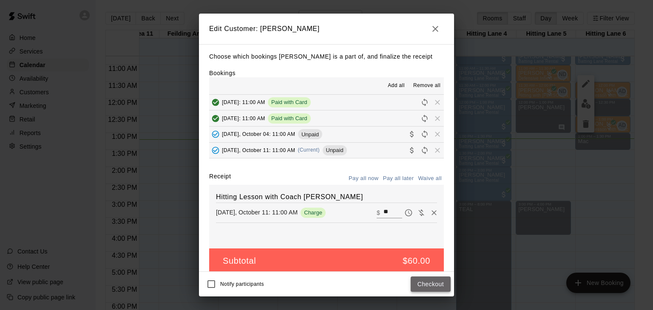
click at [427, 283] on button "Checkout" at bounding box center [430, 285] width 40 height 16
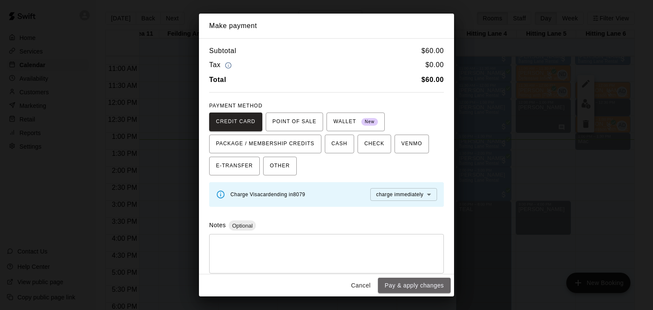
click at [427, 283] on button "Pay & apply changes" at bounding box center [414, 286] width 73 height 16
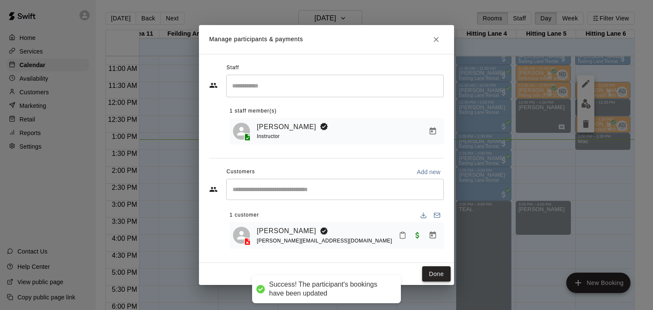
click at [433, 275] on button "Done" at bounding box center [436, 274] width 28 height 16
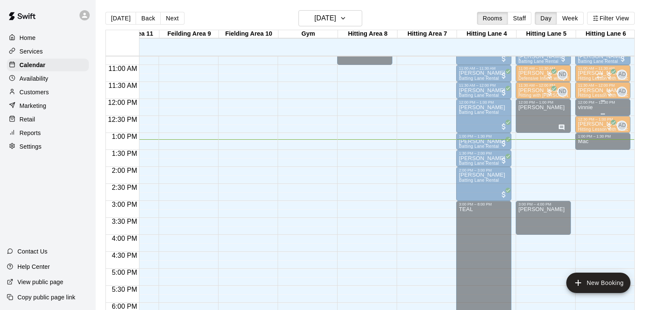
click at [584, 107] on p "vinnie" at bounding box center [584, 107] width 15 height 0
click at [596, 262] on div at bounding box center [326, 155] width 653 height 310
click at [622, 185] on div "12:00 AM – 10:00 AM Closed 10:00 AM – 10:30 AM David Dunavant Batting Lane Rent…" at bounding box center [602, 99] width 55 height 816
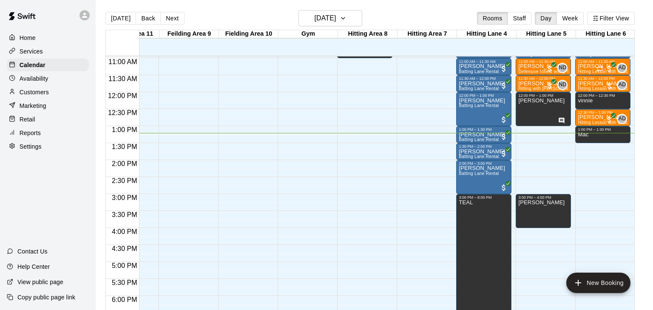
scroll to position [371, 218]
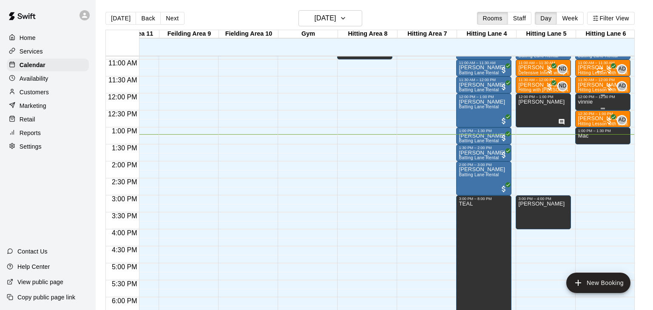
click at [619, 101] on div "vinnie" at bounding box center [602, 254] width 50 height 310
click at [588, 129] on icon "delete" at bounding box center [586, 128] width 6 height 8
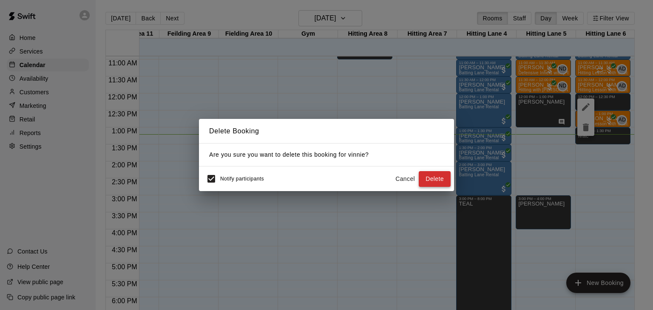
click at [440, 183] on button "Delete" at bounding box center [435, 179] width 32 height 16
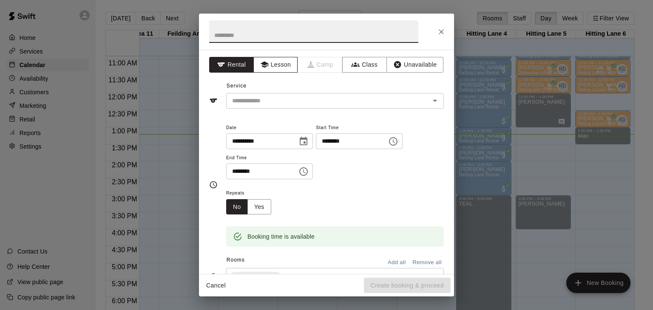
click at [274, 60] on button "Lesson" at bounding box center [275, 65] width 45 height 16
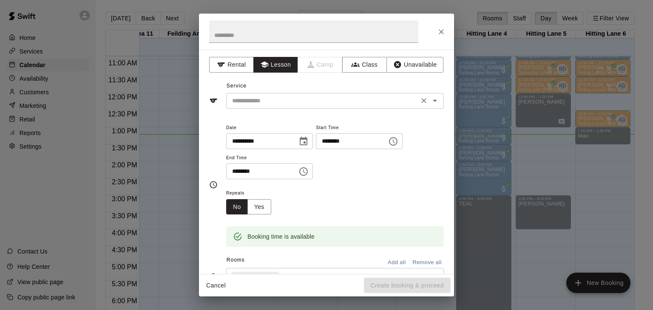
click at [269, 103] on input "text" at bounding box center [322, 101] width 187 height 11
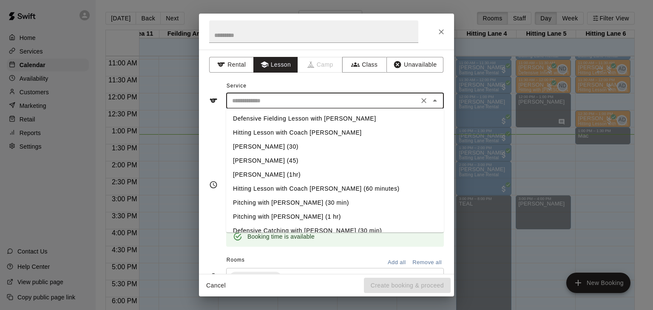
click at [277, 134] on li "Hitting Lesson with Coach [PERSON_NAME]" at bounding box center [335, 133] width 218 height 14
type input "**********"
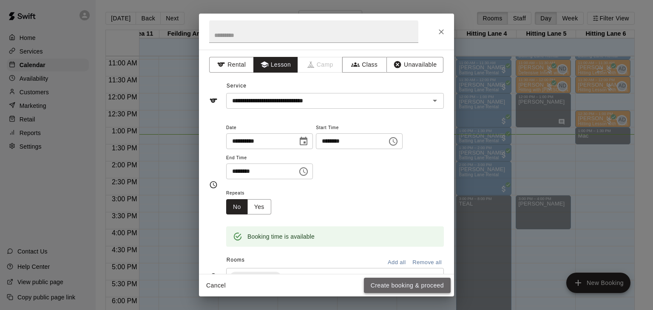
click at [385, 284] on button "Create booking & proceed" at bounding box center [407, 286] width 87 height 16
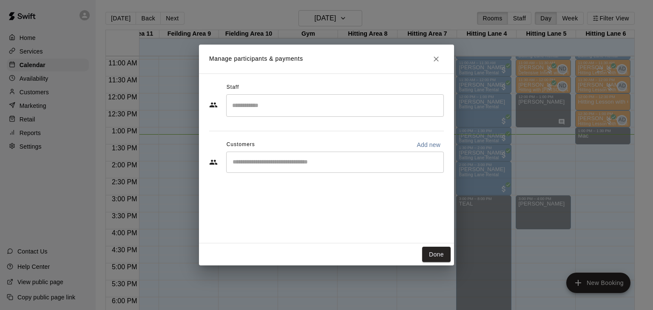
click at [274, 100] on input "Search staff" at bounding box center [335, 105] width 210 height 15
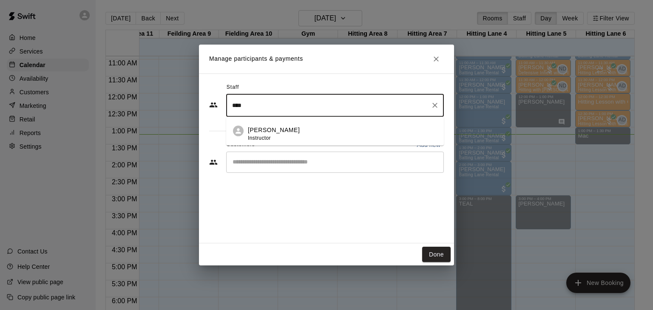
click at [272, 124] on li "[PERSON_NAME] Instructor" at bounding box center [335, 131] width 218 height 29
type input "****"
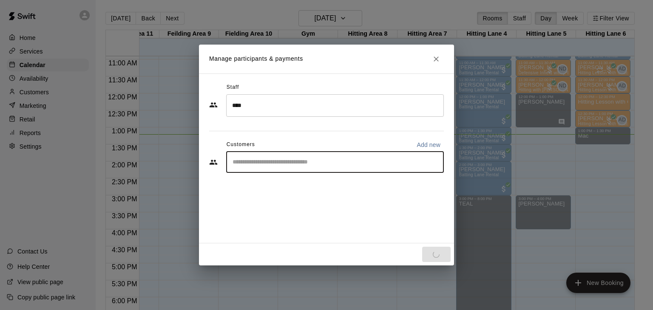
click at [272, 163] on input "Start typing to search customers..." at bounding box center [335, 162] width 210 height 8
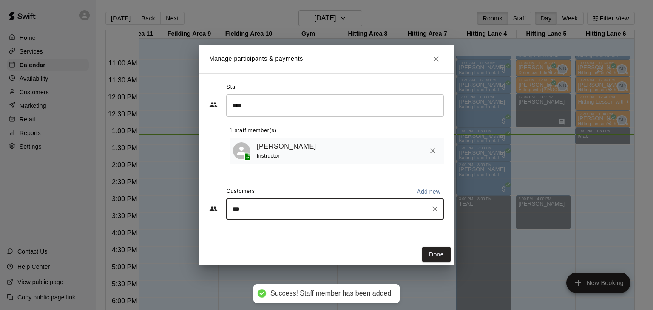
type input "****"
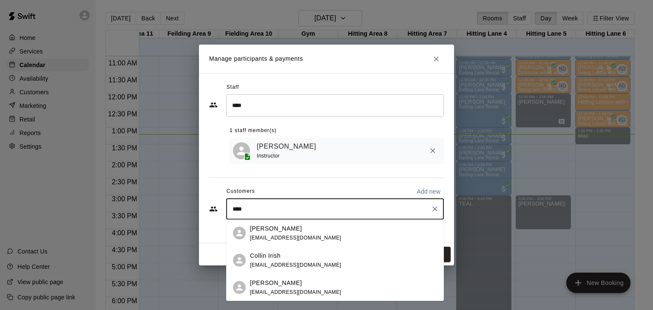
click at [261, 231] on p "[PERSON_NAME]" at bounding box center [276, 228] width 52 height 9
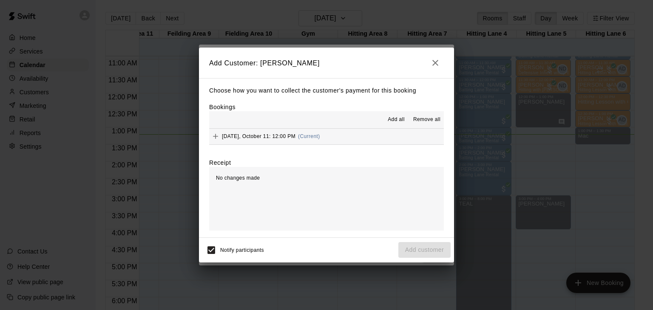
click at [393, 117] on span "Add all" at bounding box center [396, 120] width 17 height 8
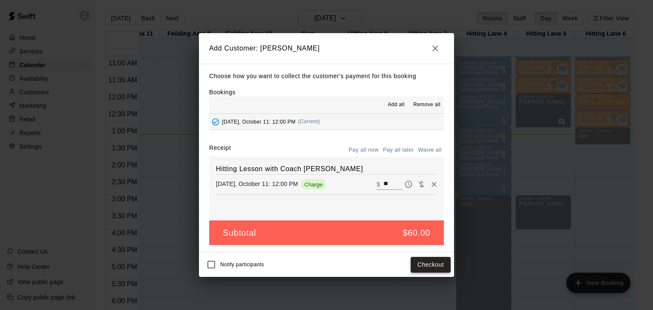
click at [421, 267] on button "Checkout" at bounding box center [430, 265] width 40 height 16
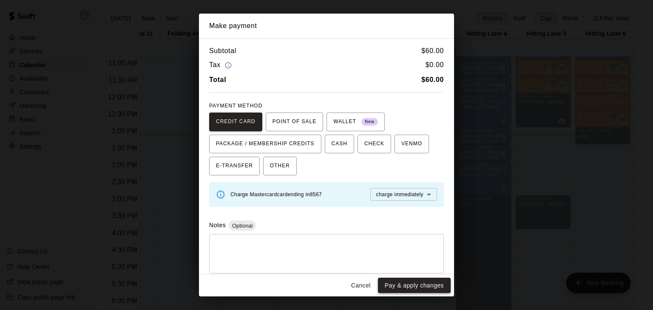
click at [432, 287] on button "Pay & apply changes" at bounding box center [414, 286] width 73 height 16
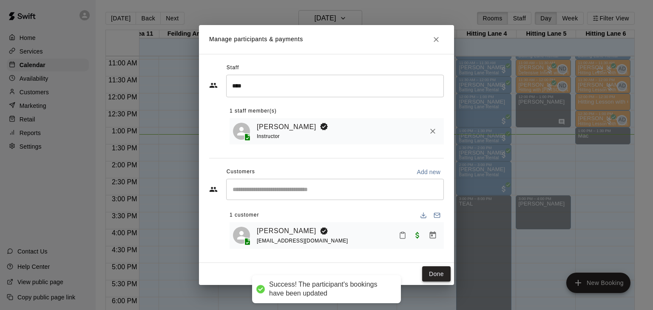
click at [434, 279] on button "Done" at bounding box center [436, 274] width 28 height 16
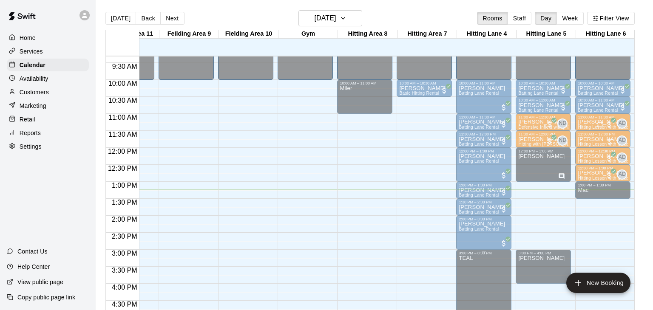
scroll to position [317, 218]
click at [347, 88] on p "Miler" at bounding box center [345, 88] width 12 height 0
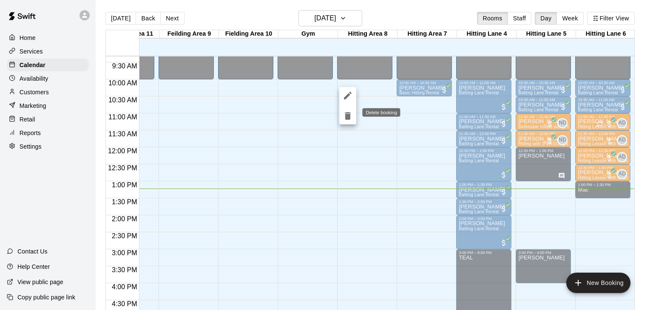
click at [350, 114] on icon "delete" at bounding box center [348, 116] width 6 height 8
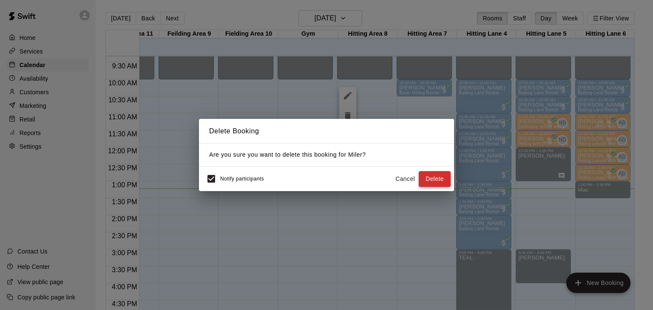
click at [434, 179] on button "Delete" at bounding box center [435, 179] width 32 height 16
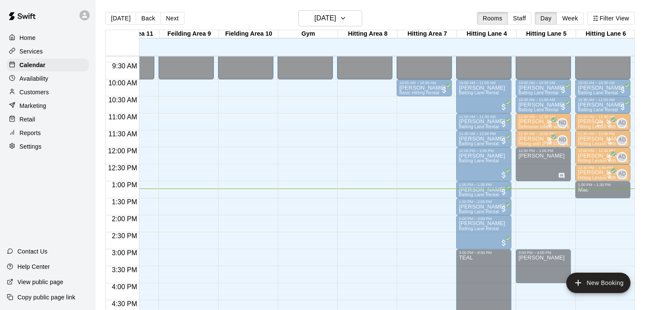
drag, startPoint x: 365, startPoint y: 80, endPoint x: 365, endPoint y: 92, distance: 12.3
click at [365, 92] on div "12:00 AM – 10:00 AM Closed 8:00 PM – 11:59 PM Closed" at bounding box center [364, 148] width 55 height 816
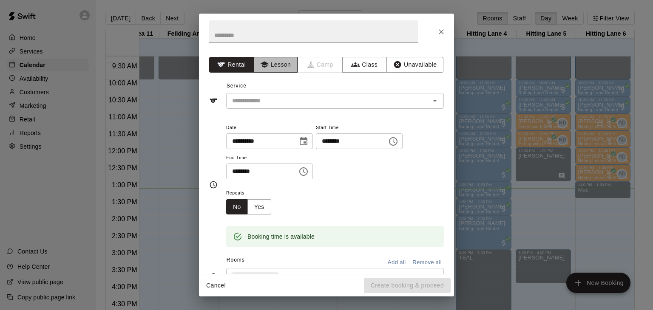
click at [265, 68] on icon "button" at bounding box center [264, 64] width 8 height 8
click at [281, 106] on div "​" at bounding box center [335, 101] width 218 height 16
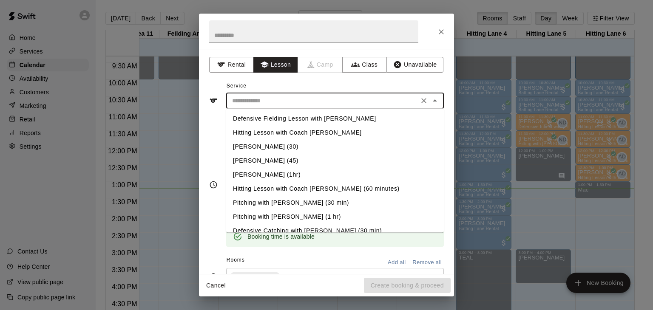
click at [285, 132] on li "Hitting Lesson with Coach [PERSON_NAME]" at bounding box center [335, 133] width 218 height 14
type input "**********"
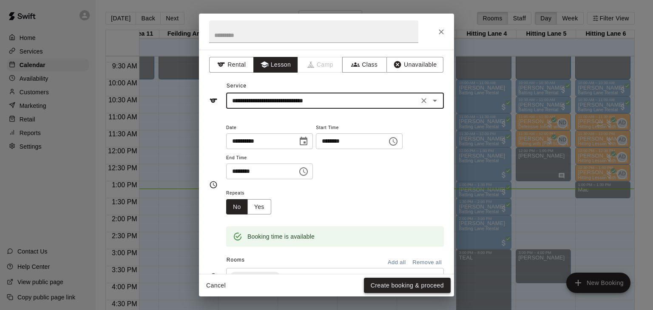
click at [397, 286] on button "Create booking & proceed" at bounding box center [407, 286] width 87 height 16
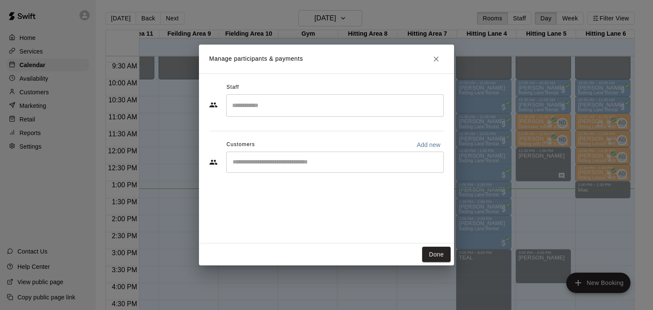
click at [272, 104] on input "Search staff" at bounding box center [335, 105] width 210 height 15
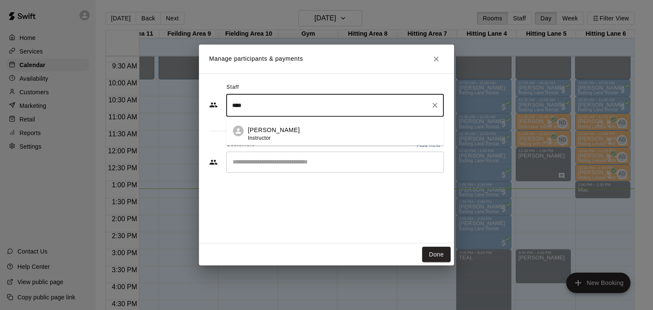
click at [273, 125] on li "Anthony Dionisio Instructor" at bounding box center [335, 131] width 218 height 29
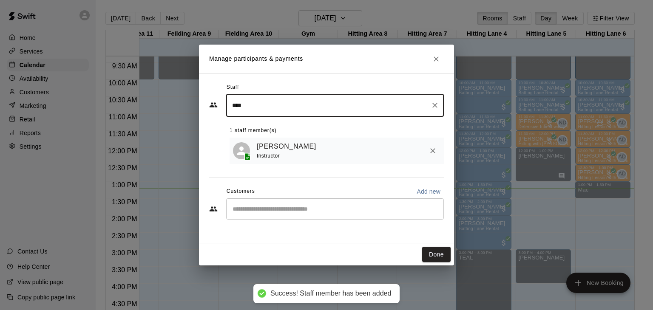
type input "****"
click at [273, 206] on input "Start typing to search customers..." at bounding box center [335, 209] width 210 height 8
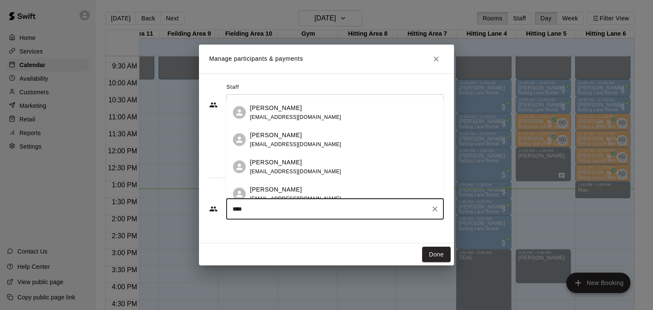
type input "****"
click at [276, 164] on p "[PERSON_NAME]" at bounding box center [276, 162] width 52 height 9
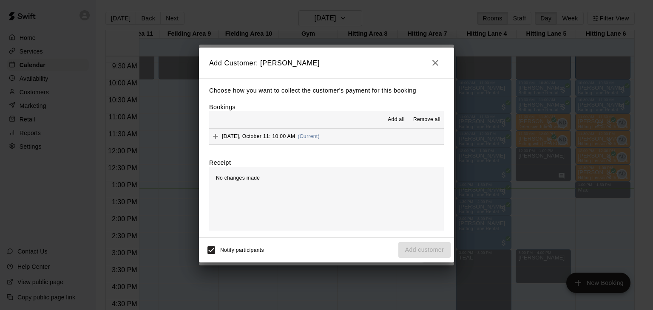
click at [398, 118] on span "Add all" at bounding box center [396, 120] width 17 height 8
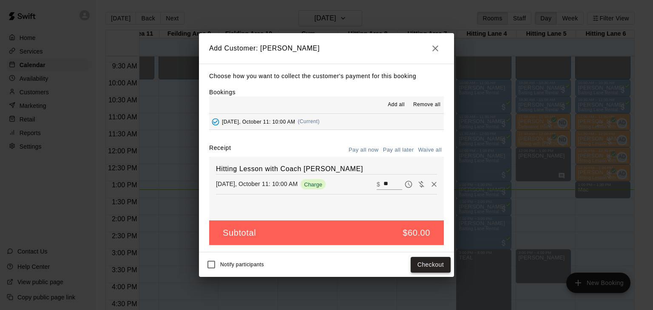
click at [425, 263] on button "Checkout" at bounding box center [430, 265] width 40 height 16
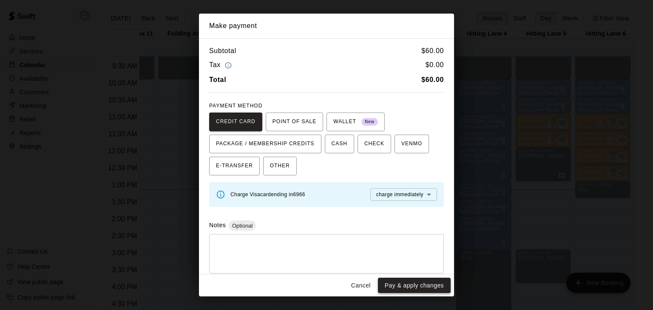
click at [417, 285] on button "Pay & apply changes" at bounding box center [414, 286] width 73 height 16
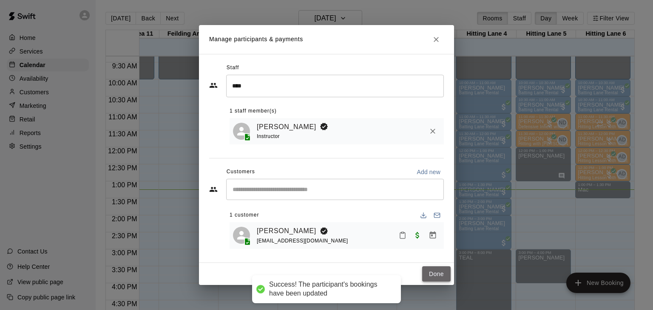
click at [435, 274] on button "Done" at bounding box center [436, 274] width 28 height 16
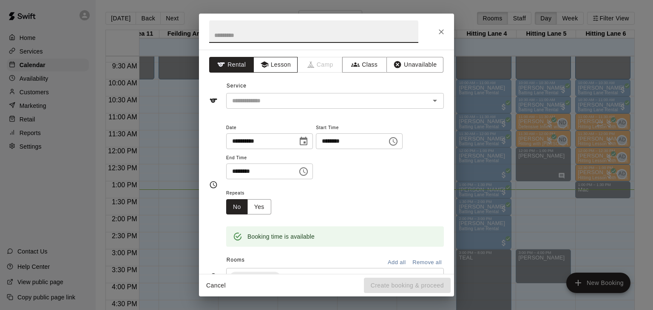
click at [287, 64] on button "Lesson" at bounding box center [275, 65] width 45 height 16
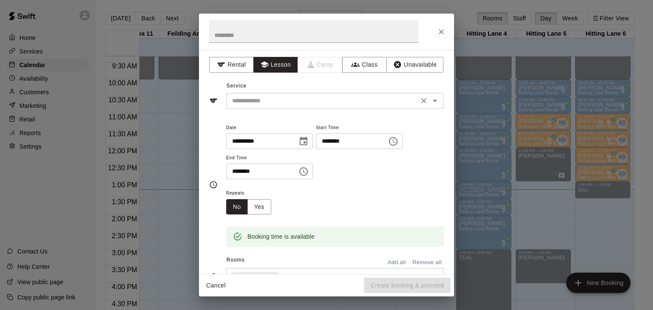
click at [286, 97] on input "text" at bounding box center [322, 101] width 187 height 11
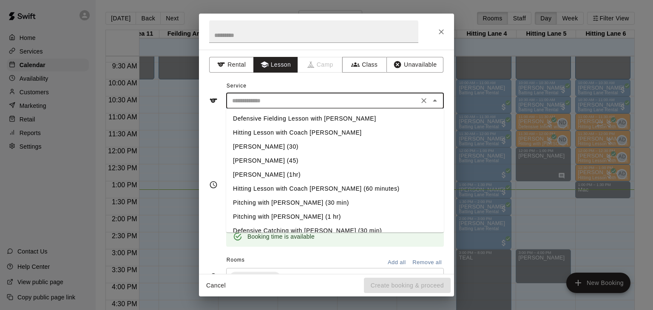
click at [280, 136] on li "Hitting Lesson with Coach [PERSON_NAME]" at bounding box center [335, 133] width 218 height 14
type input "**********"
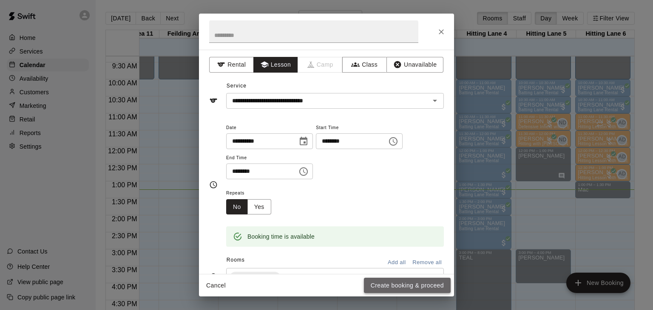
click at [398, 281] on button "Create booking & proceed" at bounding box center [407, 286] width 87 height 16
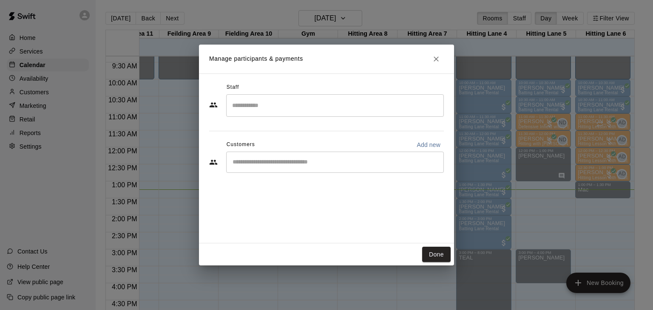
click at [278, 102] on input "Search staff" at bounding box center [335, 105] width 210 height 15
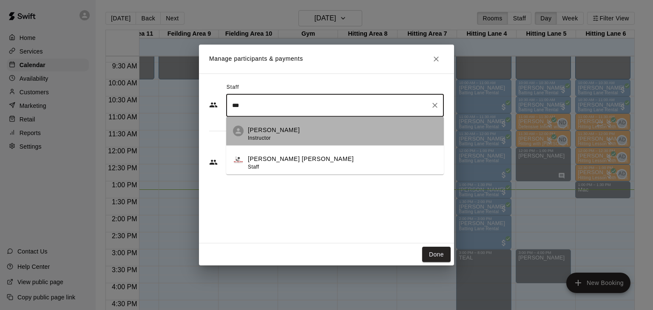
click at [277, 137] on div "Anthony Dionisio Instructor" at bounding box center [274, 134] width 52 height 17
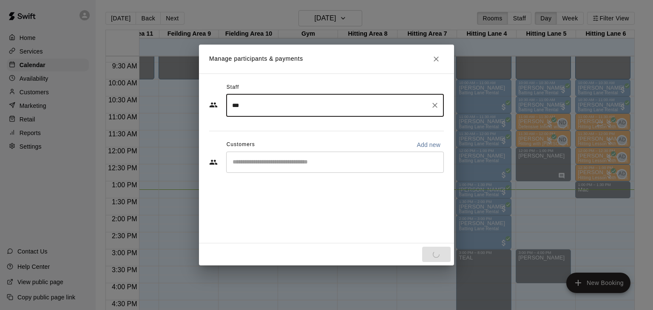
click at [276, 168] on div "​" at bounding box center [335, 162] width 218 height 21
type input "***"
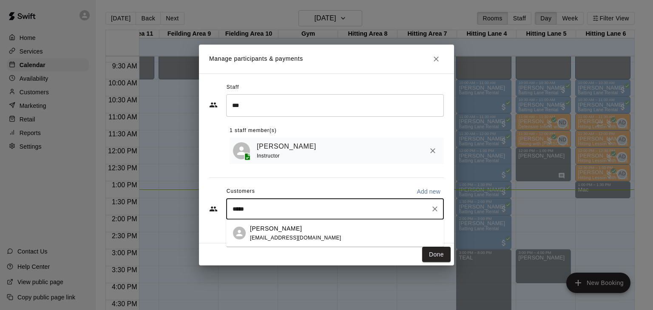
type input "******"
click at [261, 241] on div "Max Miller mrsjaclynmiller@gmail.com" at bounding box center [295, 233] width 91 height 18
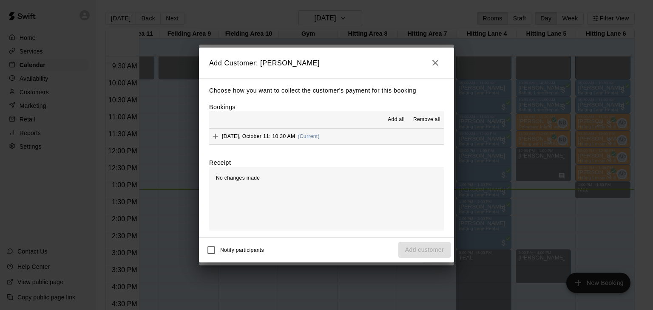
click at [399, 120] on span "Add all" at bounding box center [396, 120] width 17 height 8
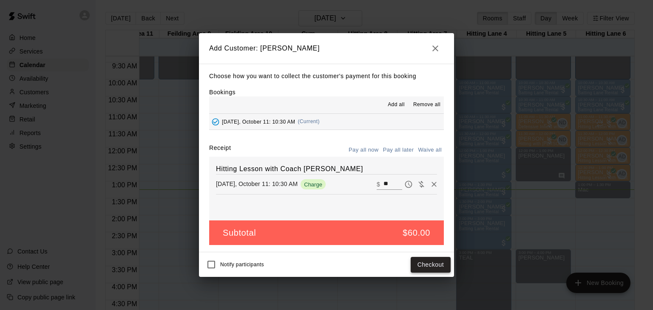
click at [428, 262] on button "Checkout" at bounding box center [430, 265] width 40 height 16
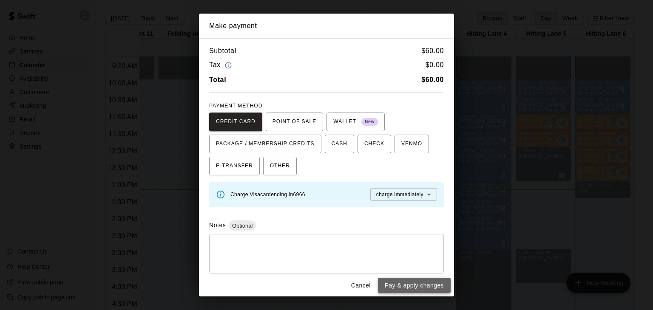
click at [419, 290] on button "Pay & apply changes" at bounding box center [414, 286] width 73 height 16
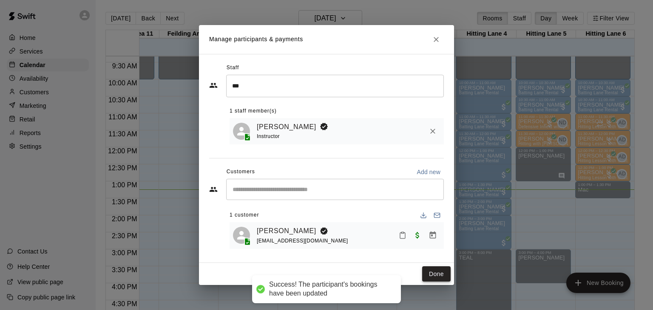
click at [435, 270] on button "Done" at bounding box center [436, 274] width 28 height 16
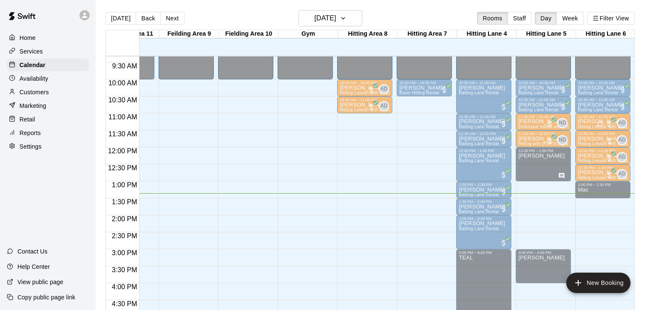
click at [435, 270] on div "12:00 AM – 10:00 AM Closed 10:00 AM – 10:30 AM Mark Lyons Basic Hitting Rental …" at bounding box center [423, 148] width 55 height 816
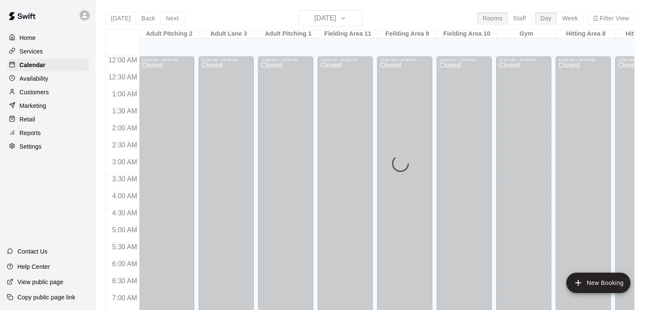
scroll to position [457, 0]
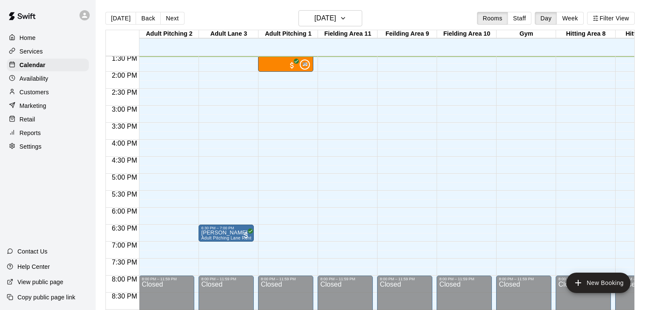
click at [34, 51] on p "Services" at bounding box center [31, 51] width 23 height 8
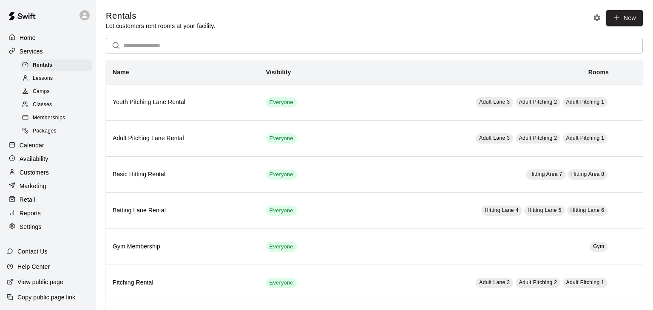
click at [44, 83] on div "Lessons" at bounding box center [56, 79] width 72 height 12
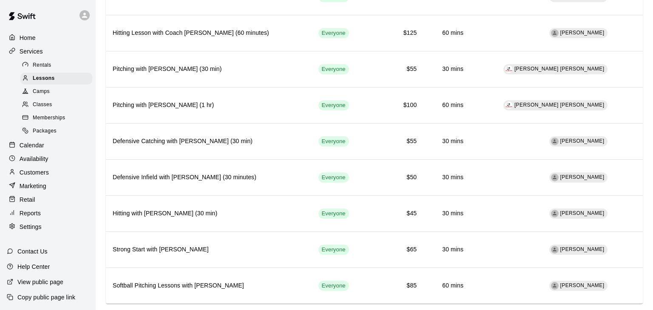
scroll to position [262, 0]
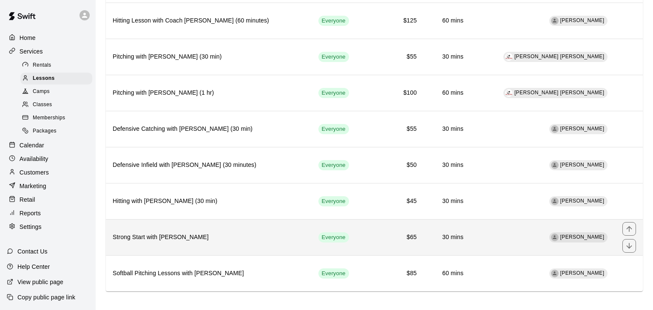
click at [222, 238] on th "Strong Start with [PERSON_NAME]" at bounding box center [209, 237] width 206 height 36
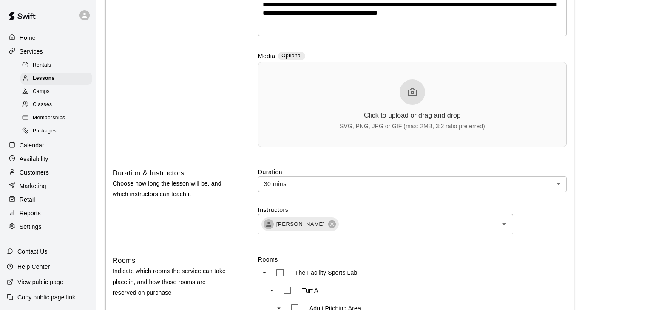
scroll to position [362, 0]
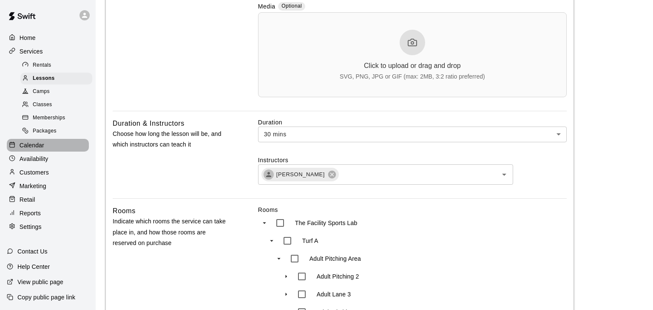
click at [38, 145] on p "Calendar" at bounding box center [32, 145] width 25 height 8
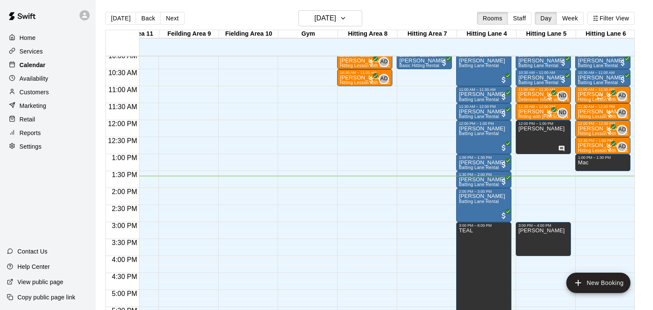
scroll to position [348, 218]
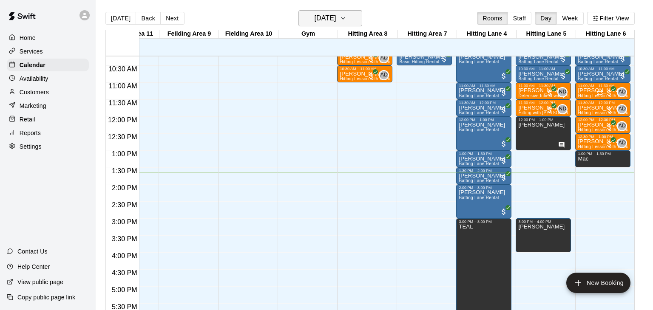
click at [346, 20] on icon "button" at bounding box center [342, 18] width 7 height 10
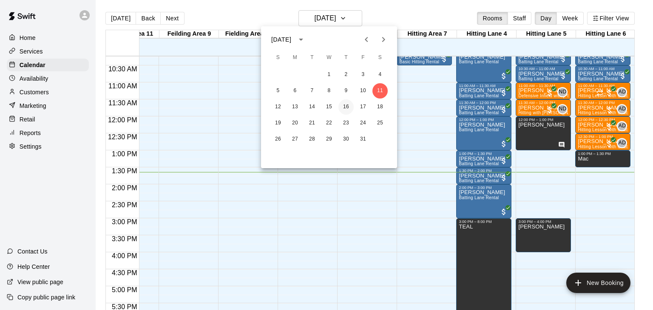
click at [347, 106] on button "16" at bounding box center [345, 106] width 15 height 15
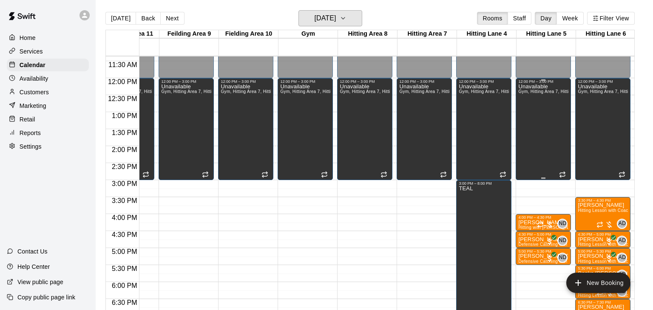
scroll to position [381, 218]
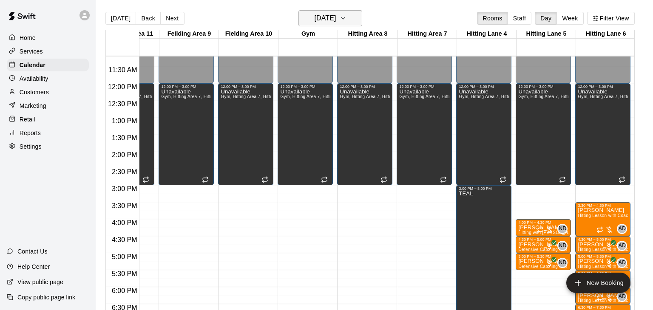
click at [354, 23] on button "[DATE]" at bounding box center [330, 18] width 64 height 16
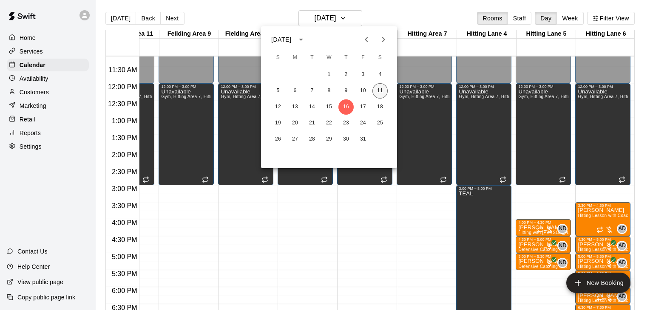
click at [379, 91] on button "11" at bounding box center [379, 90] width 15 height 15
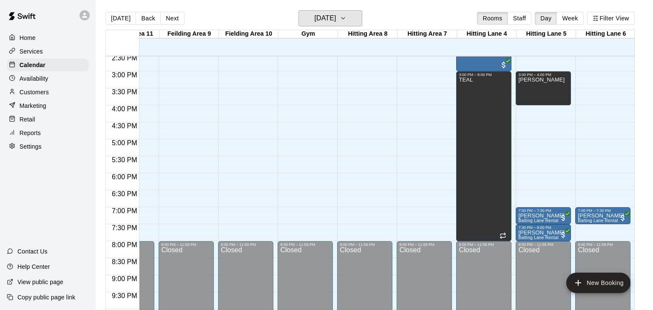
scroll to position [495, 218]
drag, startPoint x: 535, startPoint y: 156, endPoint x: 534, endPoint y: 167, distance: 10.7
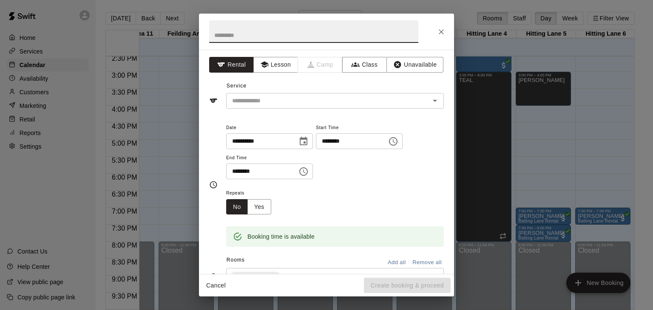
click at [316, 149] on input "********" at bounding box center [348, 141] width 65 height 16
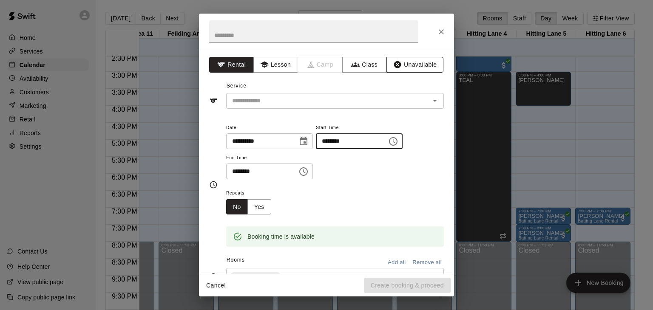
type input "********"
click at [421, 65] on button "Unavailable" at bounding box center [414, 65] width 57 height 16
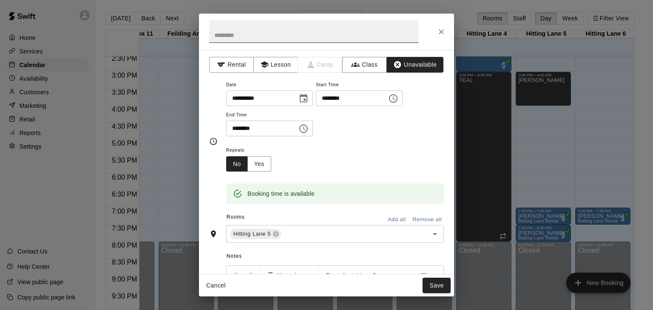
click at [272, 40] on input "text" at bounding box center [313, 31] width 209 height 23
type input "*********"
click at [439, 287] on button "Save" at bounding box center [436, 286] width 28 height 16
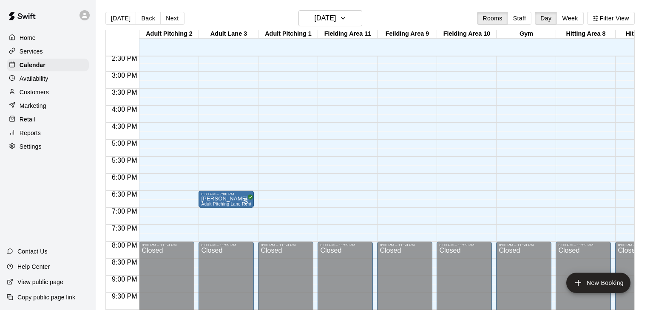
scroll to position [0, 2]
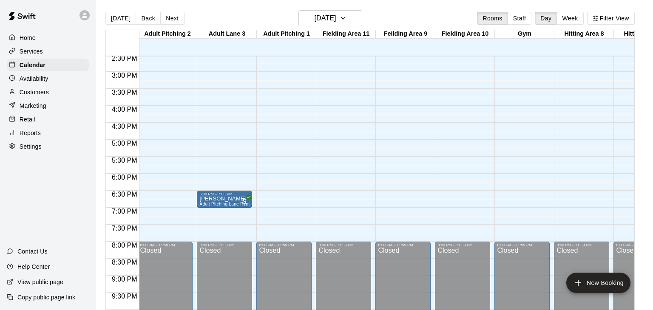
drag, startPoint x: 284, startPoint y: 191, endPoint x: 283, endPoint y: 201, distance: 10.2
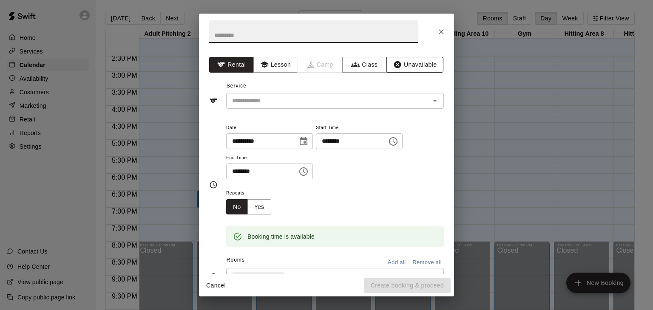
click at [399, 69] on button "Unavailable" at bounding box center [414, 65] width 57 height 16
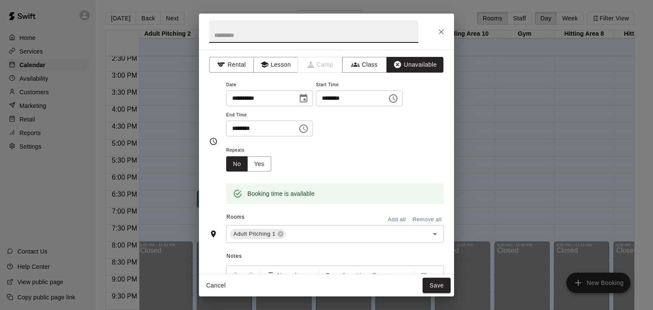
click at [331, 39] on input "text" at bounding box center [313, 31] width 209 height 23
type input "*********"
click at [436, 289] on button "Save" at bounding box center [436, 286] width 28 height 16
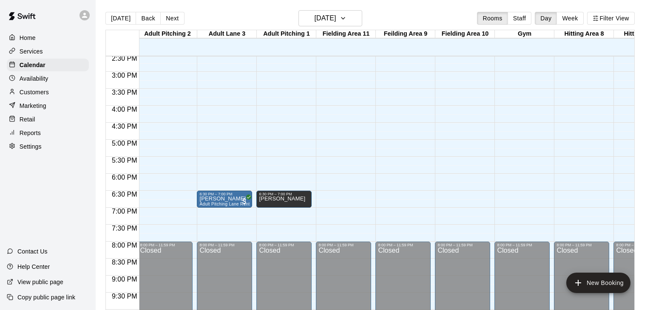
click at [44, 51] on div "Services" at bounding box center [48, 51] width 82 height 13
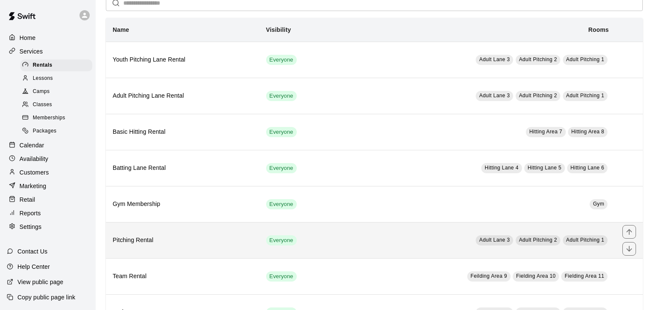
scroll to position [48, 0]
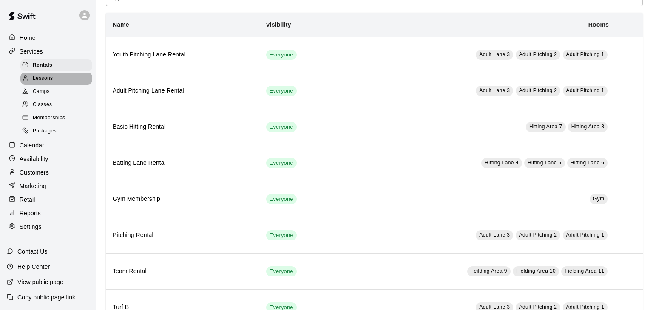
click at [57, 79] on div "Lessons" at bounding box center [56, 79] width 72 height 12
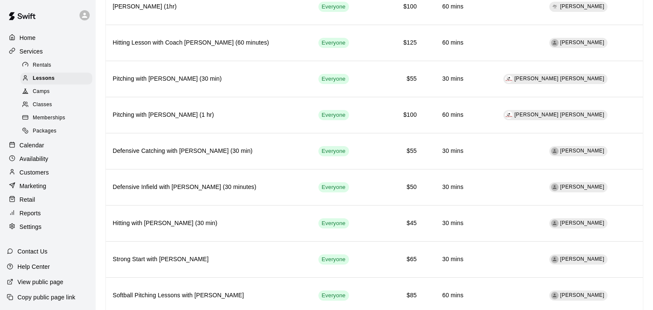
scroll to position [262, 0]
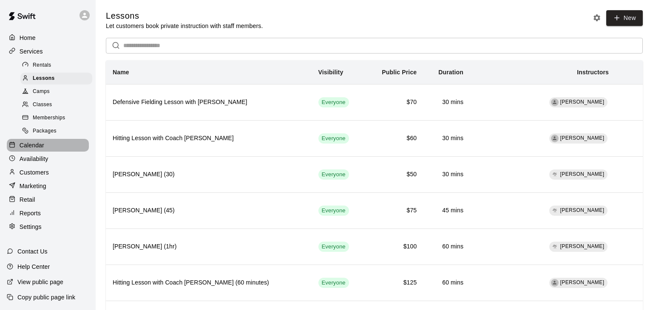
click at [30, 143] on p "Calendar" at bounding box center [32, 145] width 25 height 8
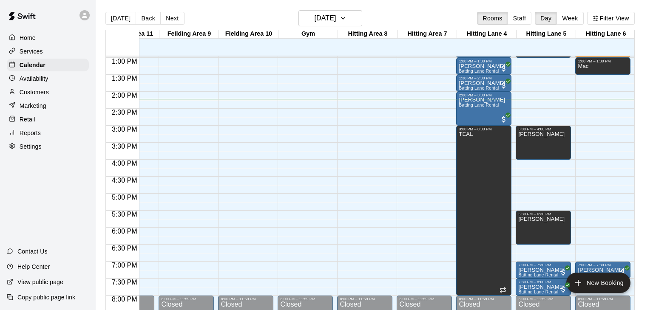
scroll to position [447, 218]
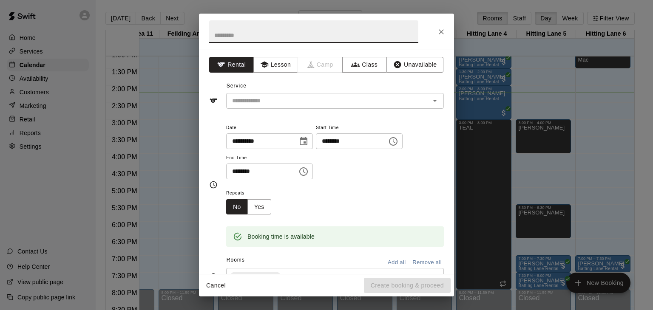
click at [366, 35] on input "text" at bounding box center [313, 31] width 209 height 23
type input "********"
click at [433, 62] on button "Unavailable" at bounding box center [414, 65] width 57 height 16
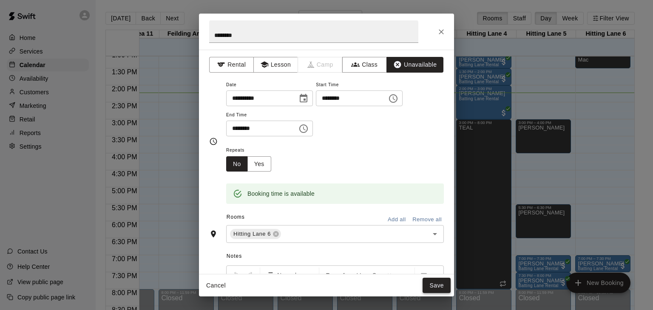
click at [439, 281] on button "Save" at bounding box center [436, 286] width 28 height 16
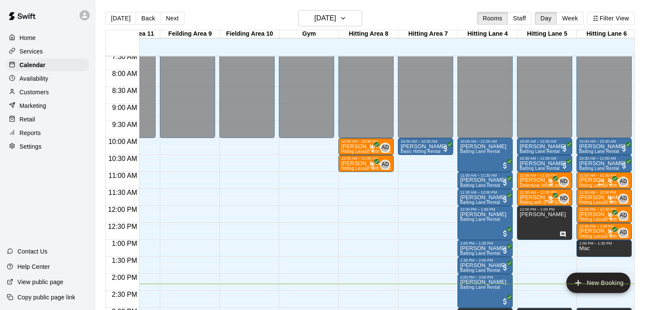
scroll to position [259, 217]
drag, startPoint x: 304, startPoint y: 206, endPoint x: 305, endPoint y: 220, distance: 14.1
click at [305, 220] on div "12:00 AM – 10:00 AM Closed 8:00 PM – 11:59 PM Closed" at bounding box center [306, 206] width 55 height 816
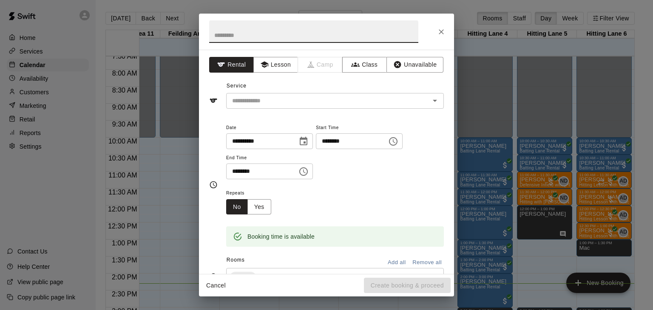
click at [316, 149] on input "********" at bounding box center [348, 141] width 65 height 16
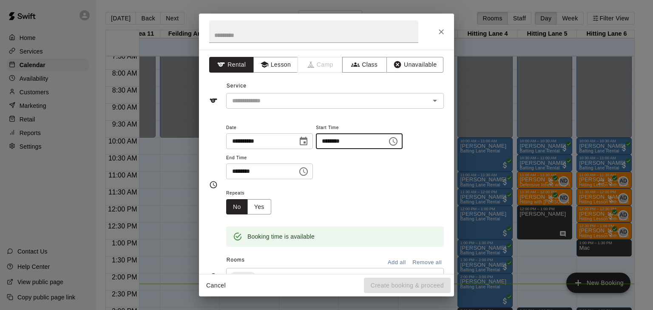
type input "********"
click at [275, 72] on div "**********" at bounding box center [326, 162] width 255 height 224
click at [275, 66] on button "Lesson" at bounding box center [275, 65] width 45 height 16
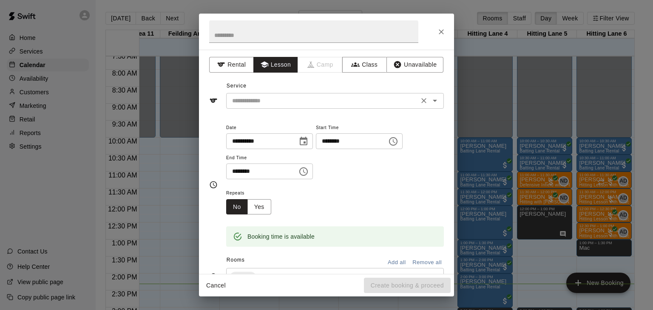
click at [273, 99] on input "text" at bounding box center [322, 101] width 187 height 11
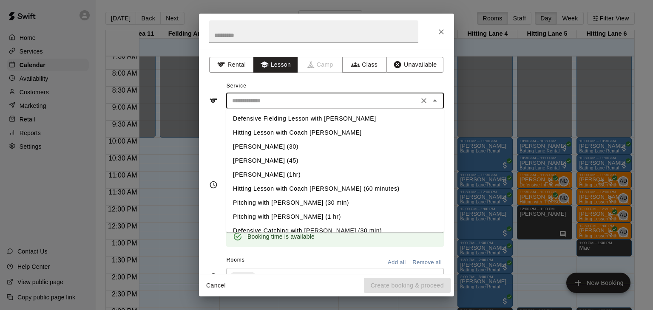
scroll to position [65, 0]
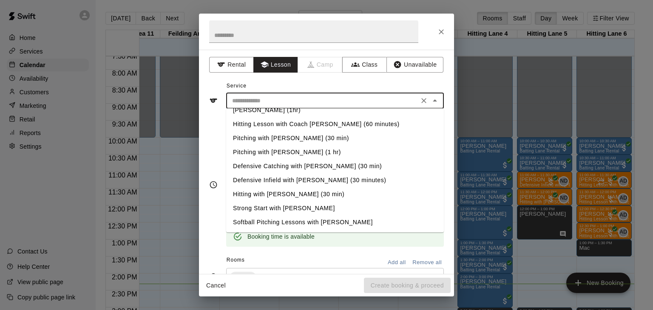
click at [280, 209] on li "Strong Start with [PERSON_NAME]" at bounding box center [335, 208] width 218 height 14
type input "**********"
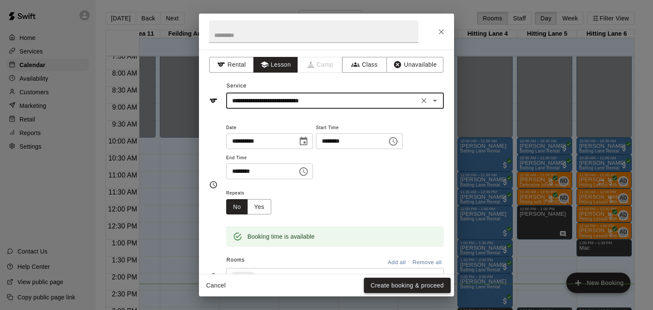
click at [402, 287] on button "Create booking & proceed" at bounding box center [407, 286] width 87 height 16
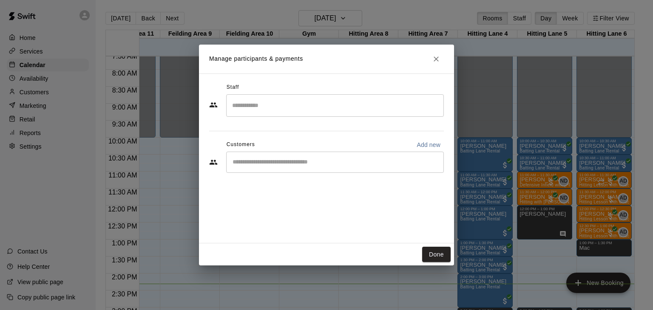
click at [276, 103] on input "Search staff" at bounding box center [335, 105] width 210 height 15
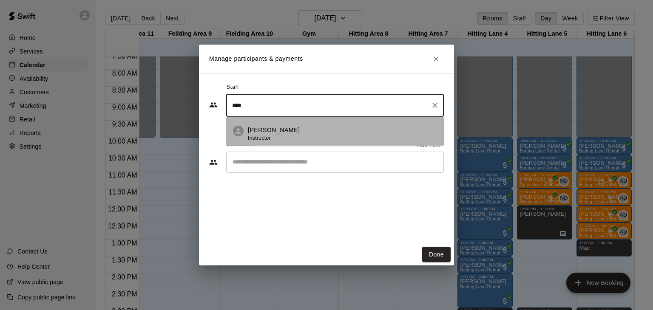
click at [280, 129] on p "[PERSON_NAME]" at bounding box center [274, 130] width 52 height 9
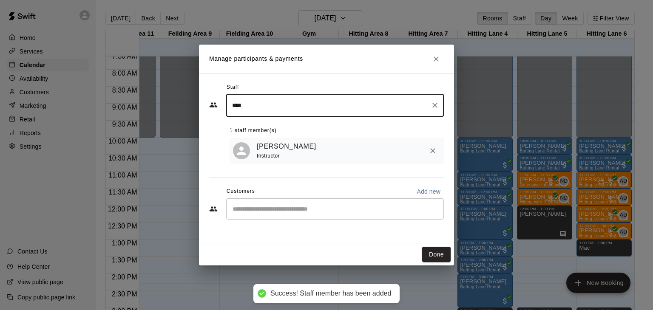
type input "****"
click at [286, 213] on input "Start typing to search customers..." at bounding box center [335, 209] width 210 height 8
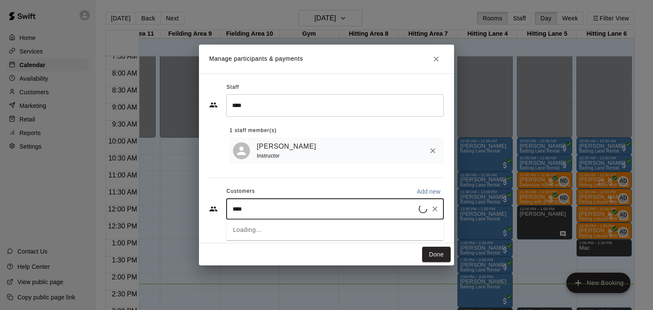
type input "*****"
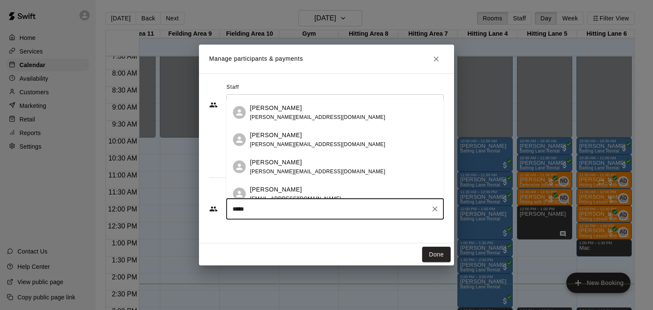
click at [280, 186] on p "[PERSON_NAME]" at bounding box center [276, 189] width 52 height 9
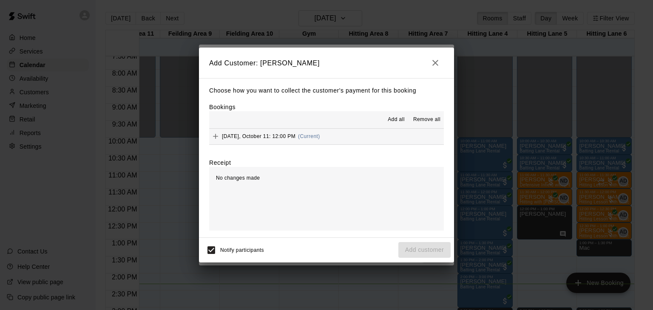
click at [396, 123] on span "Add all" at bounding box center [396, 120] width 17 height 8
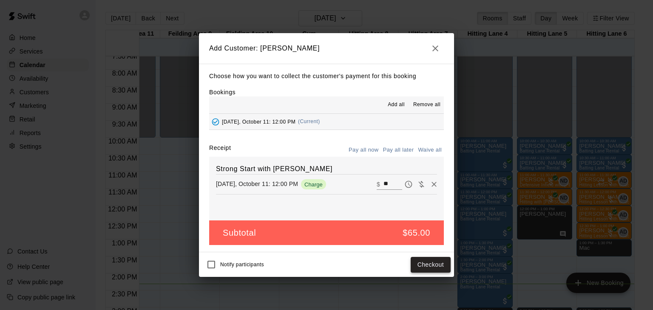
click at [443, 267] on button "Checkout" at bounding box center [430, 265] width 40 height 16
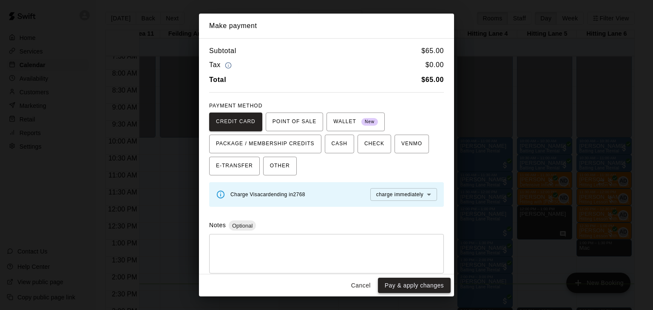
click at [424, 286] on button "Pay & apply changes" at bounding box center [414, 286] width 73 height 16
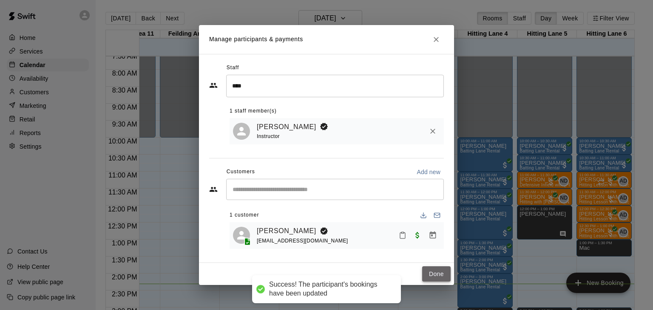
click at [433, 278] on button "Done" at bounding box center [436, 274] width 28 height 16
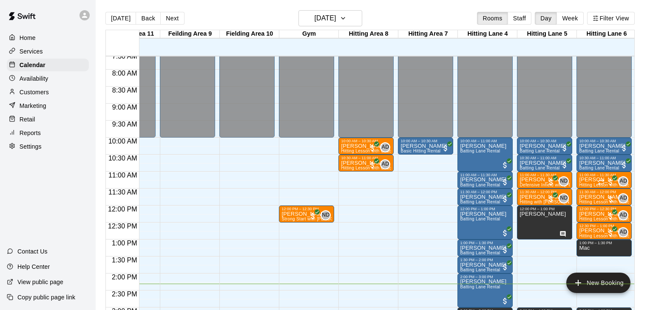
click at [40, 49] on p "Services" at bounding box center [31, 51] width 23 height 8
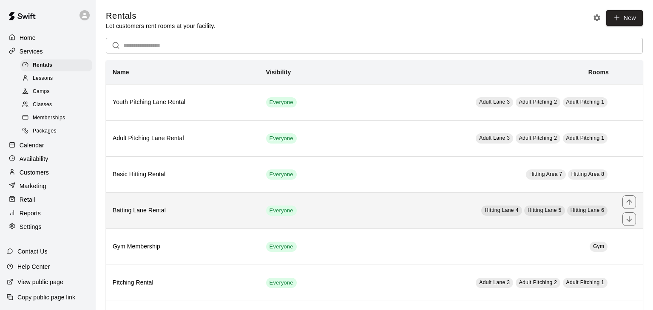
scroll to position [77, 0]
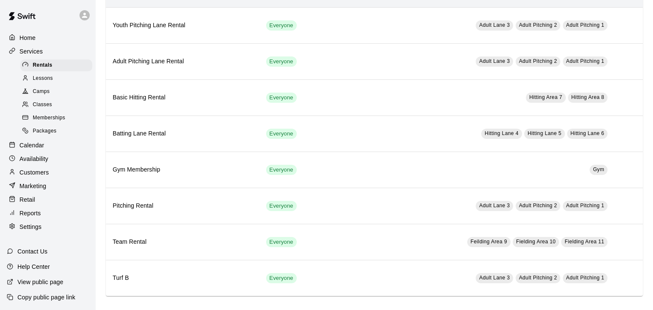
click at [50, 80] on span "Lessons" at bounding box center [43, 78] width 20 height 8
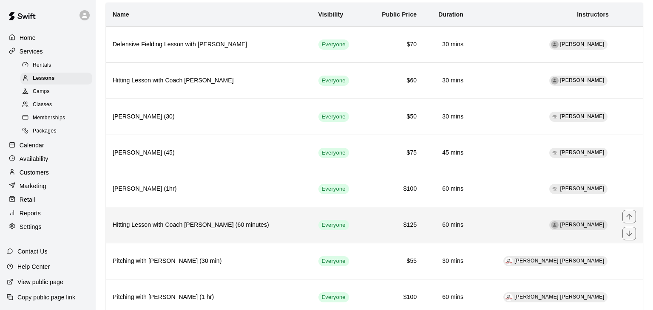
scroll to position [262, 0]
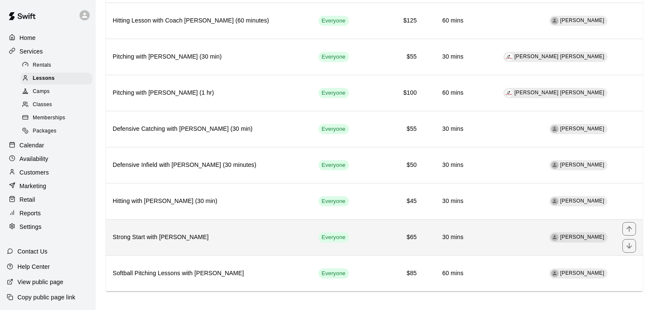
click at [188, 240] on th "Strong Start with [PERSON_NAME]" at bounding box center [209, 237] width 206 height 36
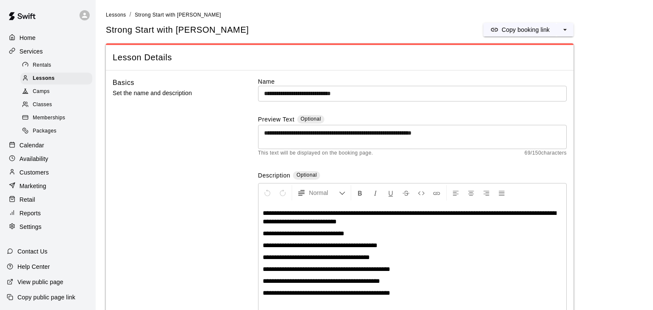
scroll to position [30, 0]
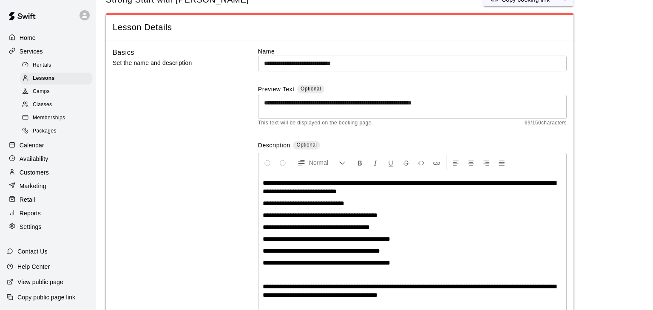
click at [373, 59] on input "**********" at bounding box center [412, 64] width 308 height 16
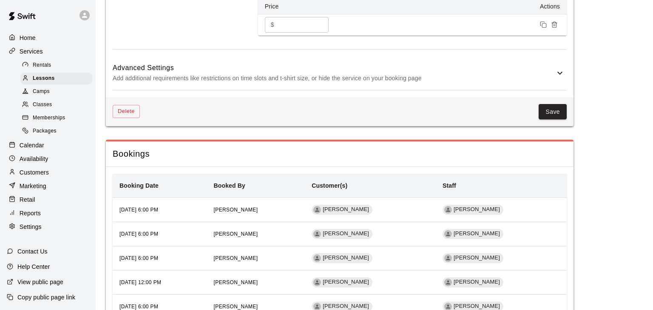
scroll to position [983, 0]
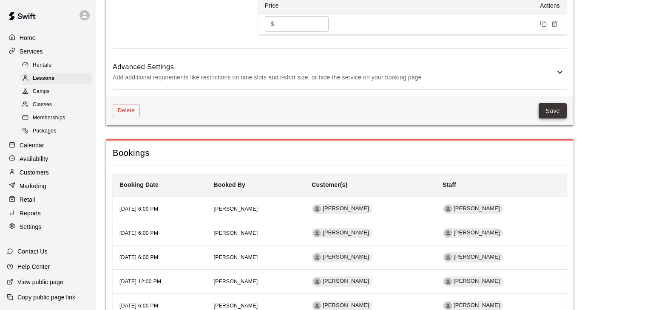
type input "**********"
click at [553, 110] on button "Save" at bounding box center [552, 111] width 28 height 16
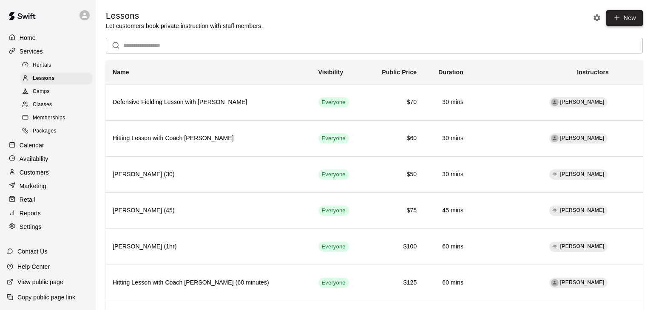
click at [618, 18] on icon at bounding box center [617, 18] width 8 height 8
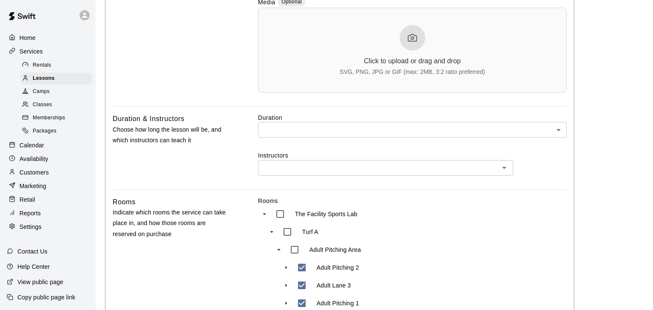
scroll to position [284, 0]
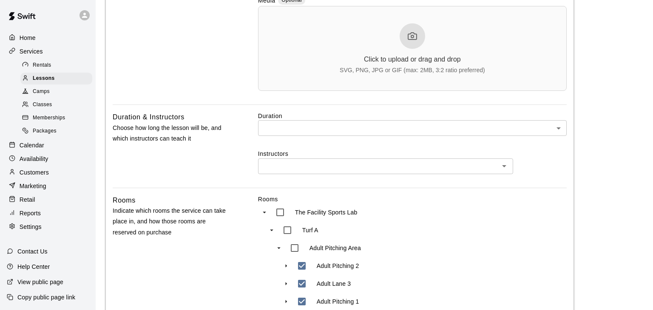
type input "**********"
click at [322, 121] on body "**********" at bounding box center [326, 233] width 653 height 1034
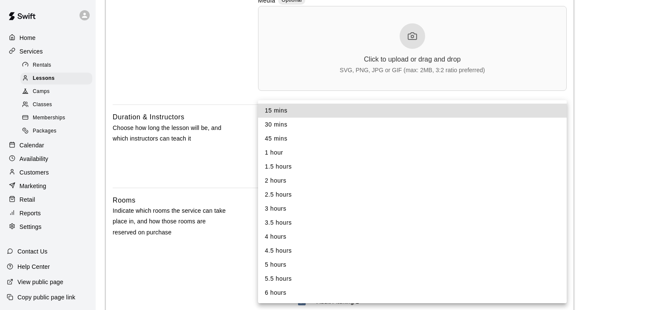
click at [273, 155] on li "1 hour" at bounding box center [412, 153] width 308 height 14
type input "**"
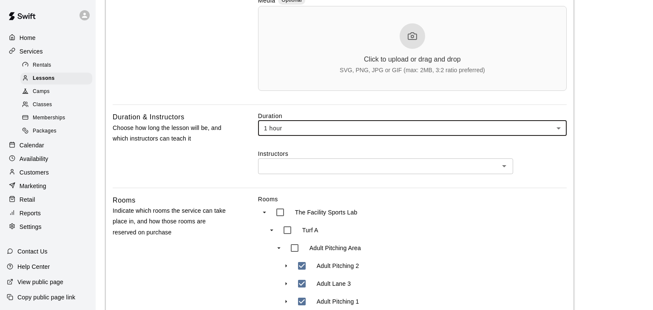
click at [294, 161] on input "text" at bounding box center [378, 166] width 236 height 11
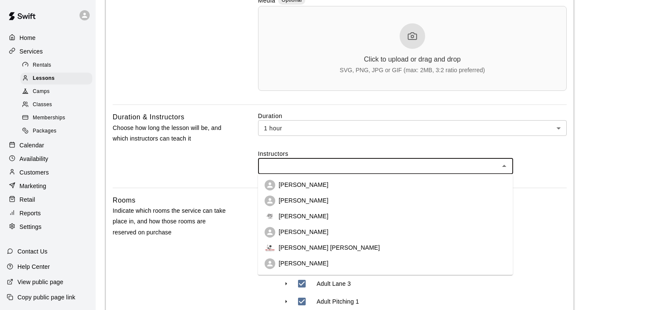
click at [297, 203] on p "[PERSON_NAME]" at bounding box center [303, 201] width 50 height 8
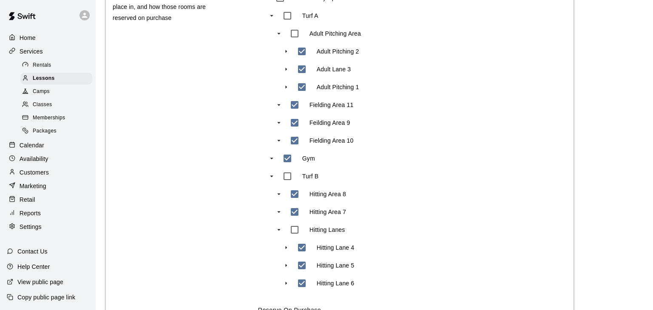
scroll to position [505, 0]
type input "***"
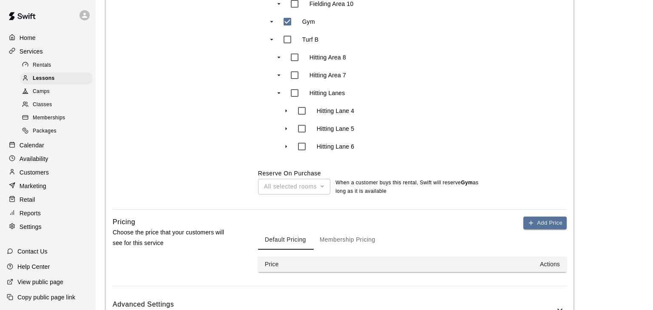
scroll to position [642, 0]
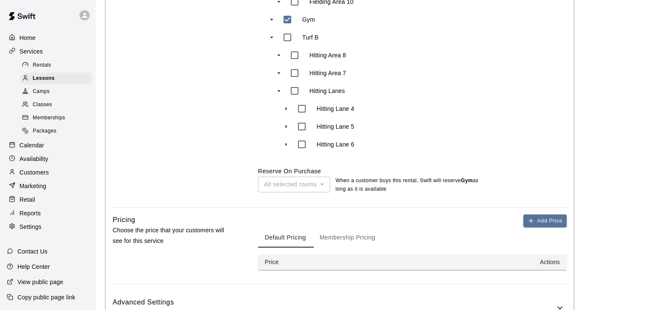
click at [333, 177] on div "All selected rooms *** ​ When a customer buys this rental , Swift will reserve …" at bounding box center [412, 184] width 308 height 18
click at [325, 184] on div "All selected rooms" at bounding box center [294, 185] width 72 height 16
click at [559, 220] on button "Add Price" at bounding box center [544, 221] width 43 height 13
click at [293, 277] on input "*" at bounding box center [302, 281] width 51 height 16
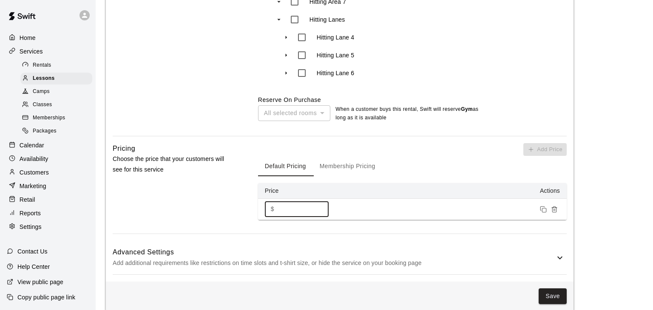
scroll to position [725, 0]
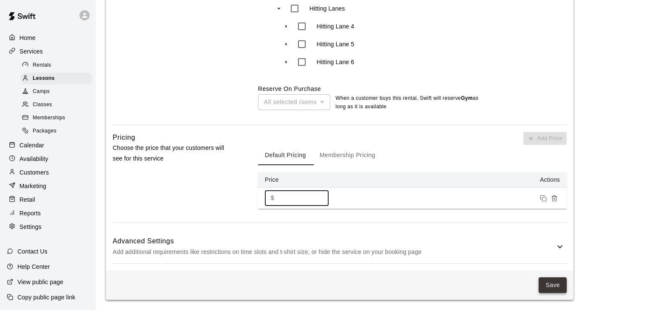
type input "***"
click at [554, 284] on button "Save" at bounding box center [552, 285] width 28 height 16
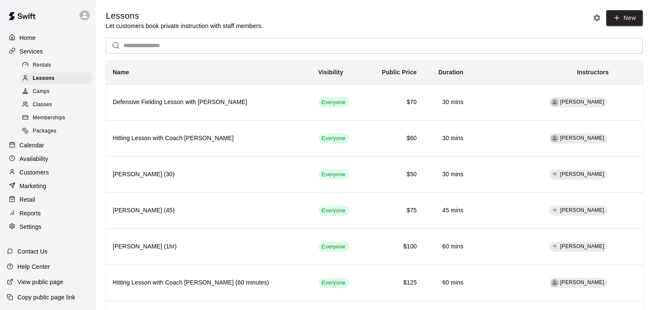
click at [44, 94] on span "Camps" at bounding box center [41, 92] width 17 height 8
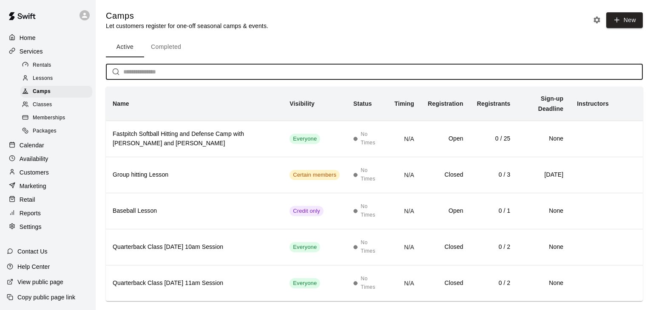
click at [179, 74] on input "text" at bounding box center [382, 72] width 519 height 16
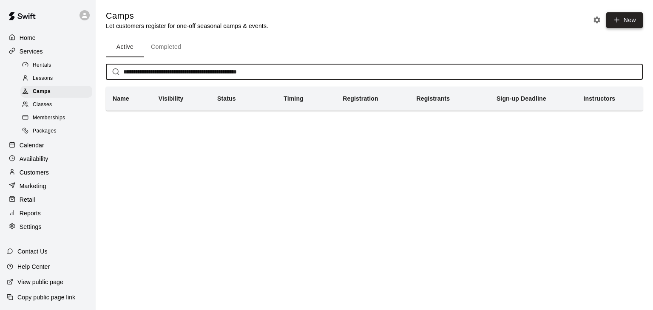
type input "**********"
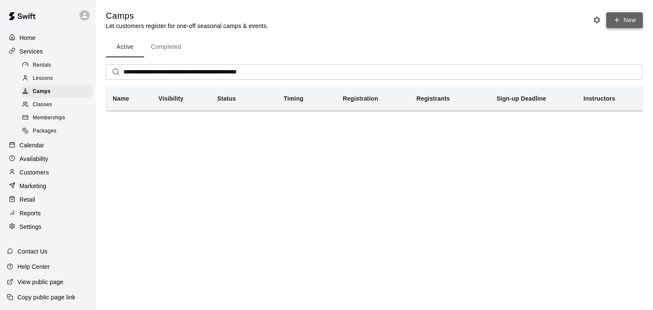
click at [622, 25] on button "New" at bounding box center [624, 20] width 37 height 16
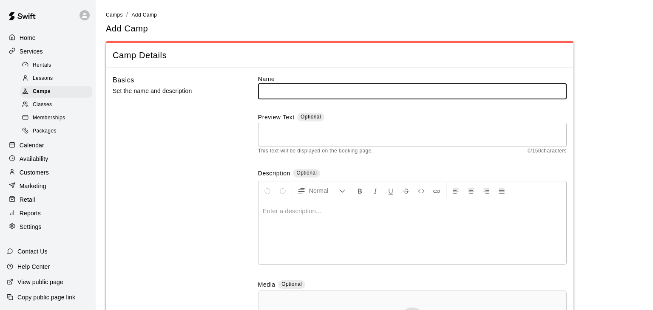
click at [334, 87] on input "text" at bounding box center [412, 91] width 308 height 16
click at [301, 89] on input "**********" at bounding box center [412, 91] width 308 height 16
click at [382, 93] on input "**********" at bounding box center [412, 91] width 308 height 16
type input "**********"
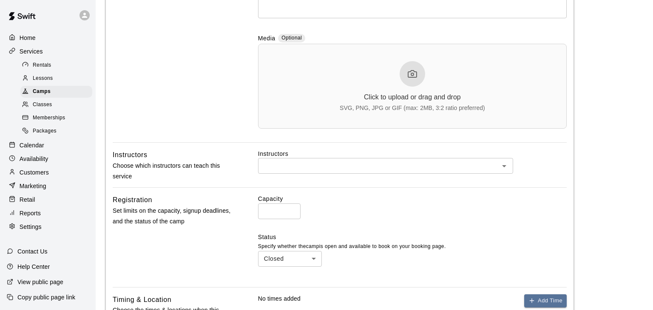
scroll to position [248, 0]
click at [363, 164] on input "text" at bounding box center [378, 164] width 236 height 11
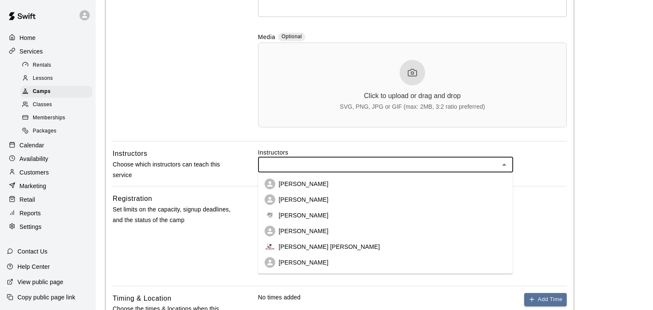
click at [298, 201] on p "[PERSON_NAME]" at bounding box center [303, 199] width 50 height 8
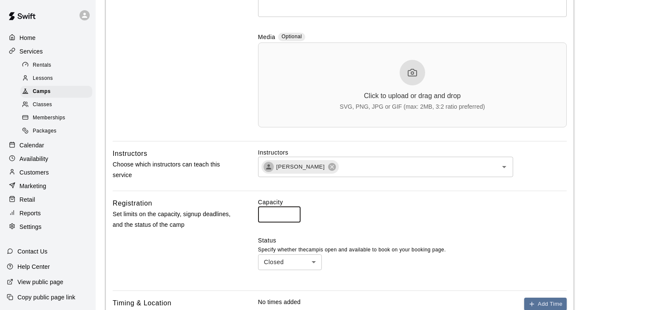
click at [286, 213] on input "*" at bounding box center [279, 214] width 42 height 16
click at [292, 213] on input "*" at bounding box center [279, 214] width 42 height 16
type input "*"
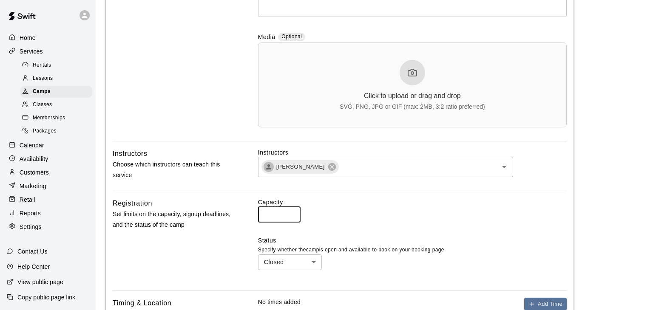
click at [292, 213] on input "*" at bounding box center [279, 214] width 42 height 16
click at [315, 262] on body "**********" at bounding box center [326, 126] width 653 height 749
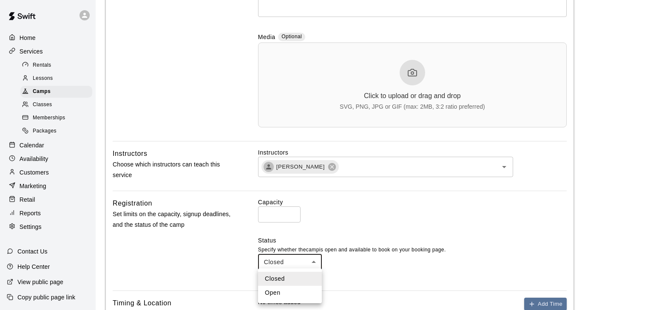
click at [515, 212] on div at bounding box center [326, 155] width 653 height 310
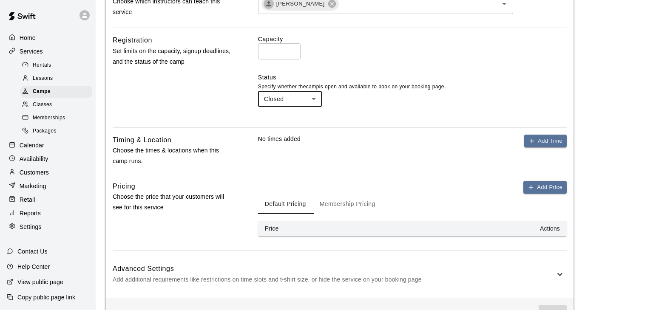
scroll to position [413, 0]
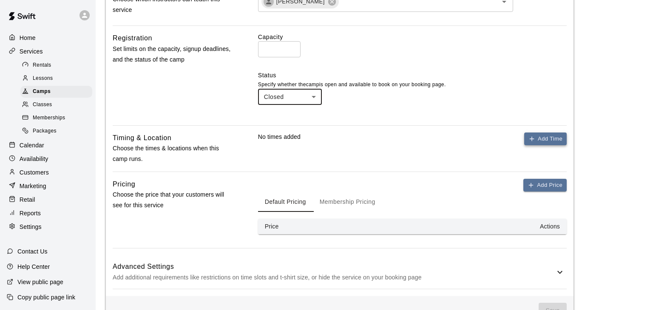
click at [549, 138] on button "Add Time" at bounding box center [545, 139] width 42 height 13
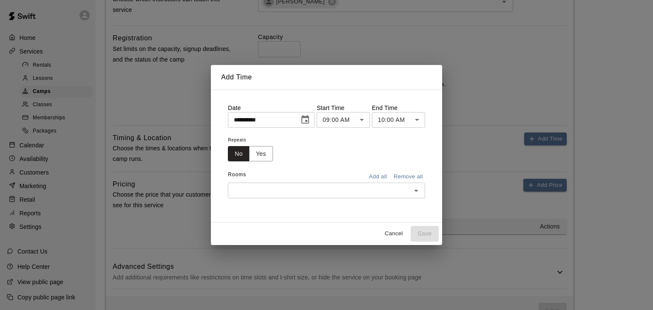
click at [401, 235] on button "Cancel" at bounding box center [393, 233] width 27 height 13
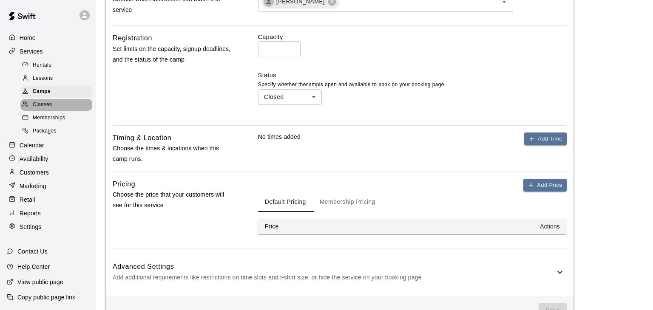
click at [42, 107] on span "Classes" at bounding box center [42, 105] width 19 height 8
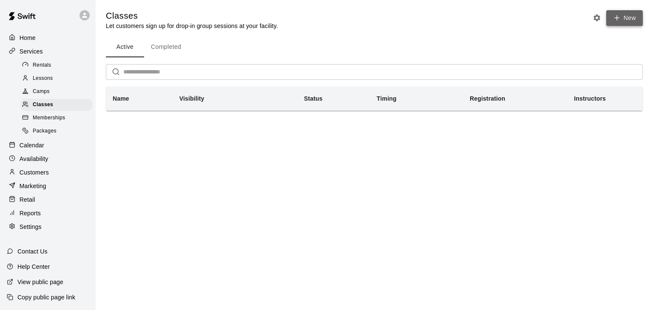
click at [625, 21] on button "New" at bounding box center [624, 18] width 37 height 16
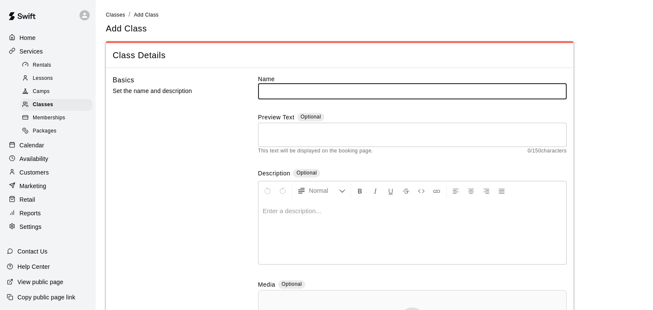
click at [276, 89] on input "text" at bounding box center [412, 91] width 308 height 16
click at [300, 88] on input "**********" at bounding box center [412, 91] width 308 height 16
click at [393, 92] on input "**********" at bounding box center [412, 91] width 308 height 16
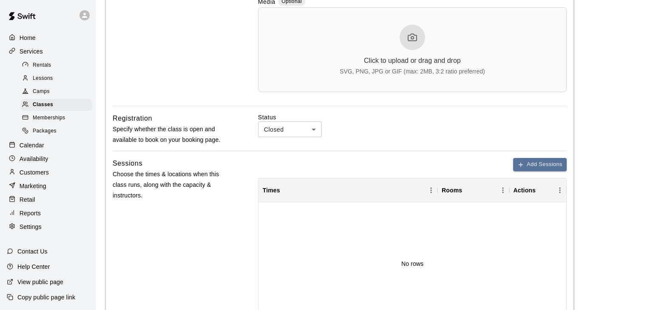
scroll to position [284, 0]
type input "**********"
click at [553, 162] on button "Add Sessions" at bounding box center [540, 163] width 54 height 13
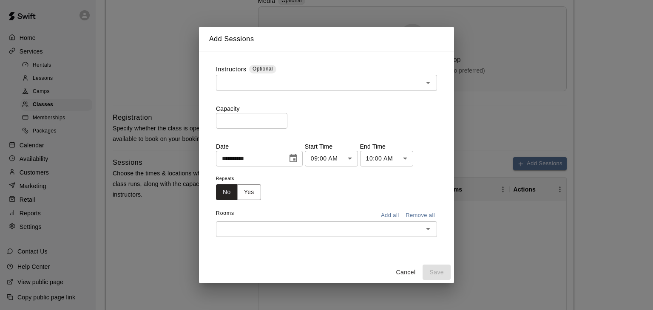
click at [278, 84] on input "text" at bounding box center [319, 82] width 202 height 11
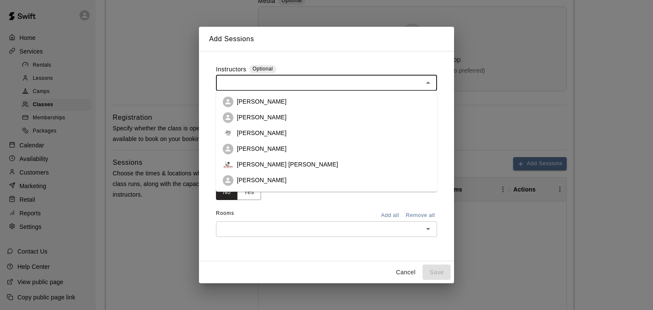
click at [262, 116] on p "[PERSON_NAME]" at bounding box center [262, 117] width 50 height 8
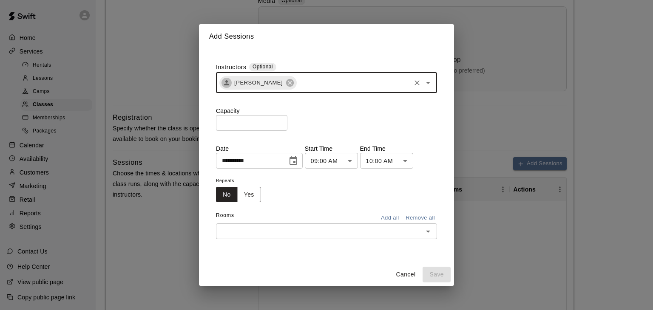
click at [287, 121] on input "*" at bounding box center [251, 123] width 71 height 16
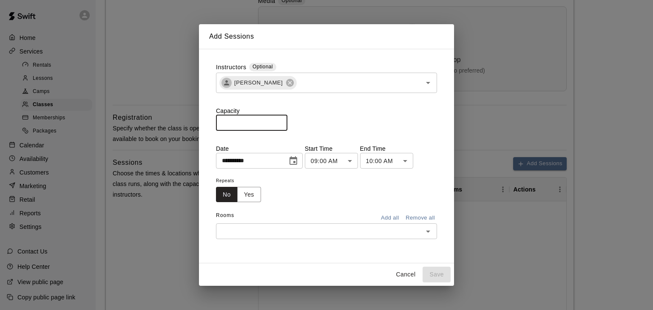
click at [287, 121] on input "*" at bounding box center [251, 123] width 71 height 16
type input "*"
click at [287, 125] on input "*" at bounding box center [251, 123] width 71 height 16
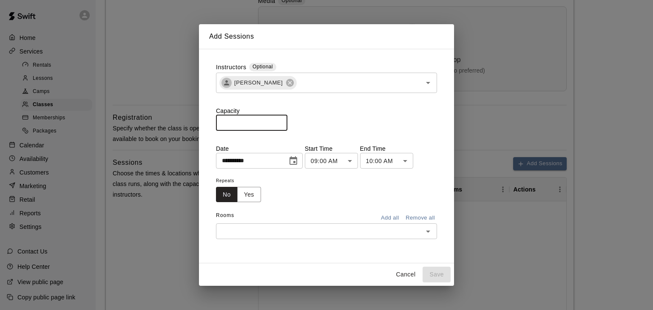
click at [371, 160] on body "**********" at bounding box center [326, 120] width 653 height 809
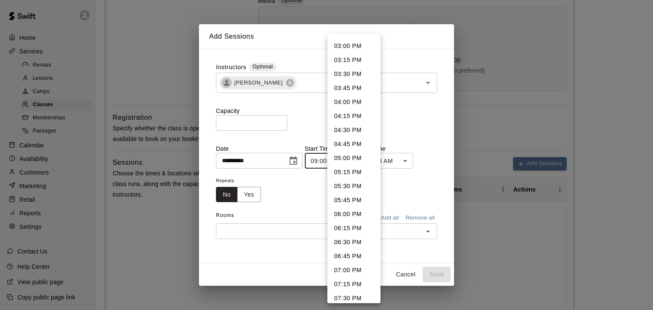
scroll to position [839, 0]
click at [348, 43] on li "03:00 PM" at bounding box center [353, 47] width 53 height 14
type input "********"
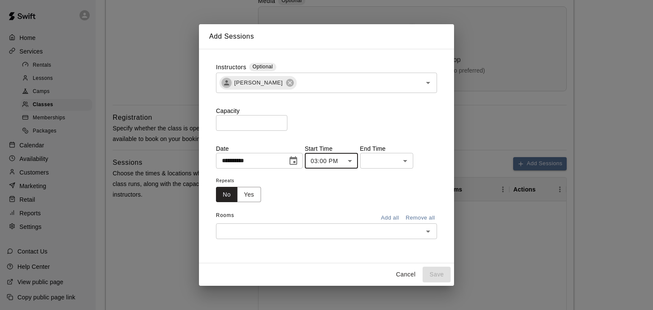
click at [429, 161] on body "**********" at bounding box center [326, 120] width 653 height 809
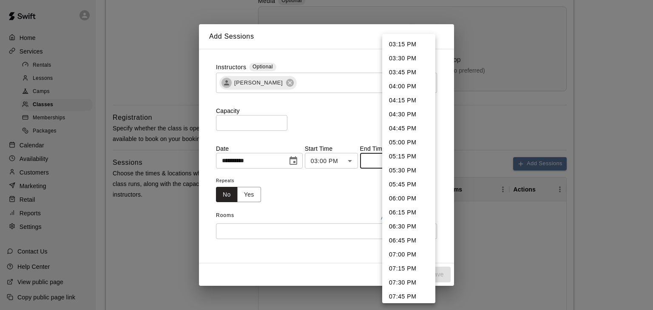
click at [410, 256] on li "07:00 PM" at bounding box center [408, 255] width 53 height 14
type input "********"
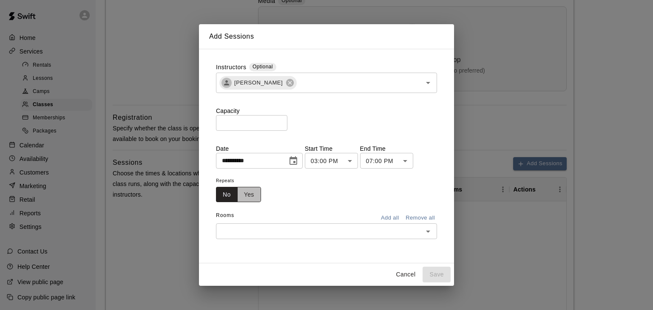
click at [252, 195] on button "Yes" at bounding box center [249, 195] width 24 height 16
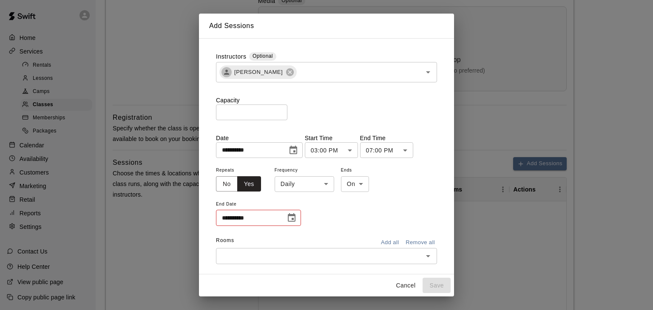
click at [325, 185] on body "**********" at bounding box center [326, 120] width 653 height 809
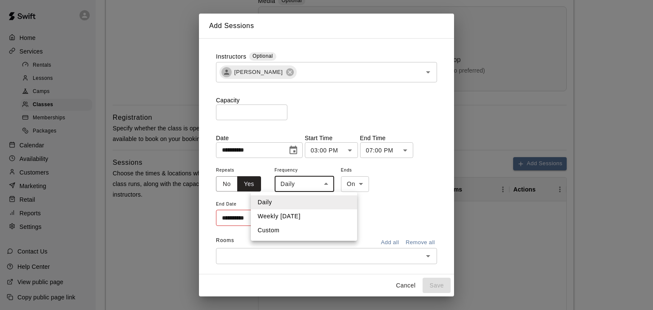
click at [271, 230] on li "Custom" at bounding box center [304, 230] width 106 height 14
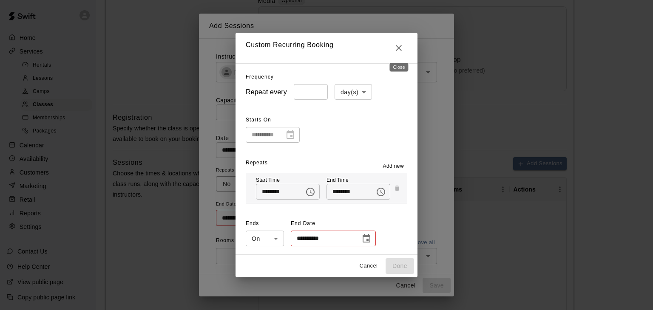
click at [400, 51] on icon "Close" at bounding box center [398, 48] width 10 height 10
type input "*****"
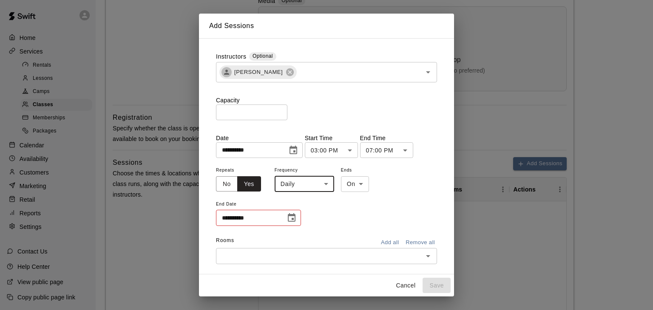
click at [481, 32] on div "**********" at bounding box center [326, 155] width 653 height 310
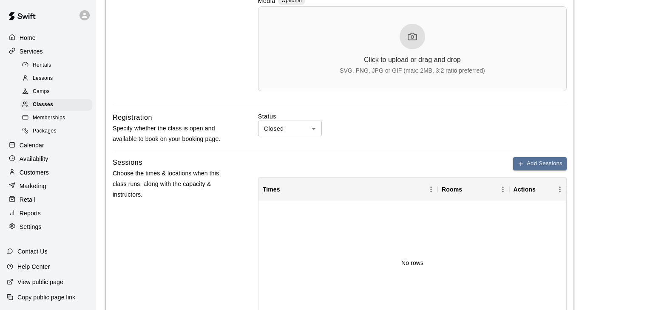
click at [35, 147] on p "Calendar" at bounding box center [32, 145] width 25 height 8
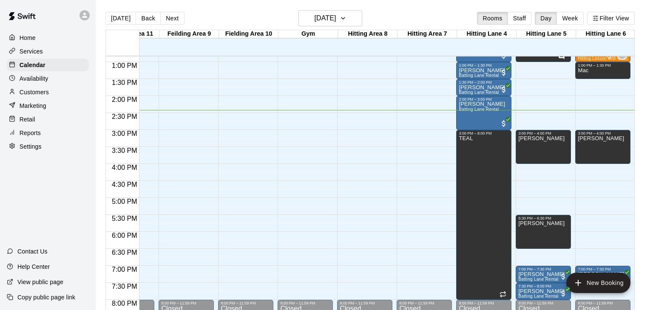
scroll to position [437, 218]
